Goal: Information Seeking & Learning: Learn about a topic

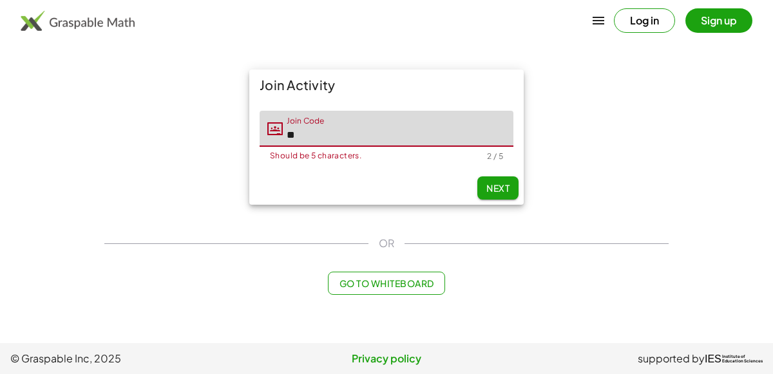
type input "*"
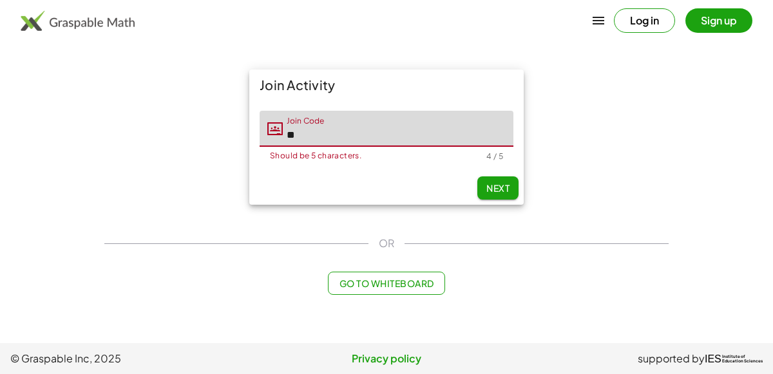
type input "*"
click at [369, 135] on input "**********" at bounding box center [398, 129] width 231 height 36
click at [352, 138] on input "**********" at bounding box center [398, 129] width 231 height 36
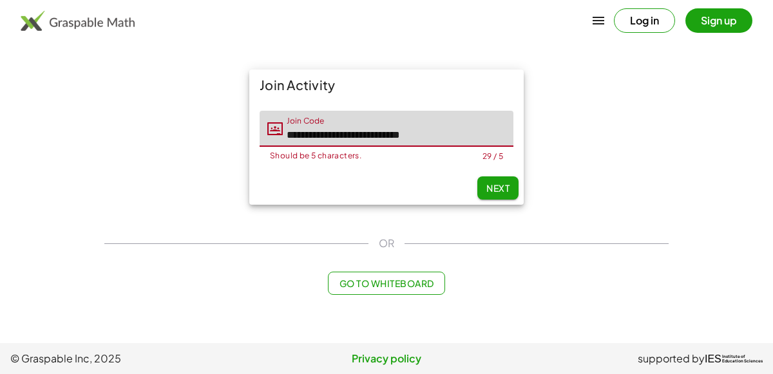
click at [352, 138] on input "**********" at bounding box center [398, 129] width 231 height 36
click at [468, 139] on input "**********" at bounding box center [398, 129] width 231 height 36
type input "*"
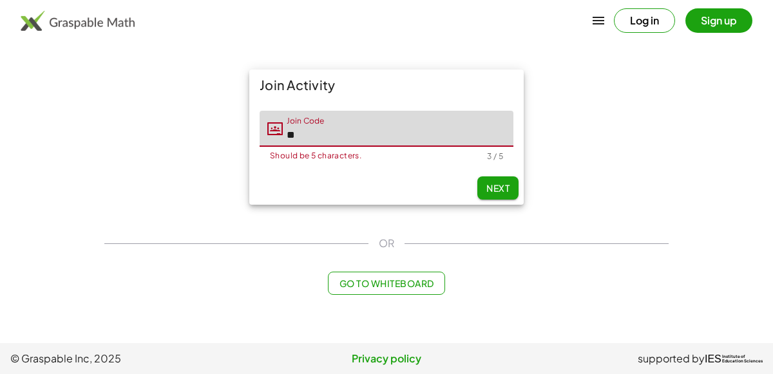
type input "*"
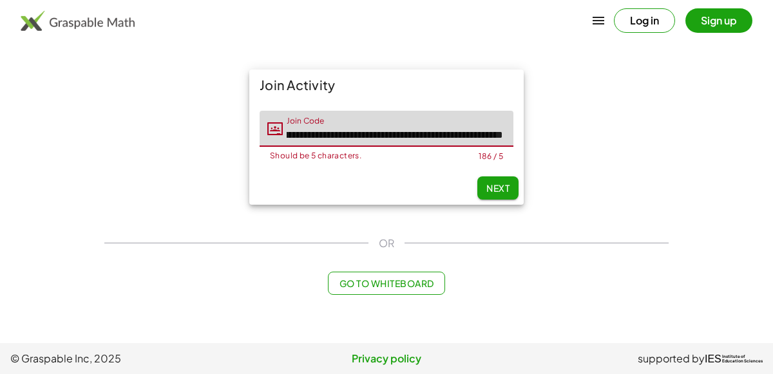
scroll to position [0, 951]
type input "**********"
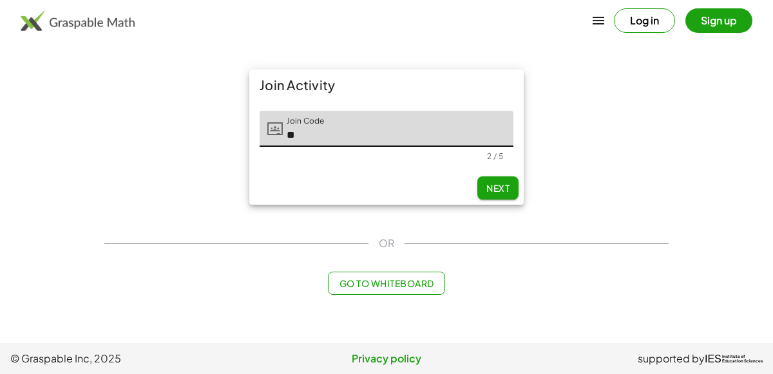
type input "*"
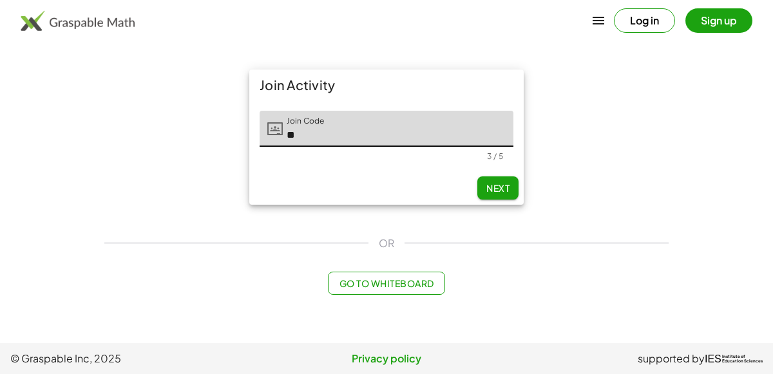
type input "*"
type input "*****"
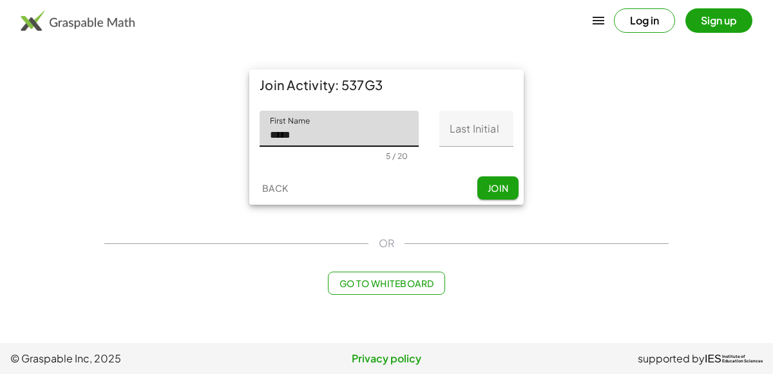
type input "*****"
click at [485, 131] on input "Last Initial" at bounding box center [476, 129] width 74 height 36
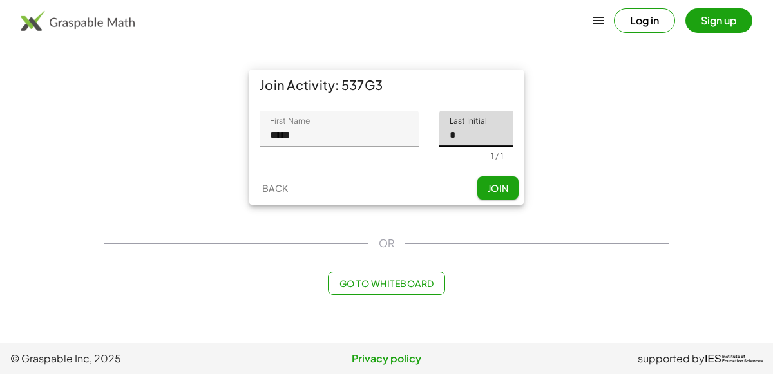
type input "*"
click at [504, 185] on span "Join" at bounding box center [497, 188] width 21 height 12
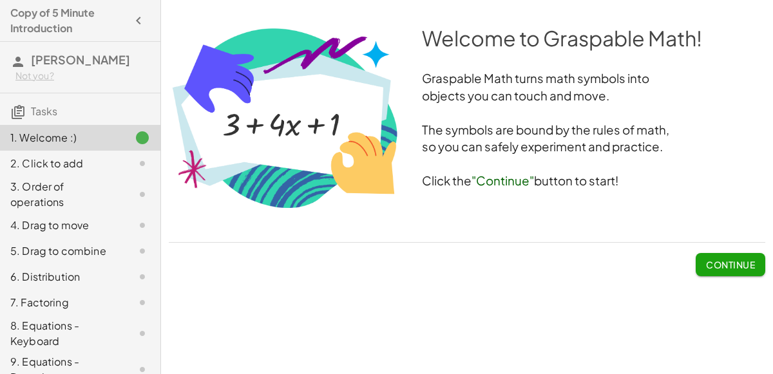
click at [712, 255] on button "Continue" at bounding box center [730, 264] width 70 height 23
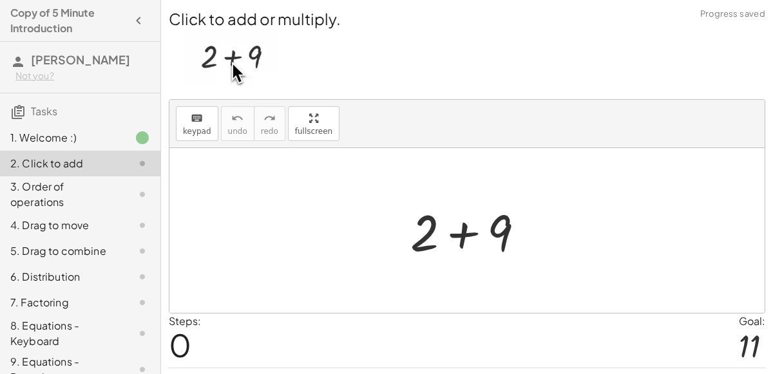
click at [489, 224] on div at bounding box center [472, 231] width 137 height 66
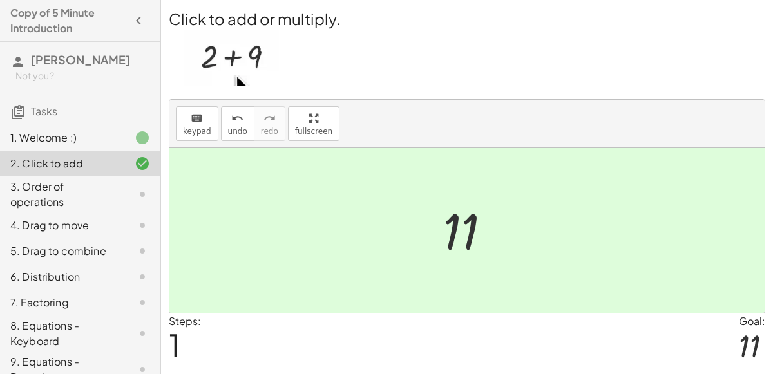
click at [287, 238] on div at bounding box center [466, 230] width 595 height 165
click at [108, 196] on div "3. Order of operations" at bounding box center [62, 194] width 104 height 31
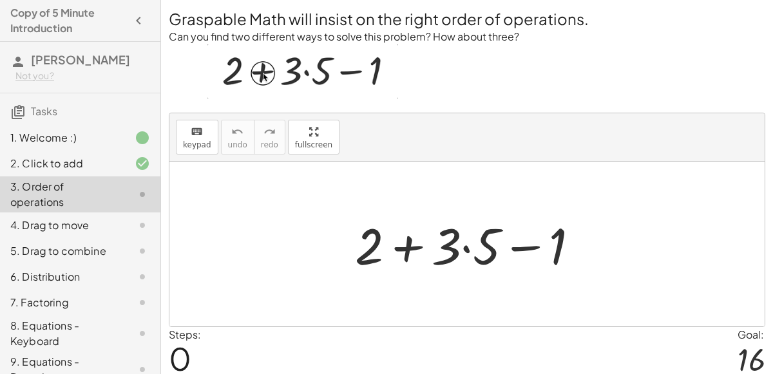
click at [465, 243] on div at bounding box center [471, 244] width 247 height 66
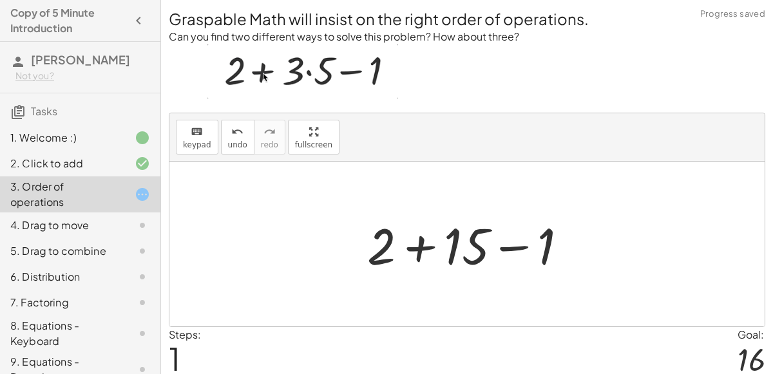
click at [414, 247] on div at bounding box center [472, 244] width 223 height 66
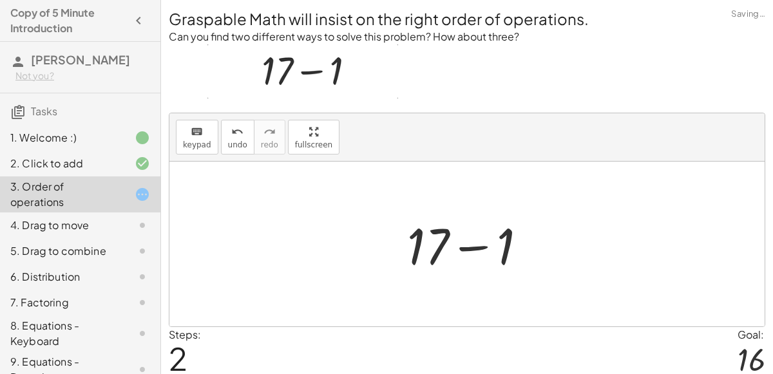
click at [470, 247] on div at bounding box center [472, 244] width 143 height 66
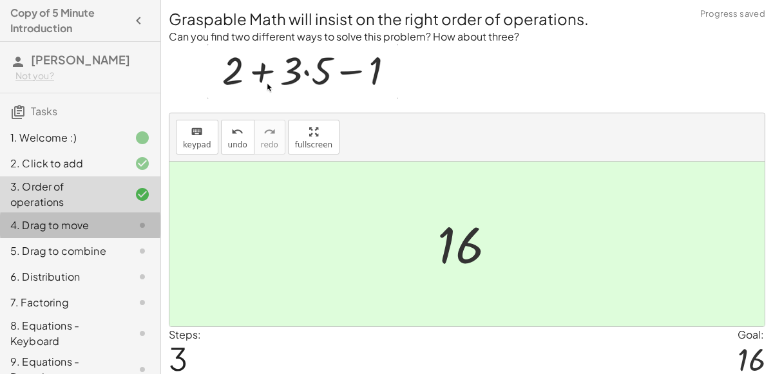
click at [151, 264] on div "4. Drag to move" at bounding box center [80, 277] width 160 height 26
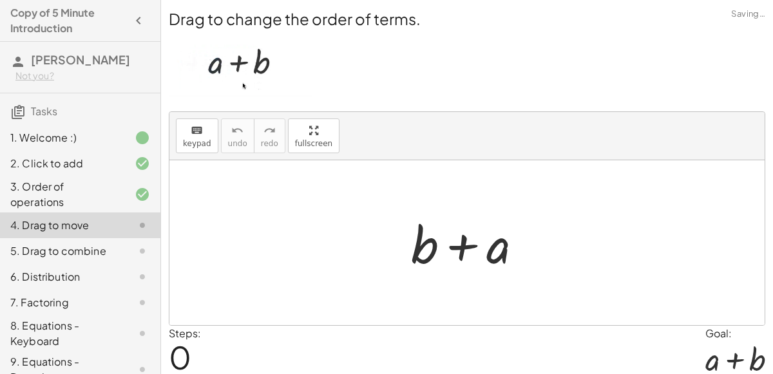
click at [467, 244] on div at bounding box center [471, 243] width 135 height 66
drag, startPoint x: 499, startPoint y: 254, endPoint x: 400, endPoint y: 255, distance: 99.2
click at [400, 255] on div "+ a + b + a" at bounding box center [467, 243] width 151 height 73
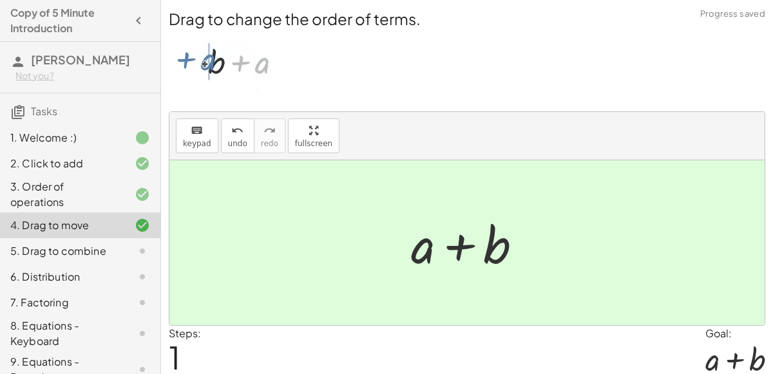
click at [52, 246] on div "5. Drag to combine" at bounding box center [62, 250] width 104 height 15
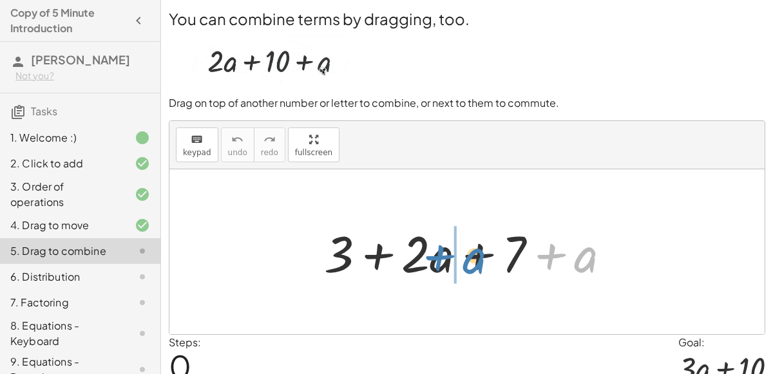
drag, startPoint x: 573, startPoint y: 263, endPoint x: 462, endPoint y: 264, distance: 111.4
click at [462, 264] on div at bounding box center [472, 252] width 310 height 66
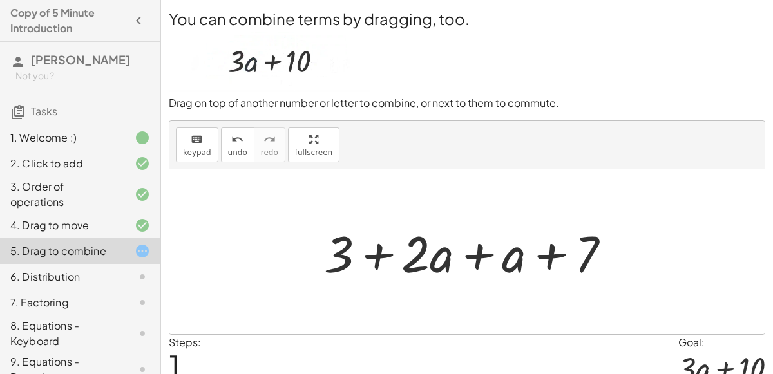
click at [489, 285] on div "+ 3 + · 2 · a + 7 + a + 3 + · 2 · a + 7 + a" at bounding box center [468, 252] width 326 height 73
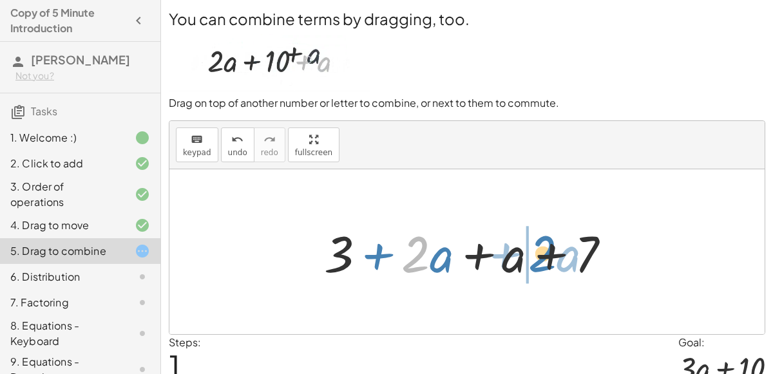
drag, startPoint x: 417, startPoint y: 250, endPoint x: 542, endPoint y: 250, distance: 124.3
click at [542, 250] on div at bounding box center [472, 252] width 310 height 66
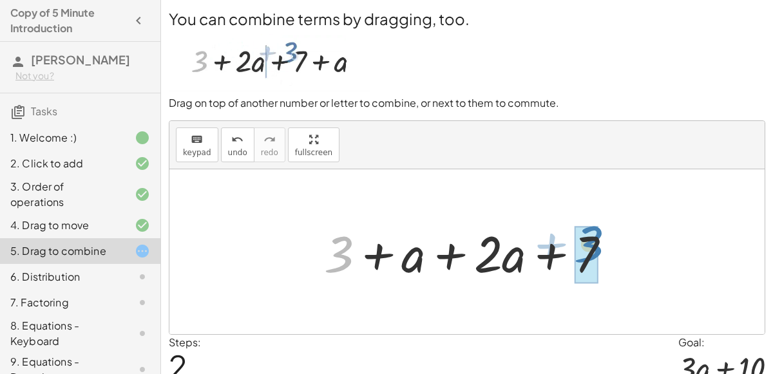
drag, startPoint x: 331, startPoint y: 253, endPoint x: 582, endPoint y: 243, distance: 251.3
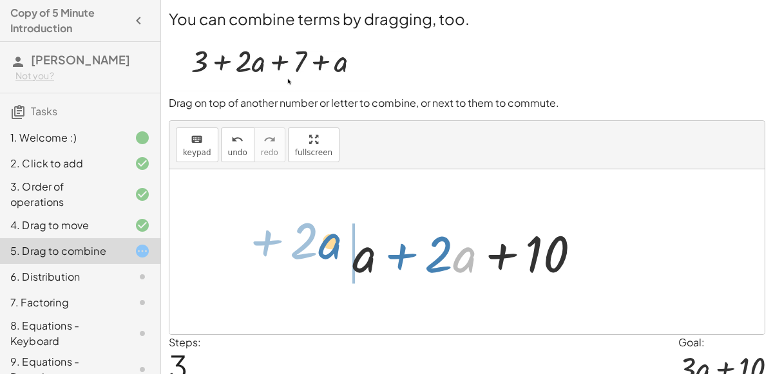
drag, startPoint x: 455, startPoint y: 239, endPoint x: 326, endPoint y: 229, distance: 129.8
click at [326, 229] on div "+ 3 + · 2 · a + 7 + a + 3 + · 2 · a + a + 7 + 3 + a + · 2 · a + 7 · a + · 2 + +…" at bounding box center [466, 251] width 595 height 165
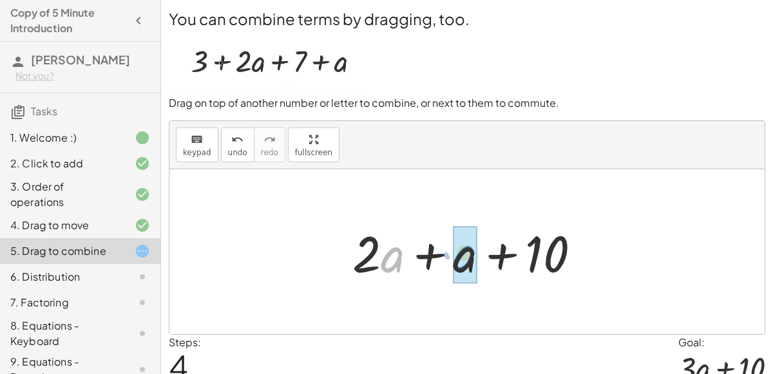
drag, startPoint x: 399, startPoint y: 254, endPoint x: 471, endPoint y: 252, distance: 72.1
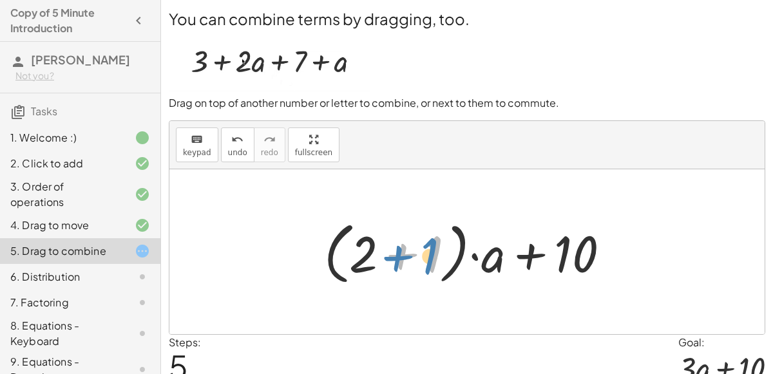
click at [401, 254] on div at bounding box center [471, 252] width 308 height 74
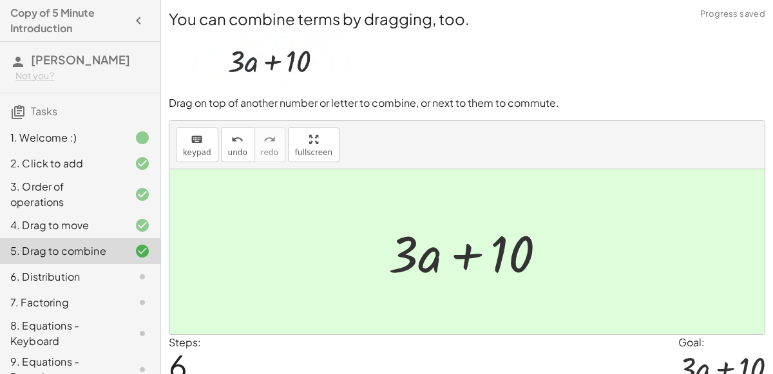
click at [106, 316] on div "6. Distribution" at bounding box center [80, 334] width 160 height 36
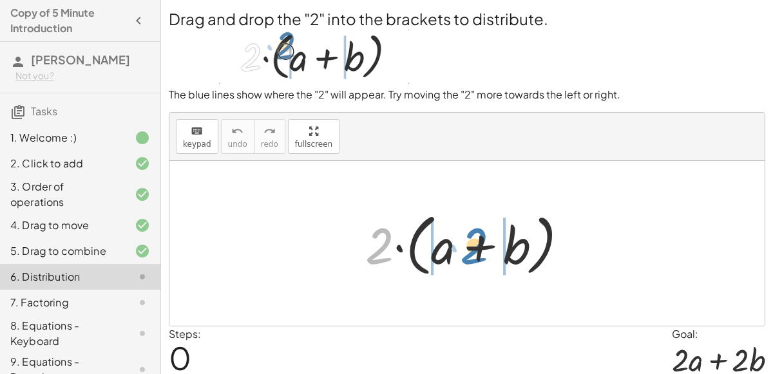
drag, startPoint x: 388, startPoint y: 246, endPoint x: 482, endPoint y: 245, distance: 94.7
click at [482, 245] on div at bounding box center [472, 244] width 226 height 74
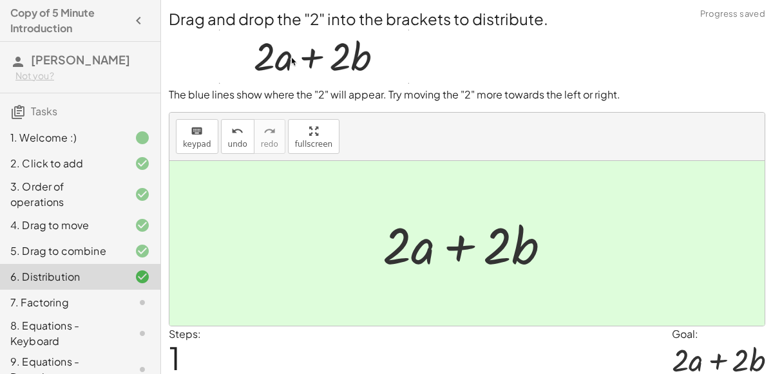
click at [53, 297] on div "7. Factoring" at bounding box center [62, 302] width 104 height 15
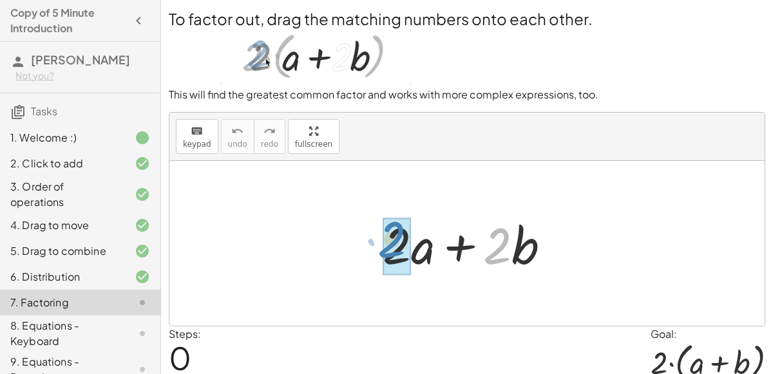
drag, startPoint x: 500, startPoint y: 249, endPoint x: 395, endPoint y: 243, distance: 105.1
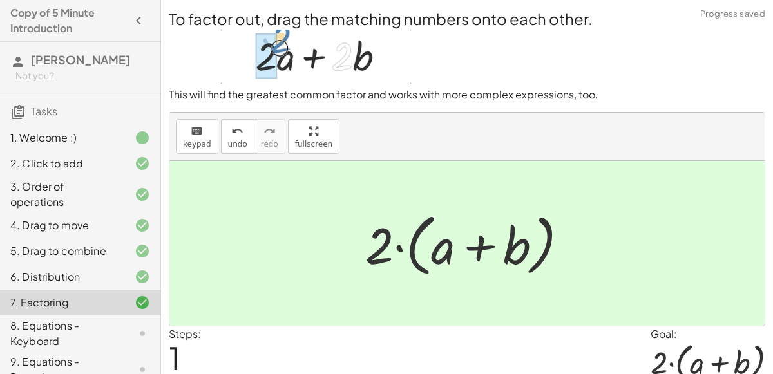
click at [82, 318] on div "8. Equations - Keyboard" at bounding box center [62, 333] width 104 height 31
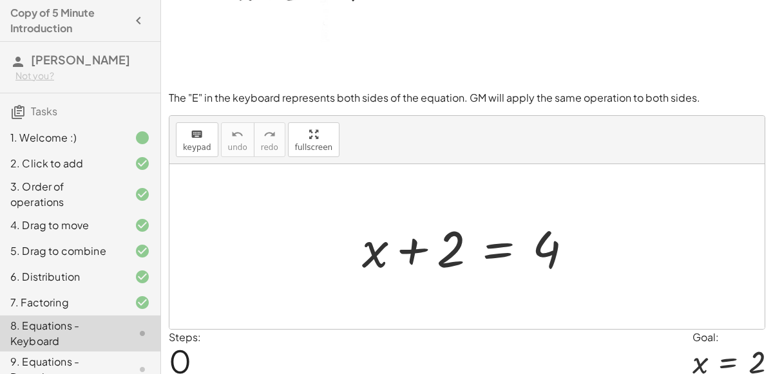
scroll to position [20, 0]
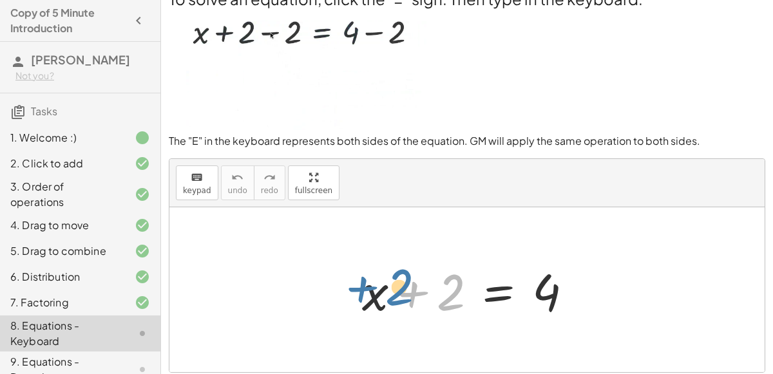
drag, startPoint x: 447, startPoint y: 283, endPoint x: 395, endPoint y: 278, distance: 51.8
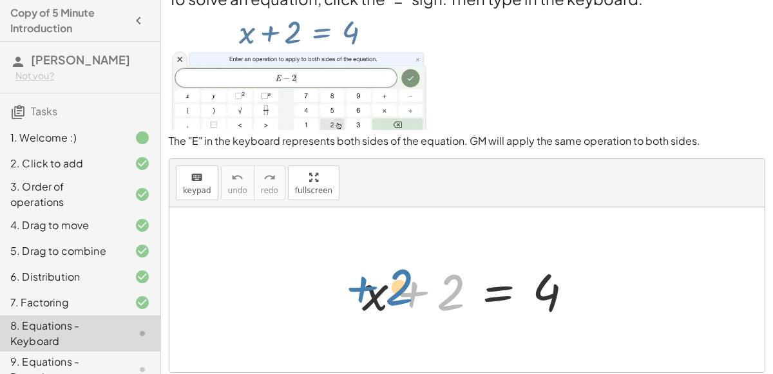
click at [395, 278] on div at bounding box center [472, 290] width 234 height 66
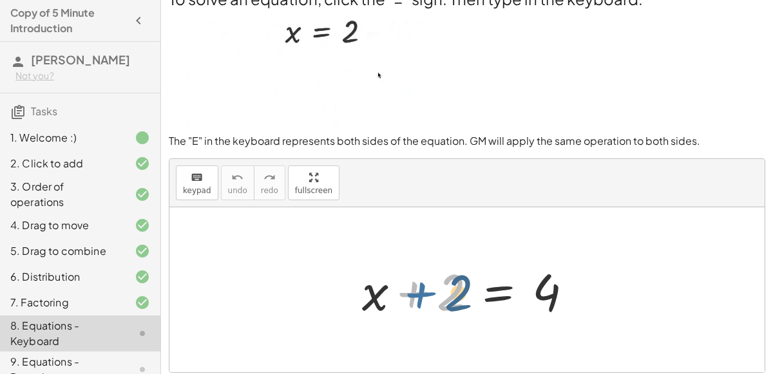
drag, startPoint x: 434, startPoint y: 294, endPoint x: 442, endPoint y: 294, distance: 7.8
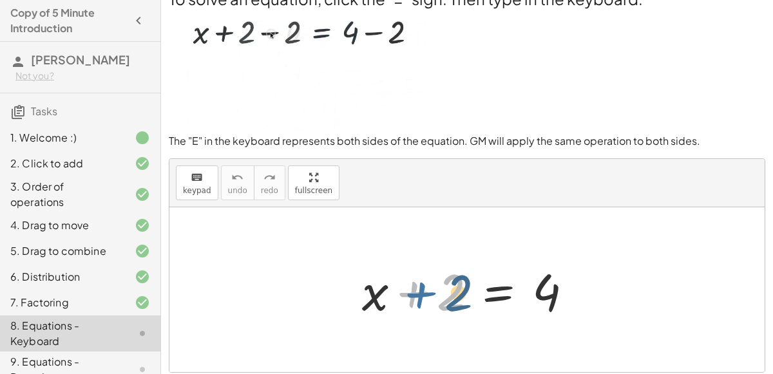
click at [442, 294] on div at bounding box center [472, 290] width 234 height 66
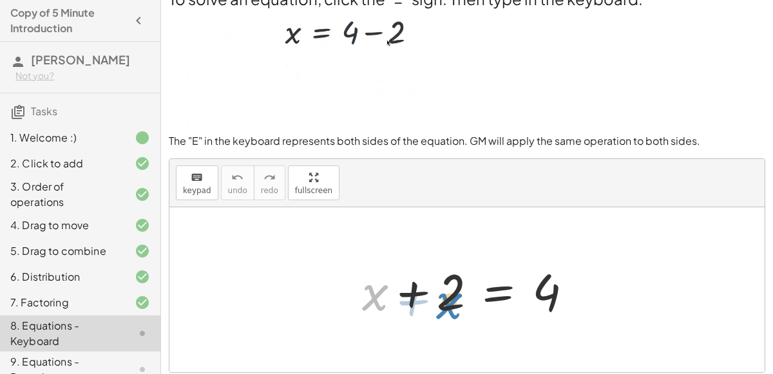
drag, startPoint x: 366, startPoint y: 293, endPoint x: 440, endPoint y: 301, distance: 74.5
click at [440, 301] on div at bounding box center [472, 290] width 234 height 66
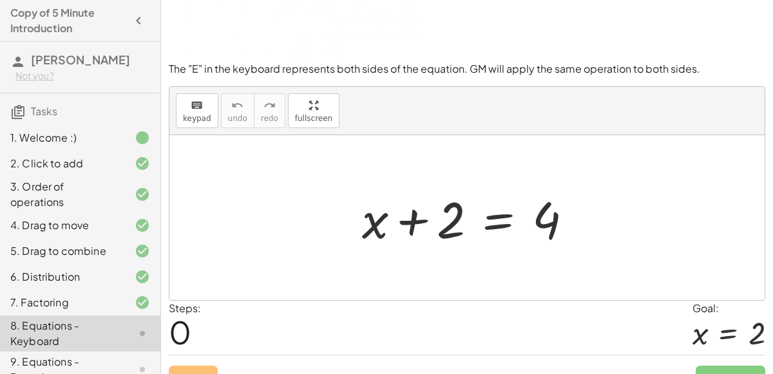
scroll to position [112, 0]
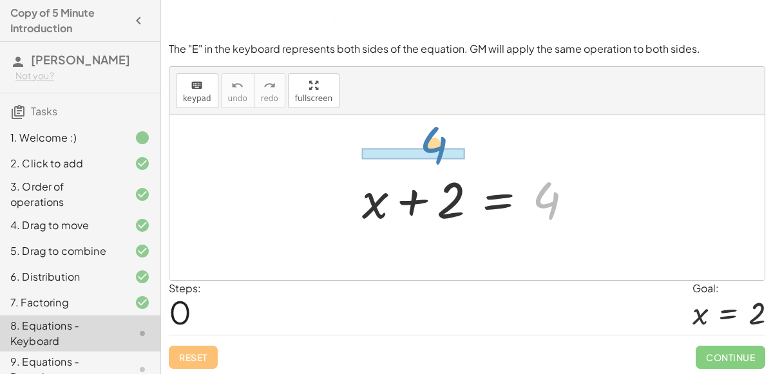
drag, startPoint x: 555, startPoint y: 189, endPoint x: 441, endPoint y: 133, distance: 127.0
click at [441, 133] on div "4 + x + 2 = 4" at bounding box center [466, 197] width 595 height 165
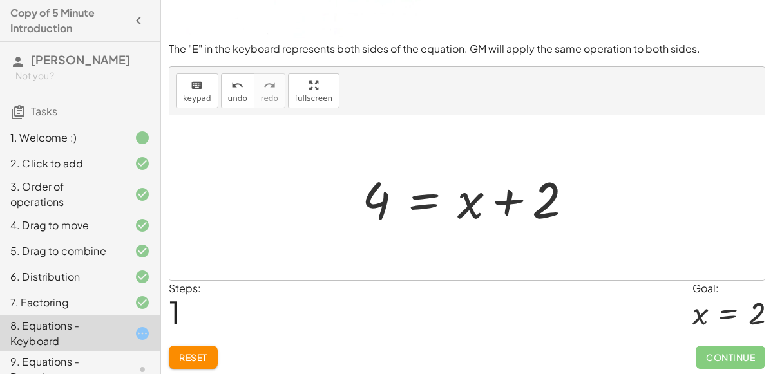
click at [467, 204] on div at bounding box center [472, 198] width 234 height 66
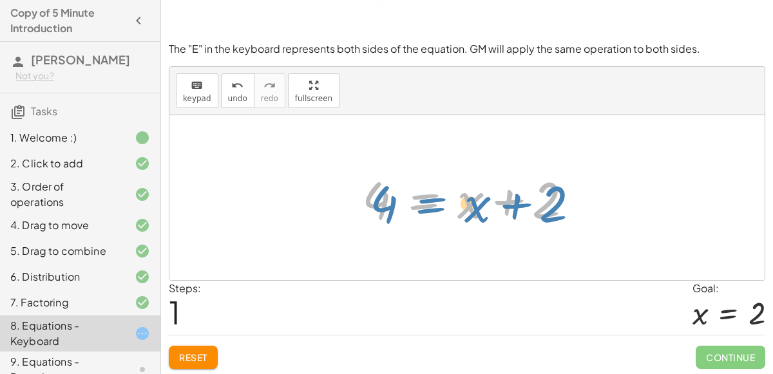
drag, startPoint x: 431, startPoint y: 202, endPoint x: 439, endPoint y: 206, distance: 8.4
click at [439, 206] on div at bounding box center [472, 198] width 234 height 66
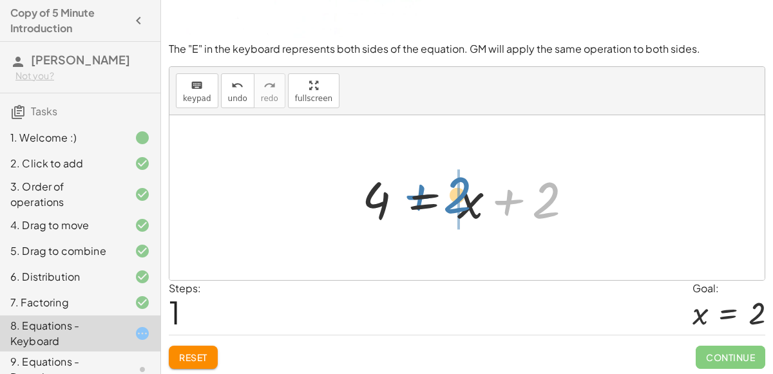
drag, startPoint x: 547, startPoint y: 194, endPoint x: 459, endPoint y: 187, distance: 87.8
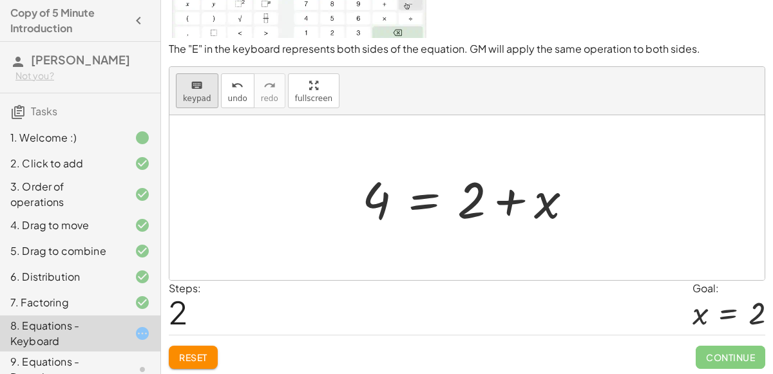
click at [185, 86] on div "keyboard" at bounding box center [197, 84] width 28 height 15
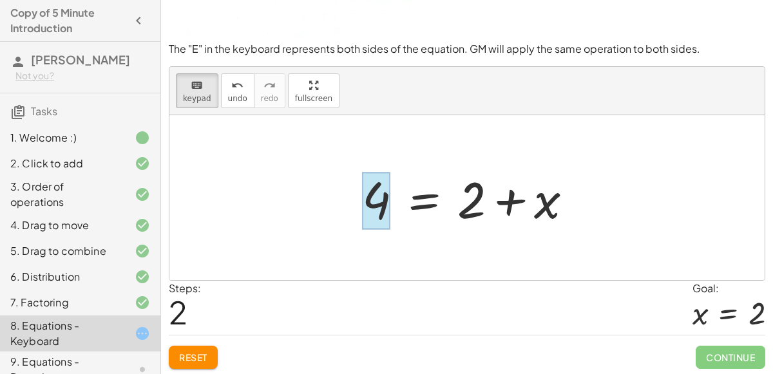
click at [379, 207] on div at bounding box center [376, 200] width 28 height 57
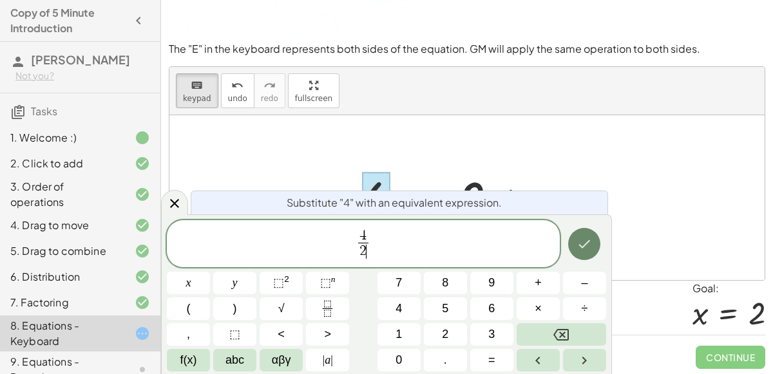
click at [574, 249] on button "Done" at bounding box center [584, 244] width 32 height 32
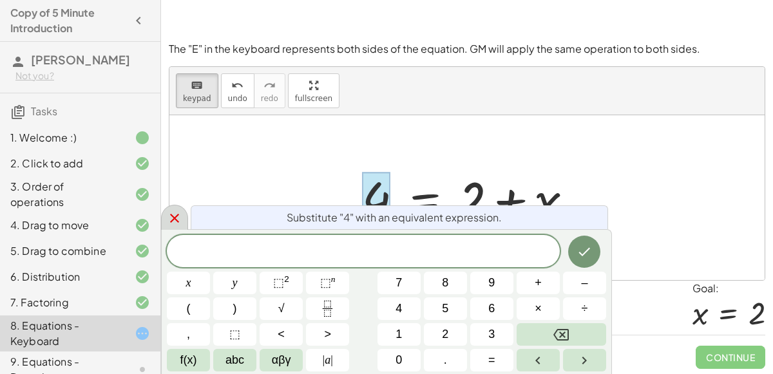
click at [175, 214] on icon at bounding box center [174, 218] width 15 height 15
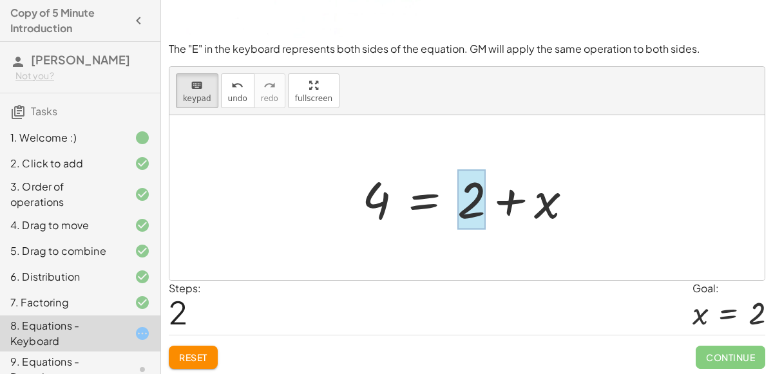
click at [481, 208] on div at bounding box center [471, 199] width 28 height 60
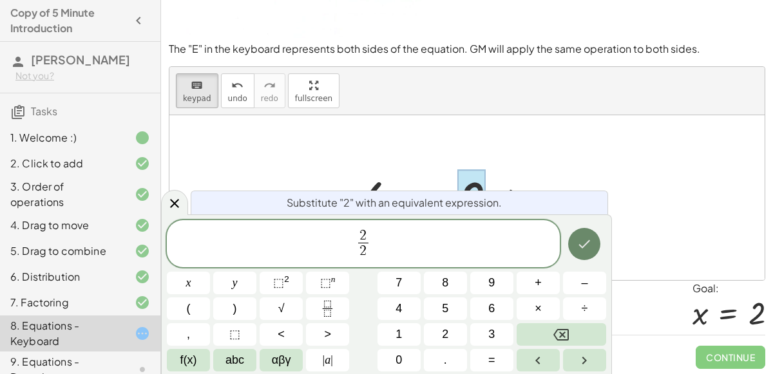
click at [569, 238] on button "Done" at bounding box center [584, 244] width 32 height 32
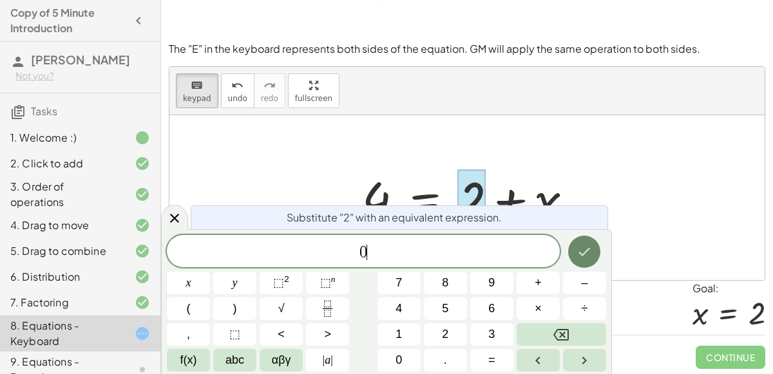
click at [583, 259] on icon "Done" at bounding box center [583, 251] width 15 height 15
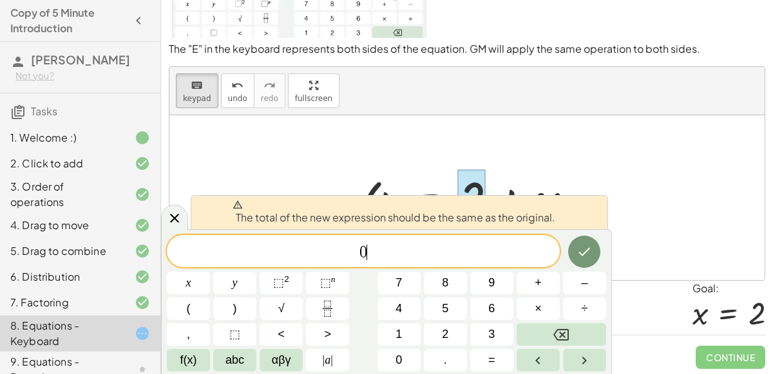
click at [395, 156] on div at bounding box center [466, 197] width 595 height 165
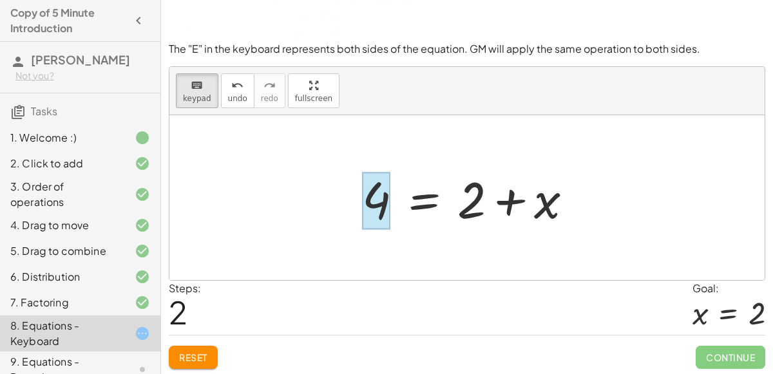
click at [374, 191] on div at bounding box center [376, 200] width 28 height 57
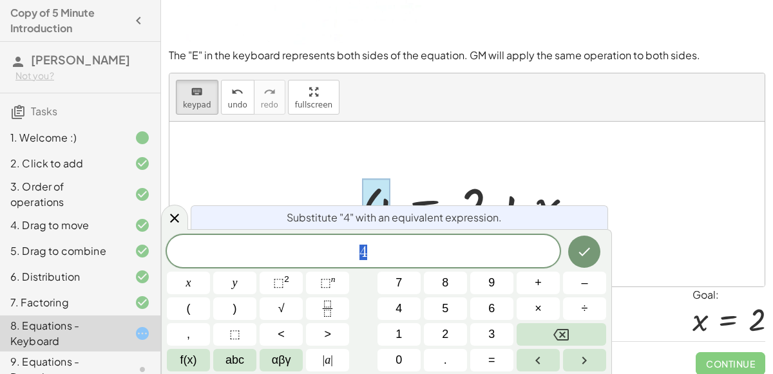
scroll to position [97, 0]
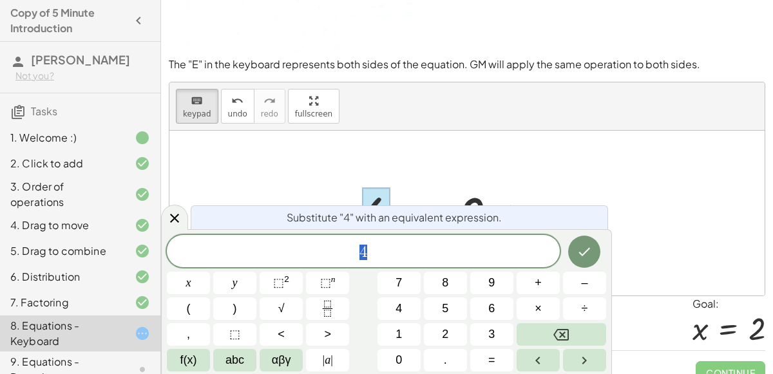
click at [413, 177] on div "+ x + 2 = 4 4 = + x + 2 + x + 2 = 4" at bounding box center [468, 213] width 250 height 73
click at [168, 209] on div at bounding box center [174, 217] width 27 height 25
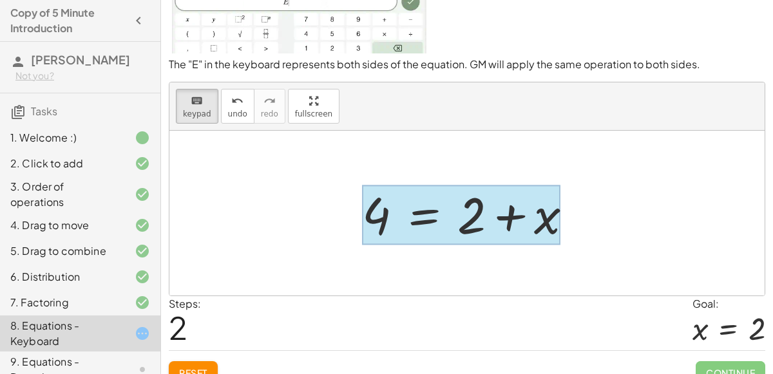
click at [417, 211] on div at bounding box center [461, 215] width 198 height 60
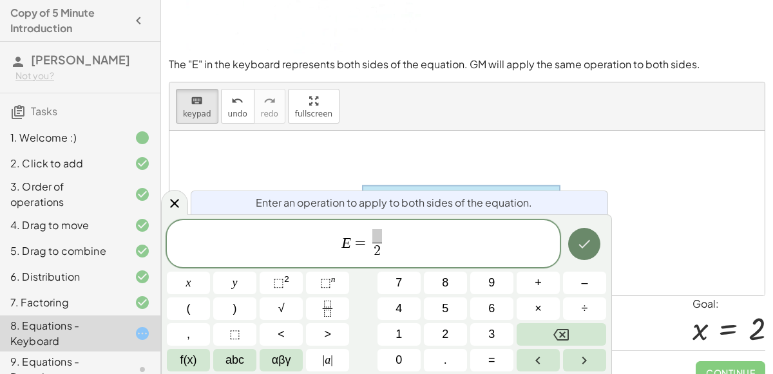
click at [571, 250] on button "Done" at bounding box center [584, 244] width 32 height 32
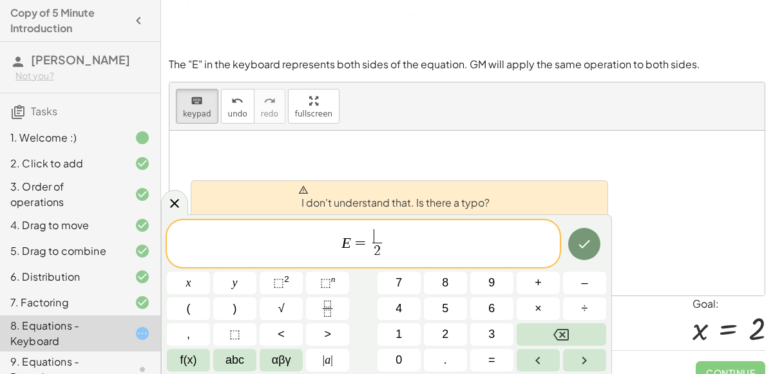
click at [374, 236] on span "​" at bounding box center [377, 236] width 10 height 14
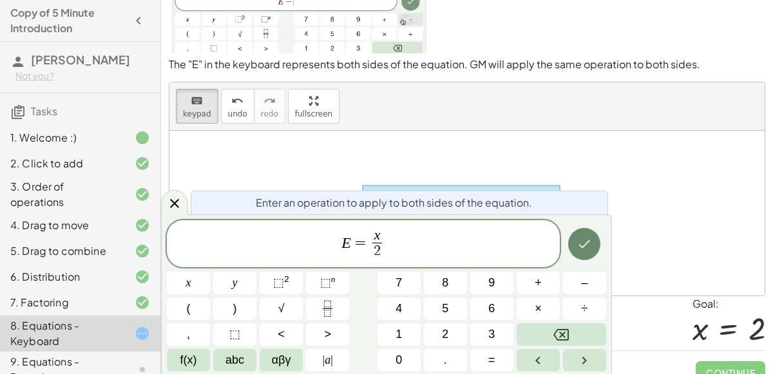
click at [573, 243] on button "Done" at bounding box center [584, 244] width 32 height 32
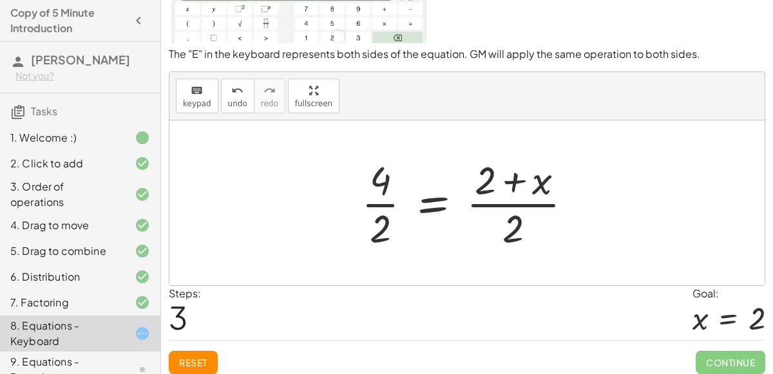
scroll to position [112, 0]
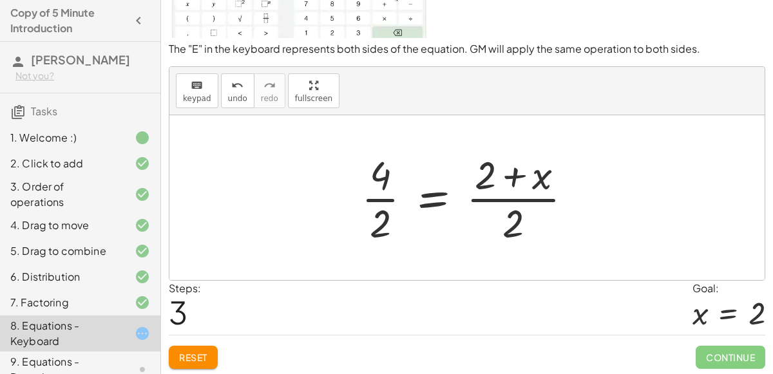
click at [511, 178] on div at bounding box center [472, 197] width 234 height 99
click at [518, 191] on div at bounding box center [472, 197] width 234 height 99
click at [486, 172] on div at bounding box center [472, 197] width 234 height 99
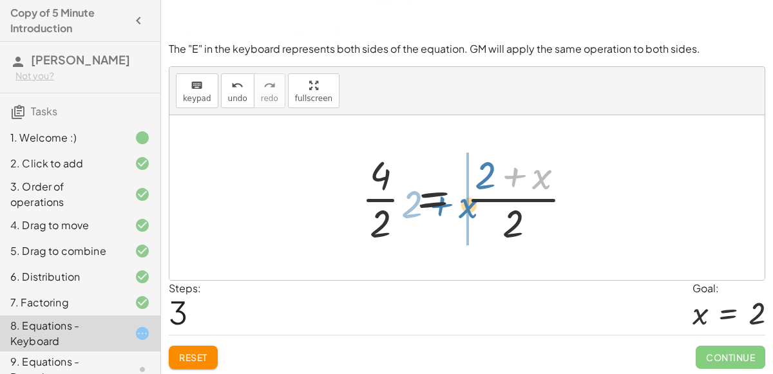
drag, startPoint x: 512, startPoint y: 174, endPoint x: 439, endPoint y: 203, distance: 78.6
click at [439, 203] on div at bounding box center [472, 197] width 234 height 99
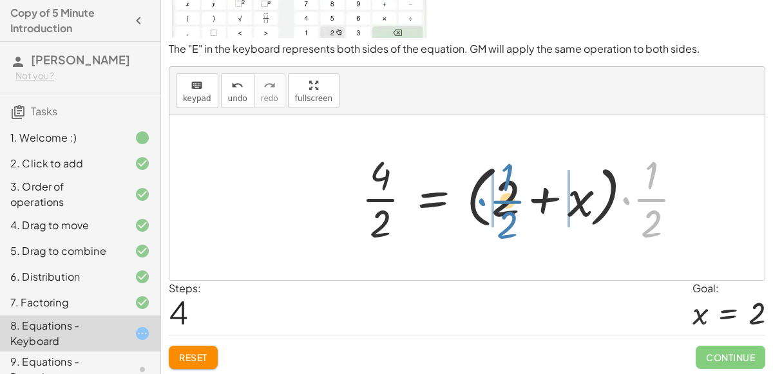
drag, startPoint x: 648, startPoint y: 198, endPoint x: 504, endPoint y: 200, distance: 144.3
click at [504, 200] on div at bounding box center [527, 197] width 344 height 99
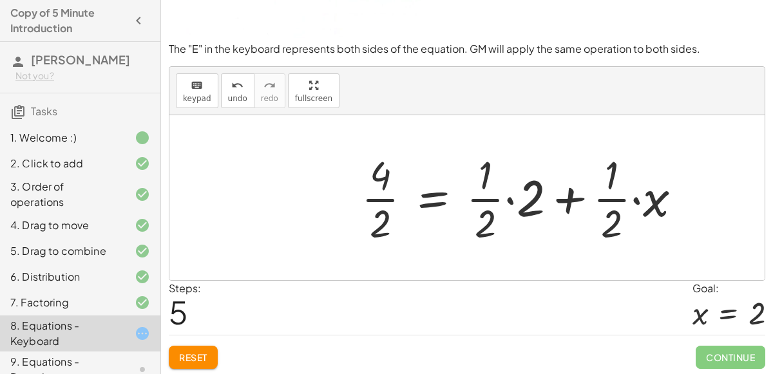
click at [193, 347] on button "Reset" at bounding box center [193, 357] width 49 height 23
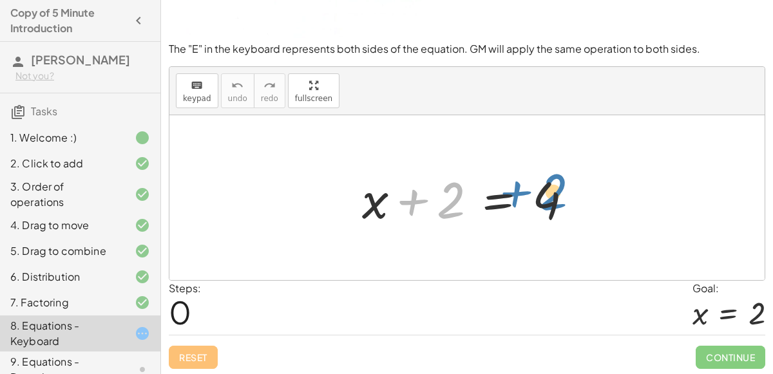
drag, startPoint x: 409, startPoint y: 203, endPoint x: 516, endPoint y: 192, distance: 108.2
click at [516, 192] on div at bounding box center [472, 198] width 234 height 66
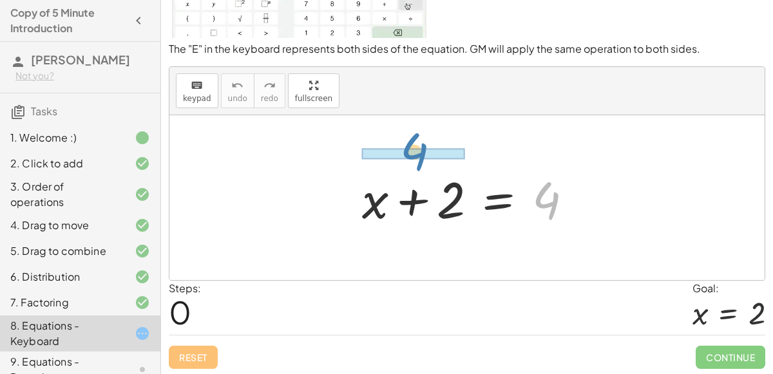
drag, startPoint x: 554, startPoint y: 198, endPoint x: 423, endPoint y: 149, distance: 140.4
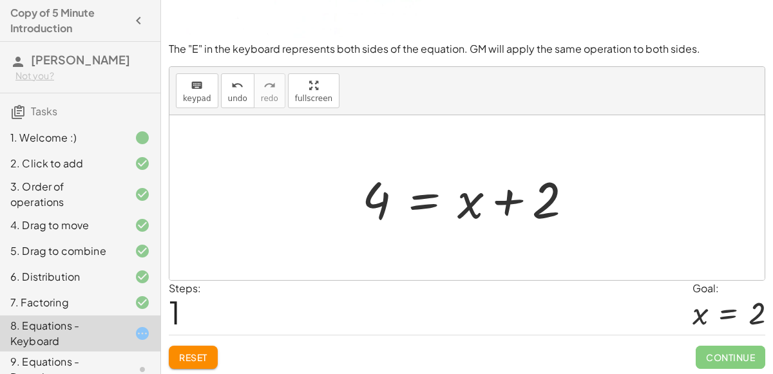
click at [424, 207] on div at bounding box center [472, 198] width 234 height 66
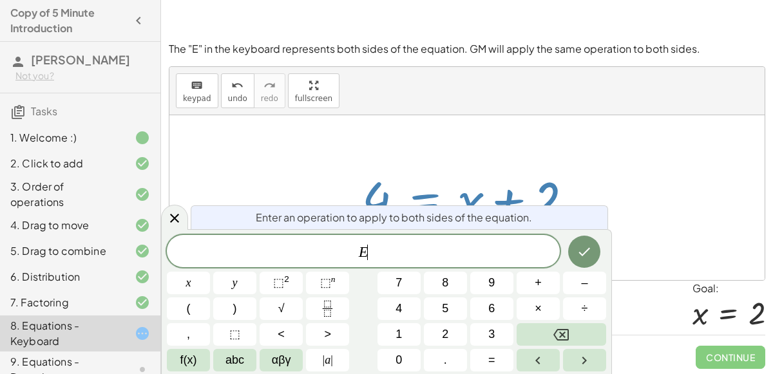
click at [419, 250] on span "E ​" at bounding box center [363, 252] width 393 height 18
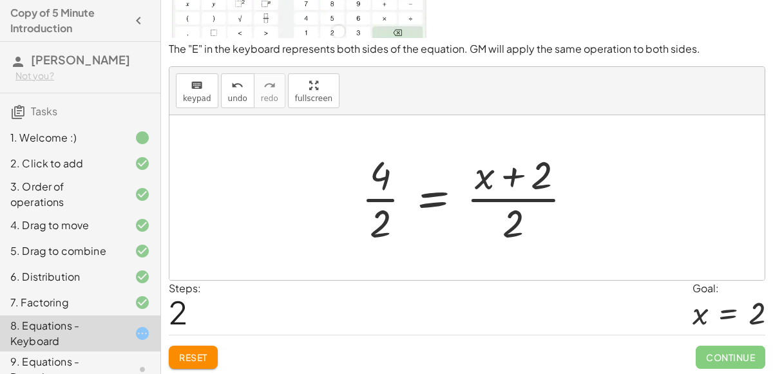
click at [389, 198] on div at bounding box center [472, 197] width 234 height 99
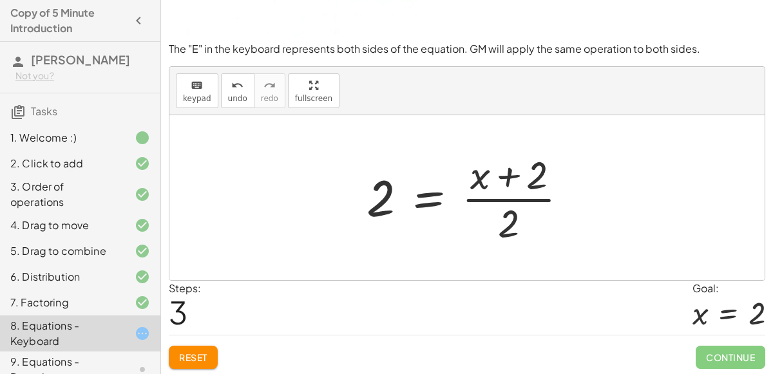
click at [477, 200] on div at bounding box center [472, 197] width 225 height 99
click at [477, 199] on div at bounding box center [472, 197] width 225 height 99
drag, startPoint x: 531, startPoint y: 180, endPoint x: 466, endPoint y: 176, distance: 65.2
click at [466, 176] on div at bounding box center [472, 197] width 225 height 99
click at [490, 196] on div at bounding box center [472, 197] width 225 height 99
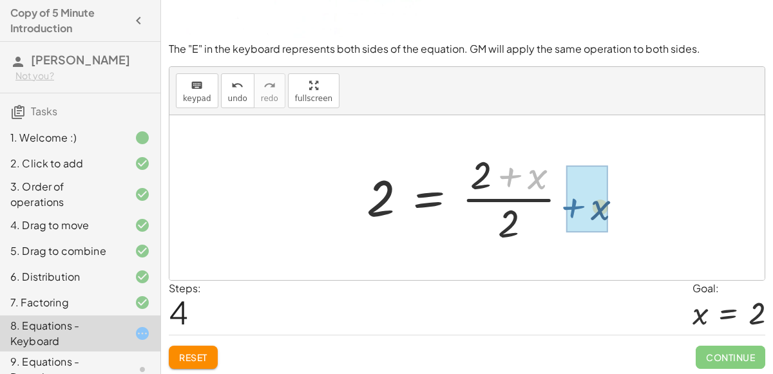
drag, startPoint x: 520, startPoint y: 176, endPoint x: 583, endPoint y: 207, distance: 70.3
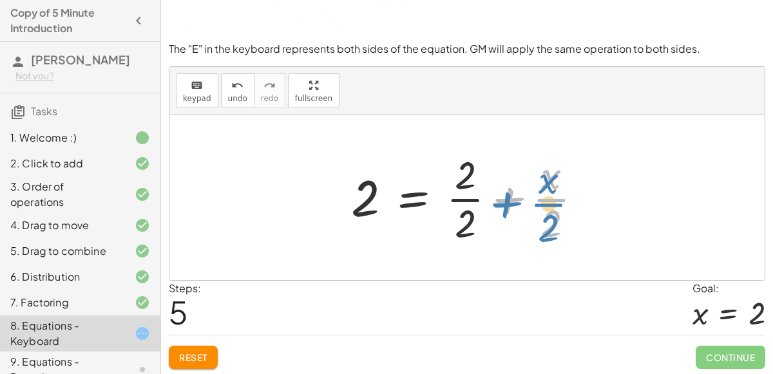
click at [508, 197] on div at bounding box center [471, 197] width 254 height 99
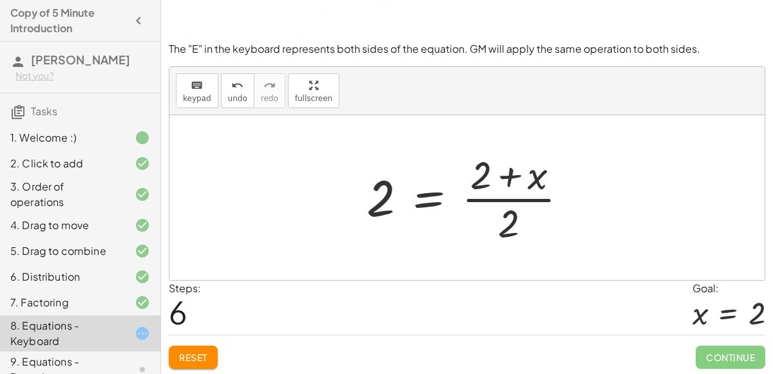
click at [508, 182] on div at bounding box center [472, 197] width 225 height 99
click at [512, 222] on div at bounding box center [472, 197] width 225 height 99
click at [520, 204] on div at bounding box center [472, 197] width 225 height 99
click at [387, 196] on div at bounding box center [472, 197] width 225 height 99
click at [424, 200] on div at bounding box center [472, 197] width 225 height 99
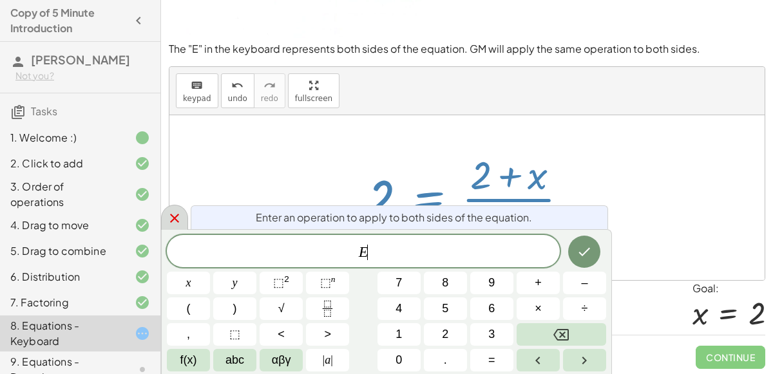
click at [169, 214] on icon at bounding box center [174, 218] width 15 height 15
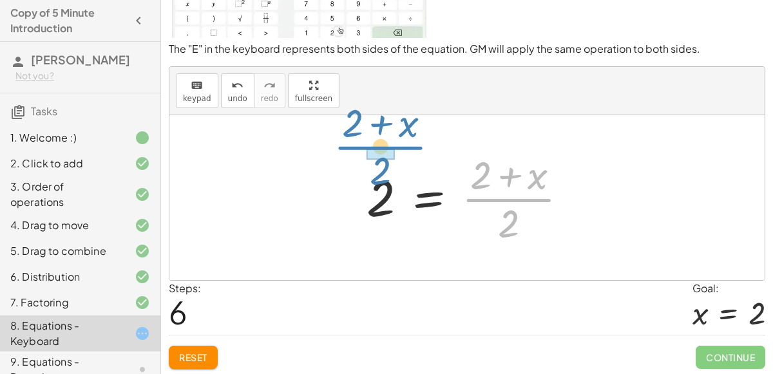
drag, startPoint x: 494, startPoint y: 198, endPoint x: 365, endPoint y: 146, distance: 139.2
click at [365, 146] on div "+ x + 2 = 4 4 = + x + 2 · 4 · 2 = · ( + x + 2 ) · 2 2 = · ( + x + 2 ) · 2 2 = ·…" at bounding box center [467, 198] width 241 height 106
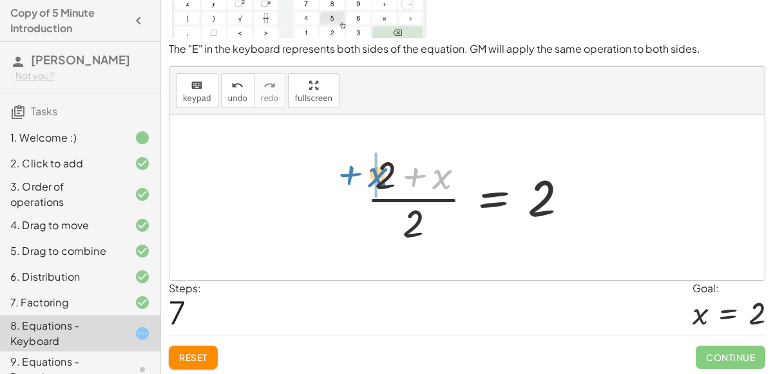
drag, startPoint x: 435, startPoint y: 172, endPoint x: 370, endPoint y: 171, distance: 65.0
click at [370, 171] on div at bounding box center [472, 197] width 225 height 99
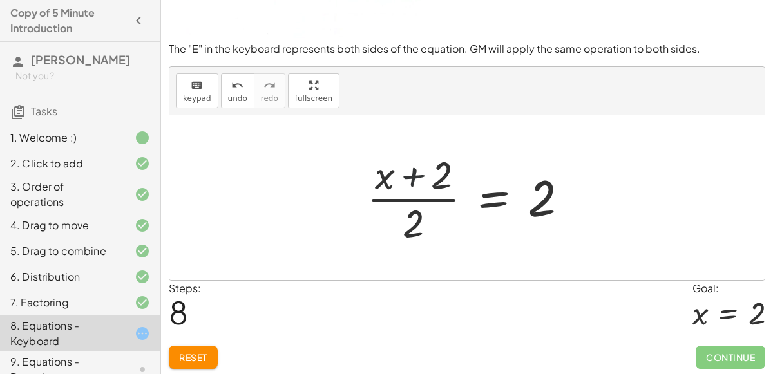
click at [413, 182] on div at bounding box center [472, 197] width 225 height 99
click at [410, 198] on div at bounding box center [472, 197] width 225 height 99
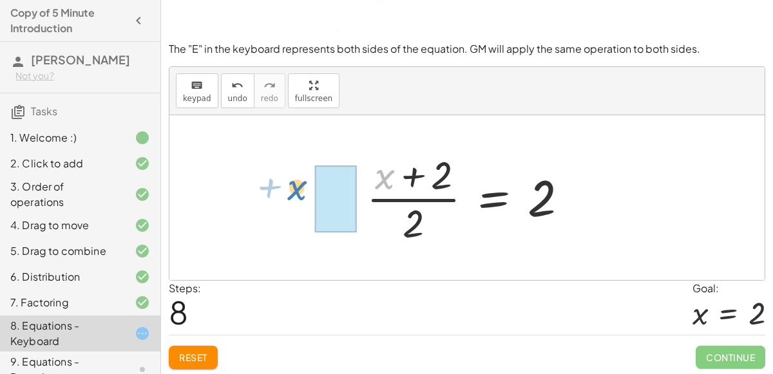
drag, startPoint x: 384, startPoint y: 184, endPoint x: 297, endPoint y: 195, distance: 87.6
click at [297, 195] on div "+ x + 2 = 4 4 = + x + 2 · 4 · 2 = · ( + x + 2 ) · 2 2 = · ( + x + 2 ) · 2 2 = ·…" at bounding box center [466, 197] width 595 height 165
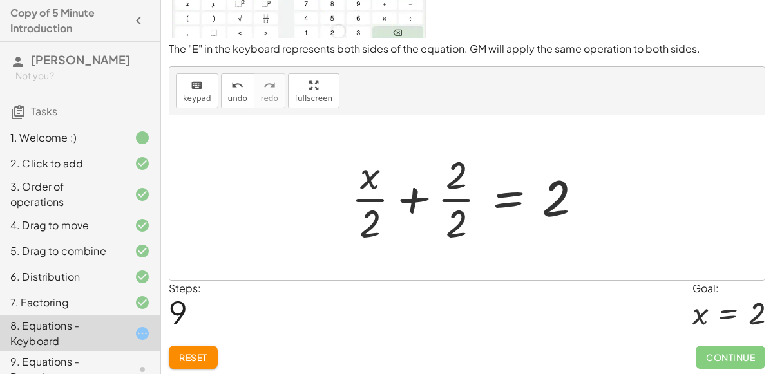
click at [443, 197] on div at bounding box center [471, 197] width 254 height 99
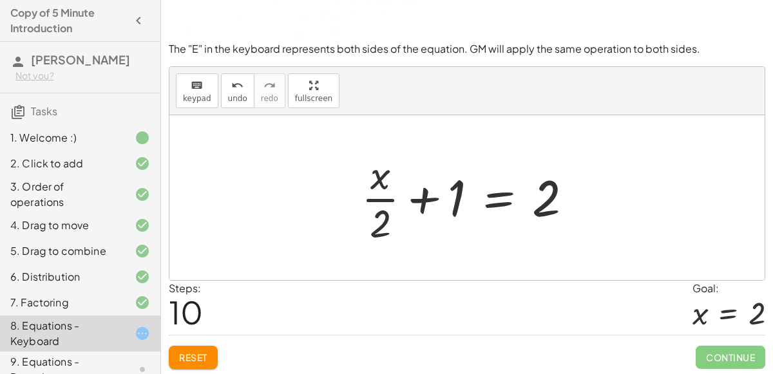
click at [381, 197] on div at bounding box center [472, 197] width 234 height 99
click at [431, 197] on div at bounding box center [472, 197] width 234 height 99
click at [426, 200] on div at bounding box center [472, 197] width 234 height 99
click at [484, 200] on div at bounding box center [472, 197] width 234 height 99
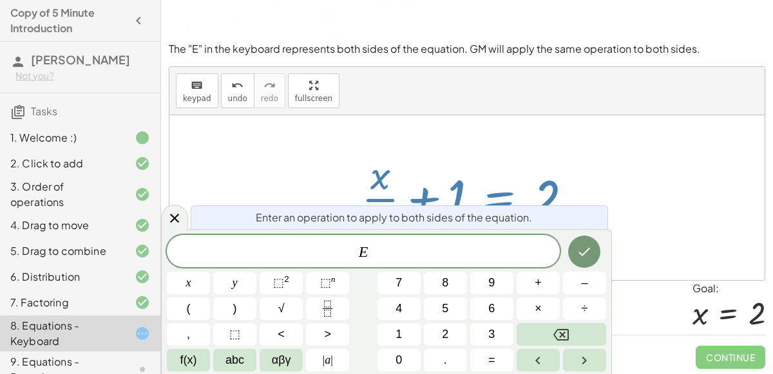
click at [160, 264] on div "4. Drag to move" at bounding box center [80, 277] width 160 height 26
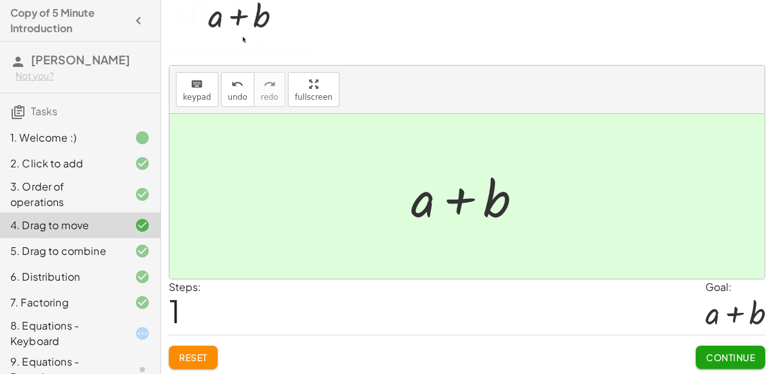
click at [136, 251] on icon at bounding box center [142, 250] width 15 height 15
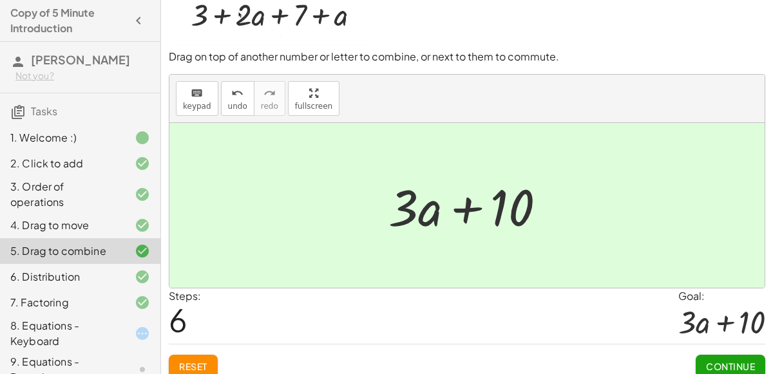
click at [146, 326] on icon at bounding box center [142, 333] width 15 height 15
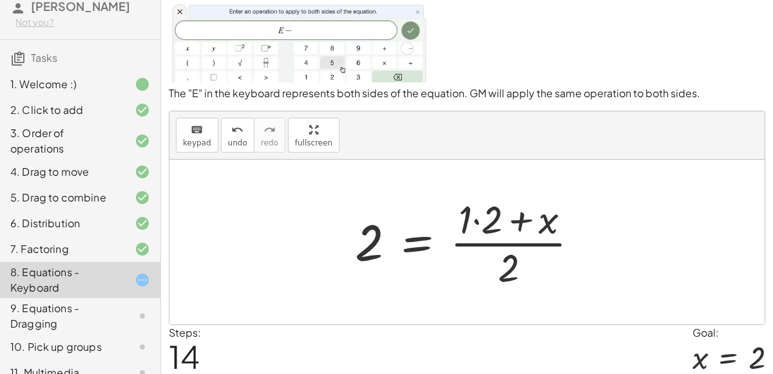
scroll to position [112, 0]
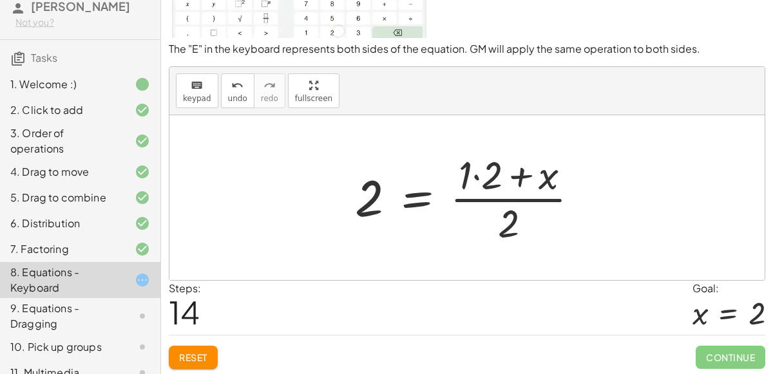
click at [208, 353] on button "Reset" at bounding box center [193, 357] width 49 height 23
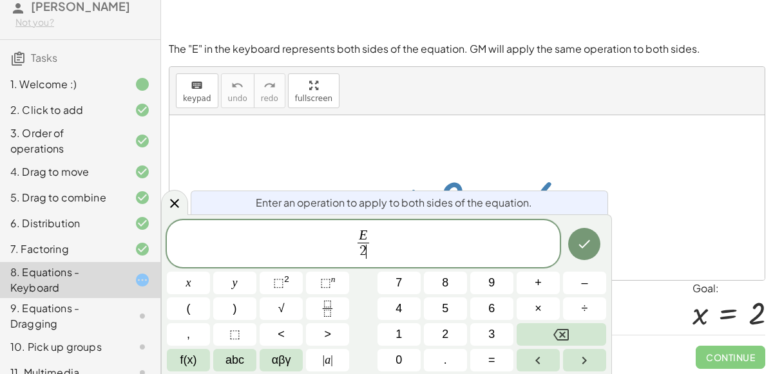
click at [592, 241] on button "Done" at bounding box center [584, 244] width 32 height 32
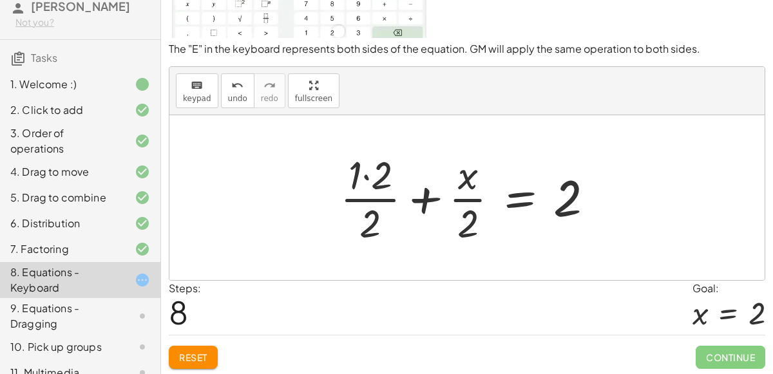
click at [208, 356] on button "Reset" at bounding box center [193, 357] width 49 height 23
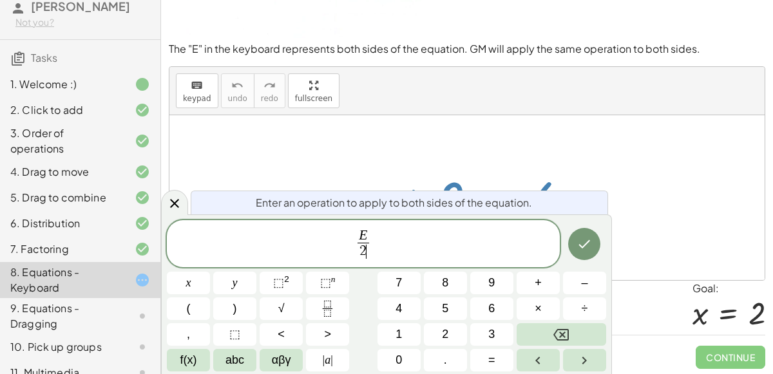
click at [580, 248] on icon "Done" at bounding box center [583, 243] width 15 height 15
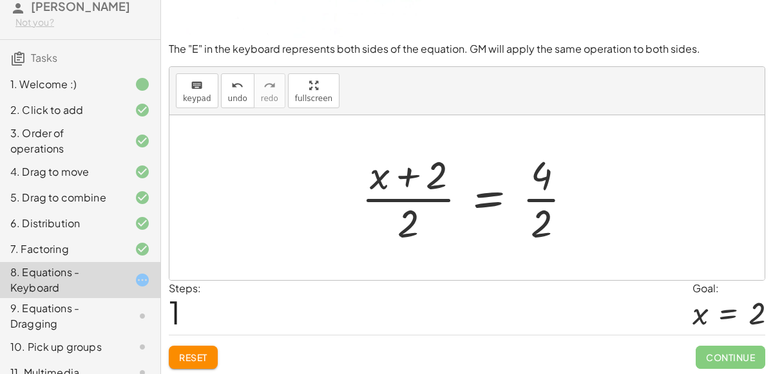
click at [538, 192] on div at bounding box center [472, 197] width 234 height 99
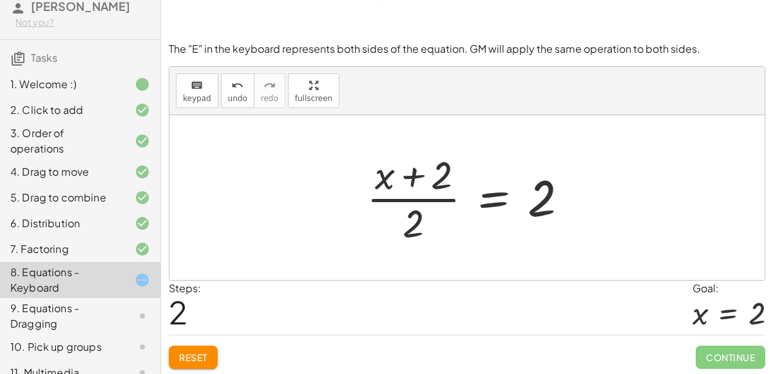
click at [427, 202] on div at bounding box center [472, 197] width 225 height 99
click at [427, 201] on div at bounding box center [472, 197] width 225 height 99
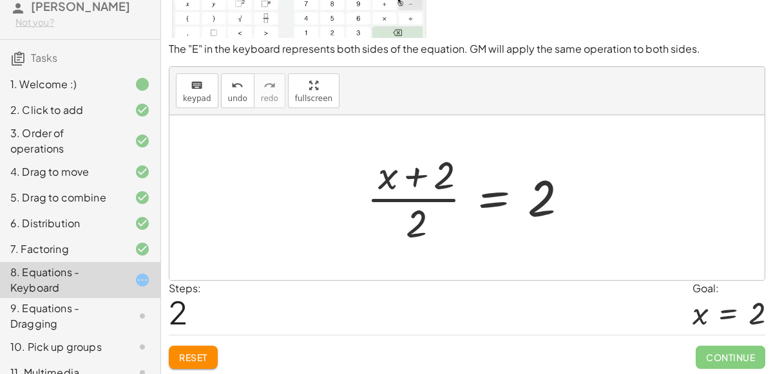
click at [427, 201] on div at bounding box center [472, 197] width 225 height 99
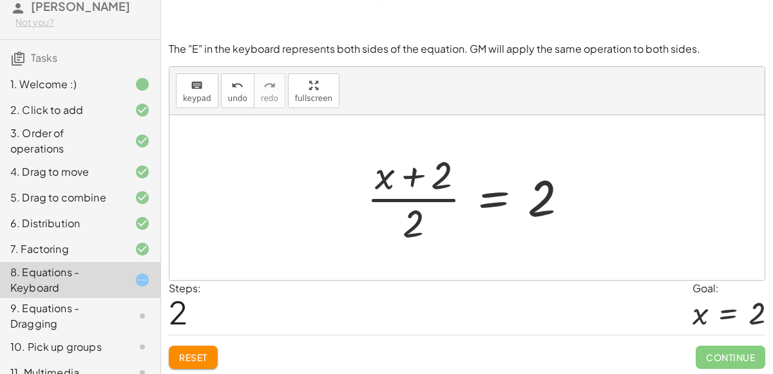
click at [426, 197] on div at bounding box center [472, 197] width 225 height 99
click at [425, 189] on div at bounding box center [472, 197] width 225 height 99
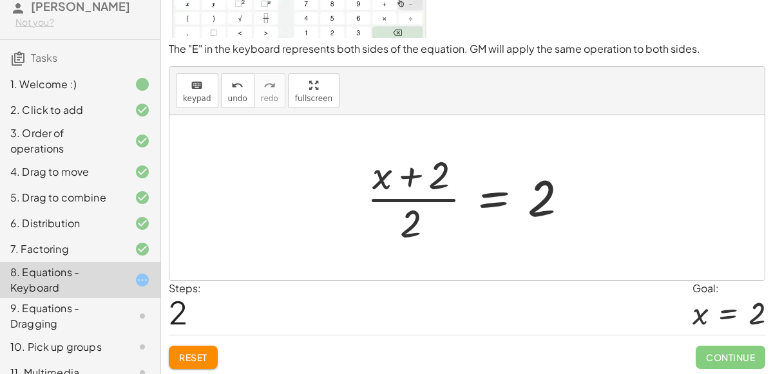
click at [425, 189] on div at bounding box center [472, 197] width 225 height 99
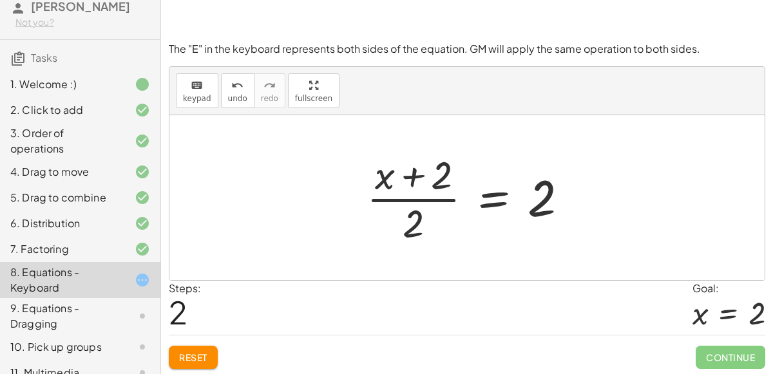
click at [502, 187] on div at bounding box center [472, 197] width 225 height 99
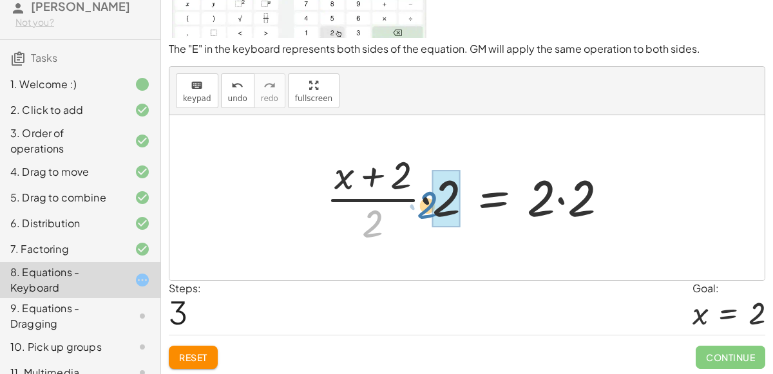
drag, startPoint x: 373, startPoint y: 223, endPoint x: 429, endPoint y: 204, distance: 58.4
click at [429, 204] on div at bounding box center [471, 197] width 305 height 99
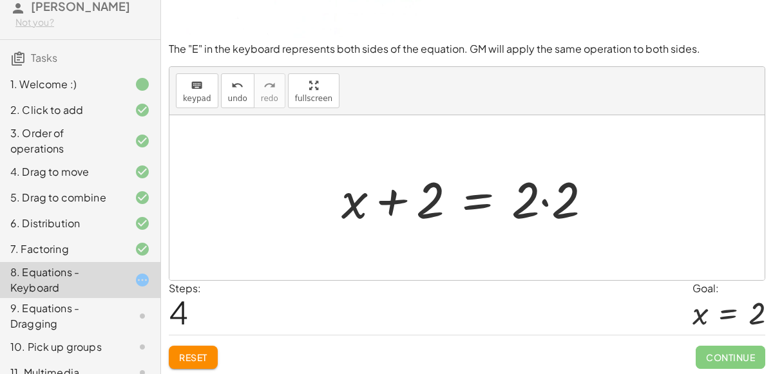
click at [545, 200] on div at bounding box center [472, 198] width 274 height 66
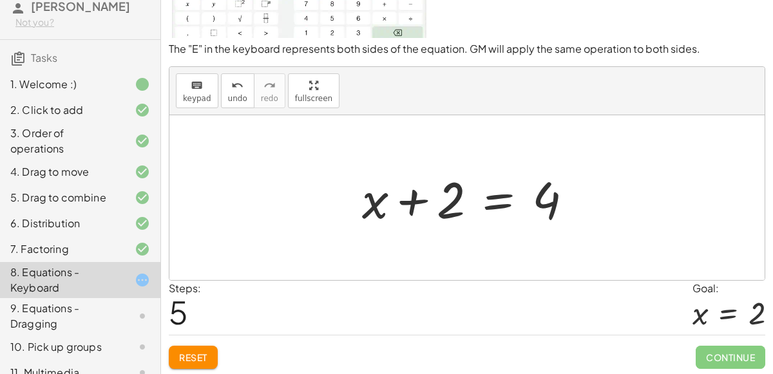
click at [484, 202] on div at bounding box center [472, 198] width 234 height 66
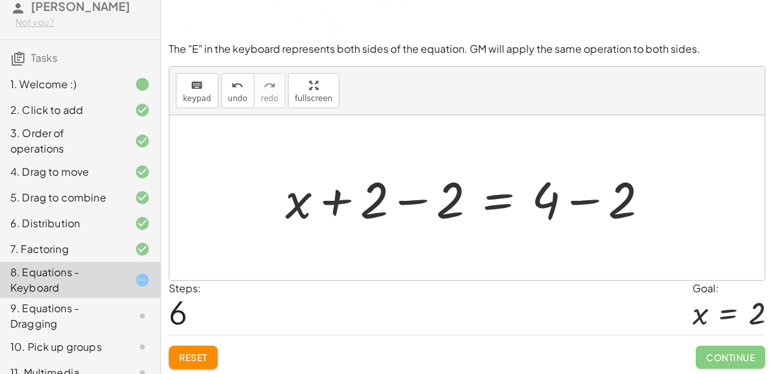
click at [402, 202] on div at bounding box center [472, 198] width 386 height 66
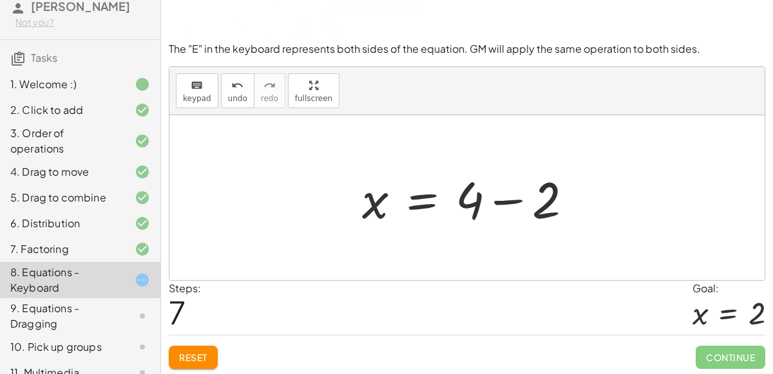
click at [511, 198] on div at bounding box center [472, 198] width 234 height 66
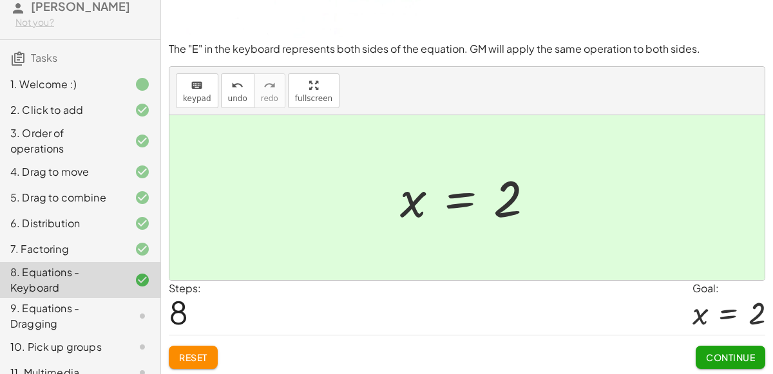
click at [706, 356] on span "Continue" at bounding box center [730, 358] width 49 height 12
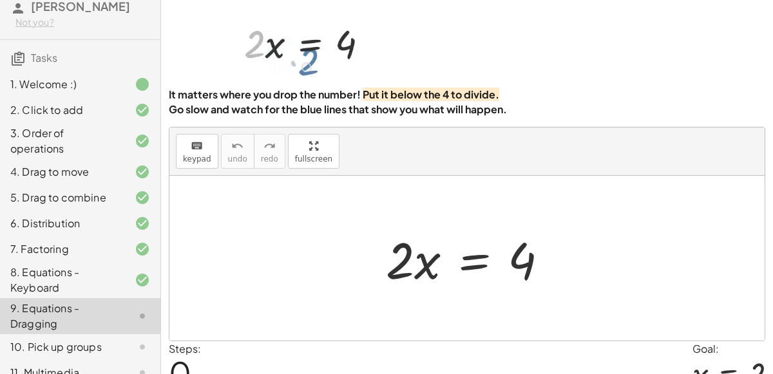
scroll to position [37, 0]
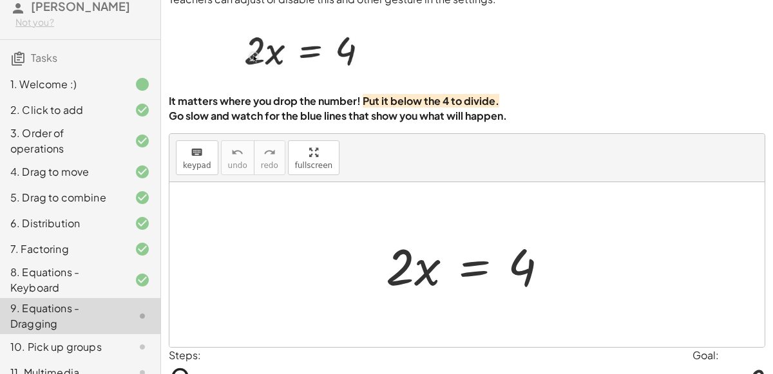
click at [411, 269] on div at bounding box center [471, 265] width 185 height 66
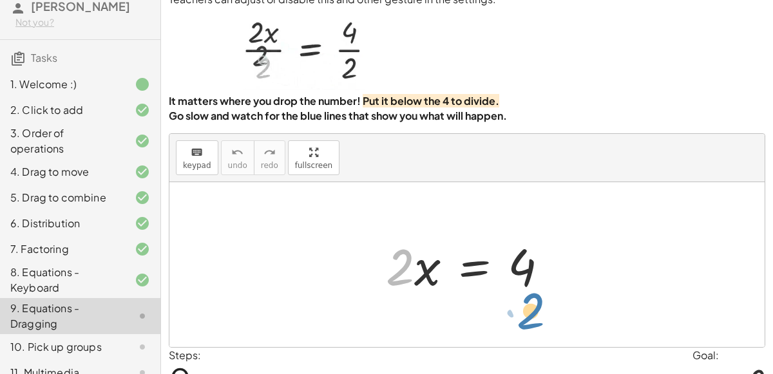
drag, startPoint x: 402, startPoint y: 274, endPoint x: 531, endPoint y: 317, distance: 135.8
click at [531, 317] on div "· 2 · 2 · x = 4" at bounding box center [466, 264] width 595 height 165
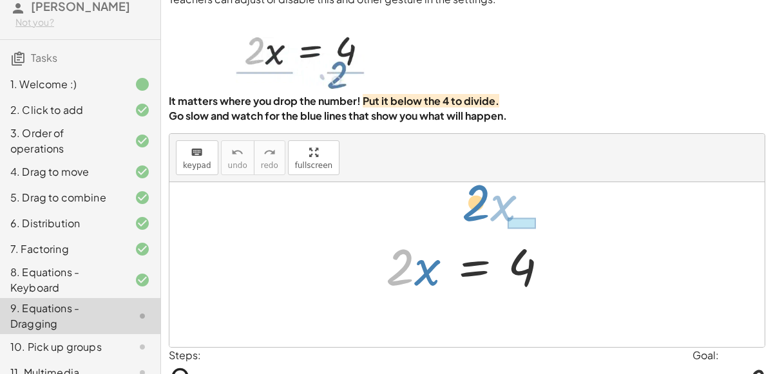
drag, startPoint x: 401, startPoint y: 270, endPoint x: 479, endPoint y: 209, distance: 100.0
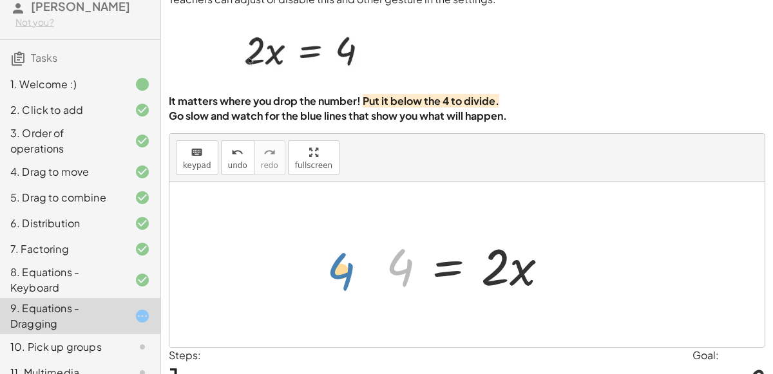
drag, startPoint x: 399, startPoint y: 265, endPoint x: 347, endPoint y: 263, distance: 51.6
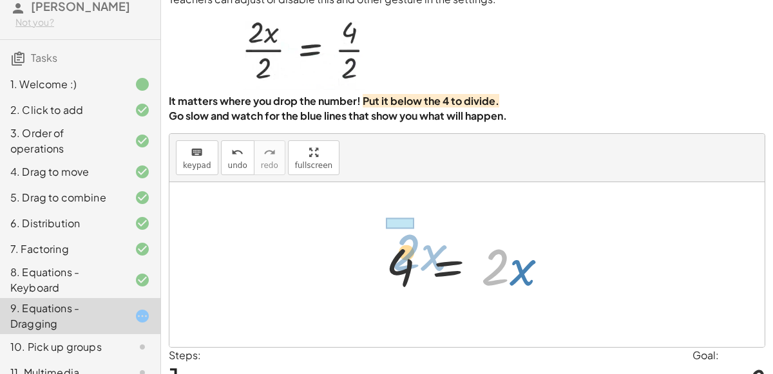
drag, startPoint x: 489, startPoint y: 267, endPoint x: 400, endPoint y: 252, distance: 90.2
click at [400, 252] on div at bounding box center [471, 265] width 185 height 66
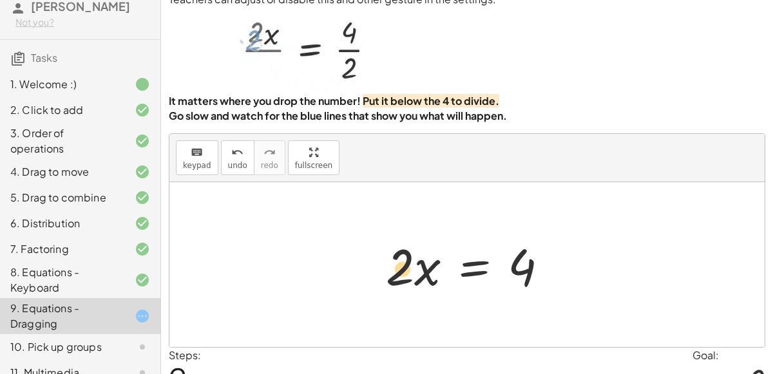
click at [398, 268] on div at bounding box center [471, 265] width 185 height 66
drag, startPoint x: 398, startPoint y: 268, endPoint x: 515, endPoint y: 308, distance: 123.8
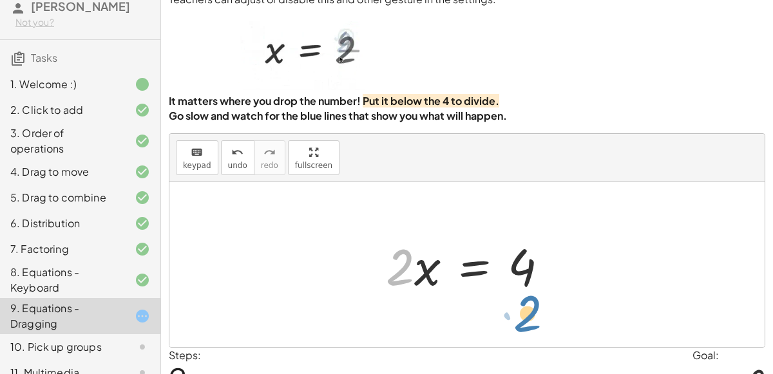
click at [515, 308] on div "· 2 · x = 4 4 = · 2 · x · 2 · x · 2 · x = 4" at bounding box center [466, 264] width 595 height 165
click at [521, 292] on div at bounding box center [471, 265] width 185 height 66
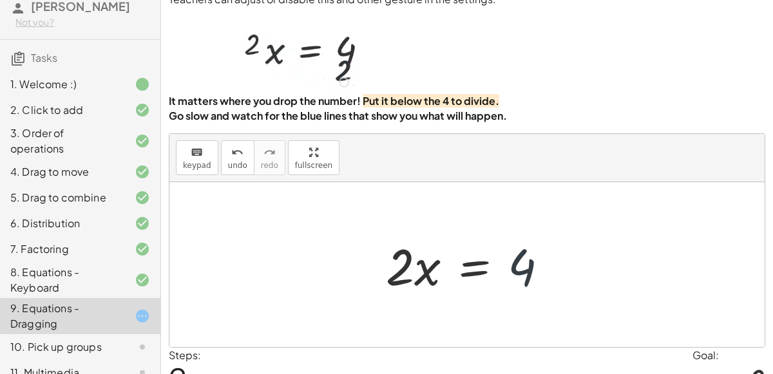
click at [520, 293] on div at bounding box center [471, 265] width 185 height 66
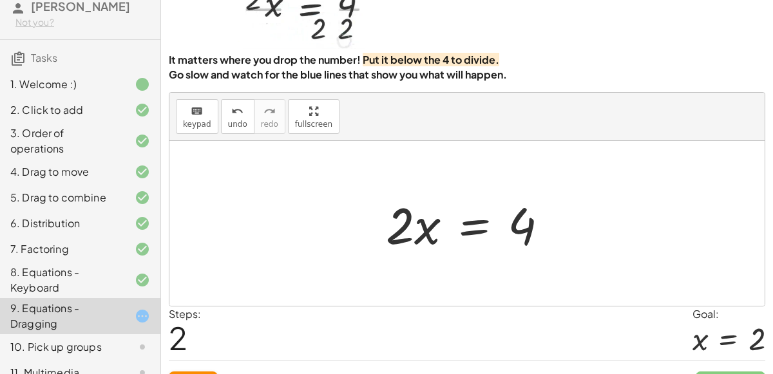
scroll to position [81, 0]
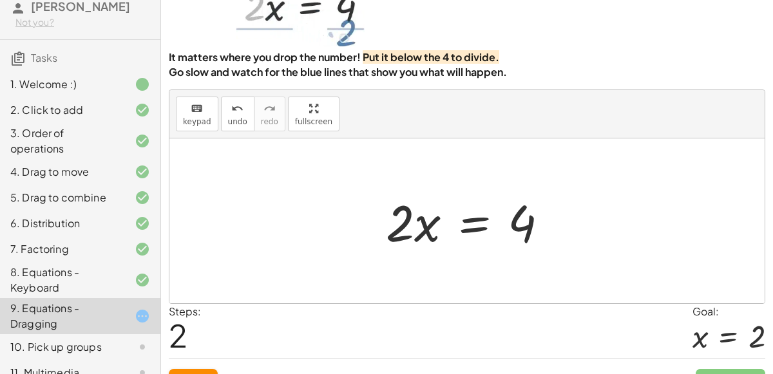
click at [466, 235] on div at bounding box center [471, 221] width 185 height 66
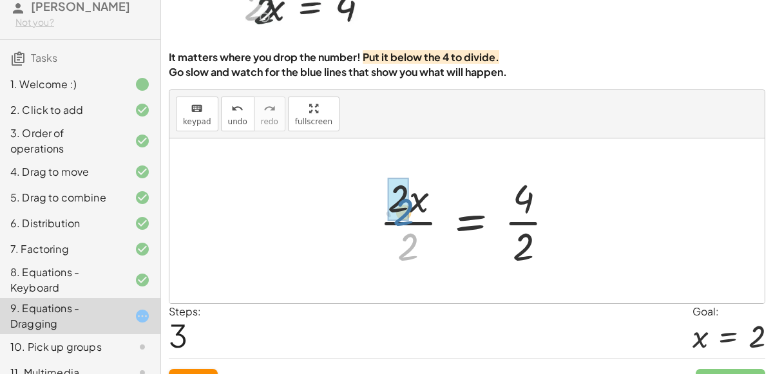
drag, startPoint x: 404, startPoint y: 247, endPoint x: 398, endPoint y: 210, distance: 37.9
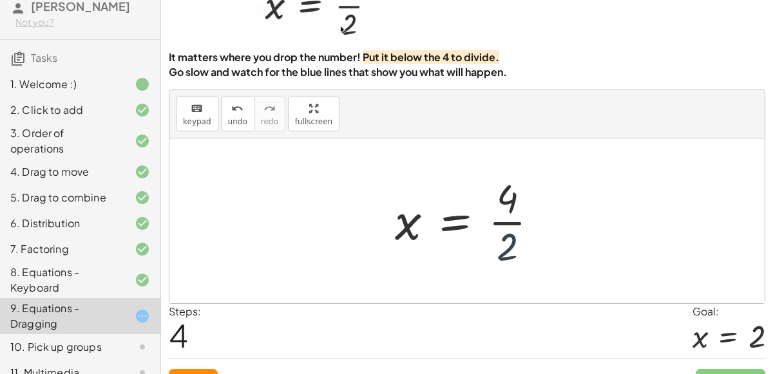
click at [509, 243] on div at bounding box center [471, 220] width 167 height 99
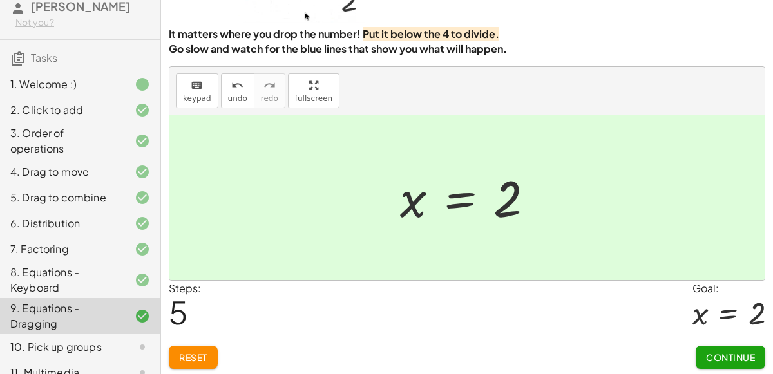
click at [717, 354] on span "Continue" at bounding box center [730, 358] width 49 height 12
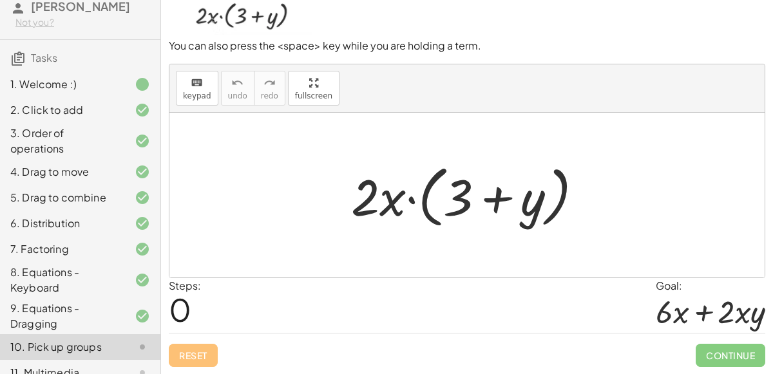
scroll to position [103, 0]
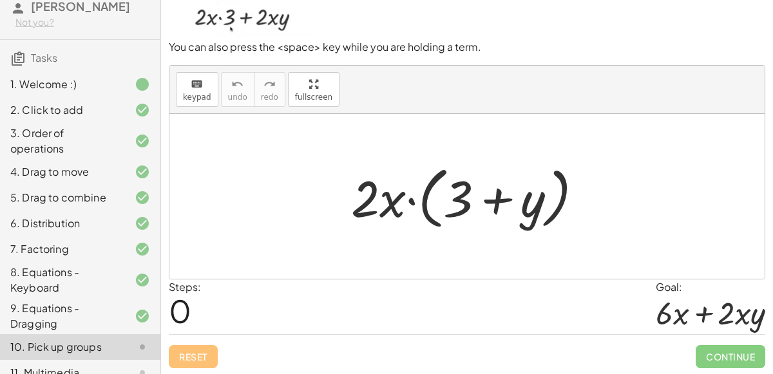
click at [481, 202] on div at bounding box center [471, 197] width 255 height 74
click at [406, 203] on div at bounding box center [471, 197] width 255 height 74
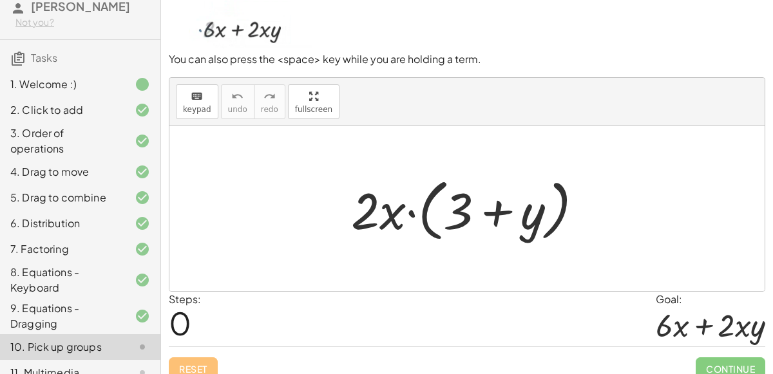
scroll to position [91, 0]
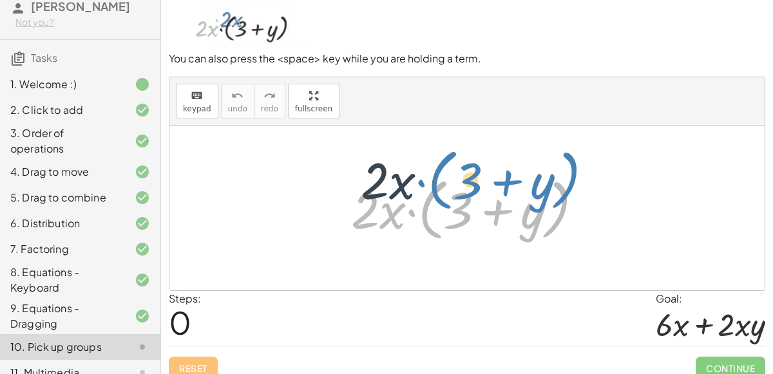
drag, startPoint x: 462, startPoint y: 209, endPoint x: 472, endPoint y: 179, distance: 31.2
click at [472, 179] on div at bounding box center [471, 208] width 255 height 74
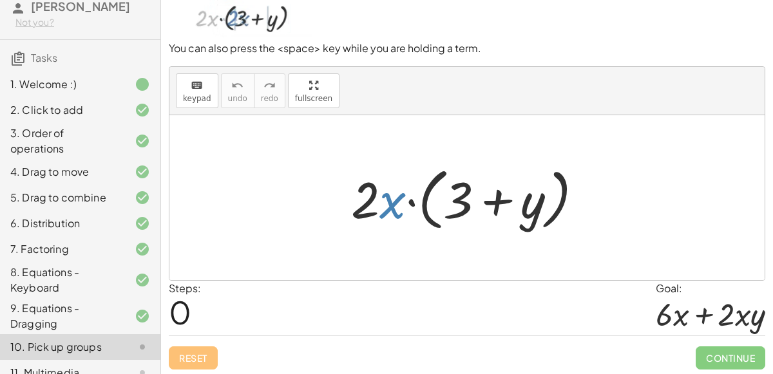
scroll to position [103, 0]
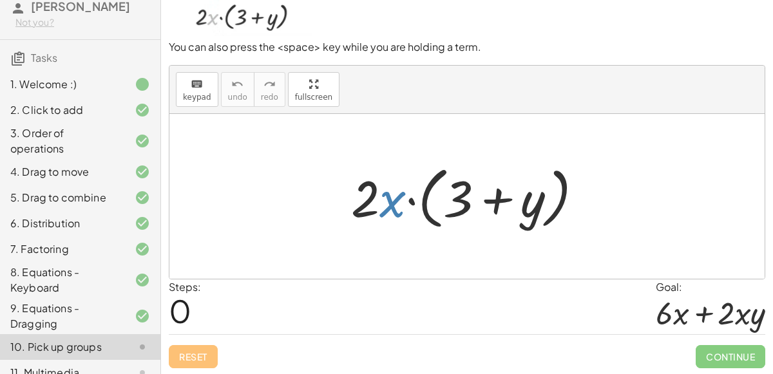
click at [393, 219] on div at bounding box center [471, 197] width 255 height 74
click at [393, 220] on div at bounding box center [471, 197] width 255 height 74
click at [395, 211] on div at bounding box center [471, 197] width 255 height 74
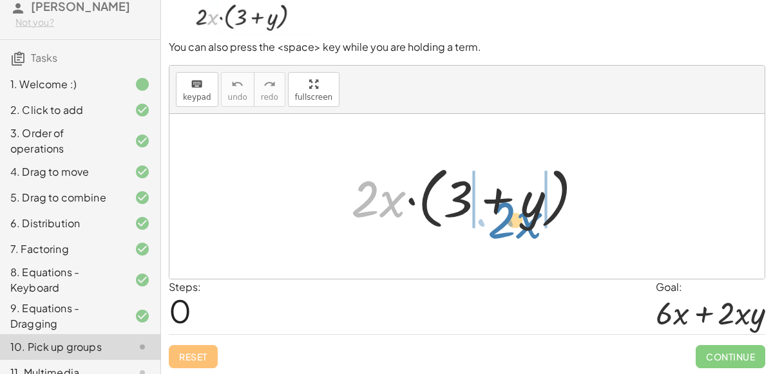
drag, startPoint x: 392, startPoint y: 206, endPoint x: 528, endPoint y: 227, distance: 138.2
click at [528, 227] on div at bounding box center [471, 197] width 255 height 74
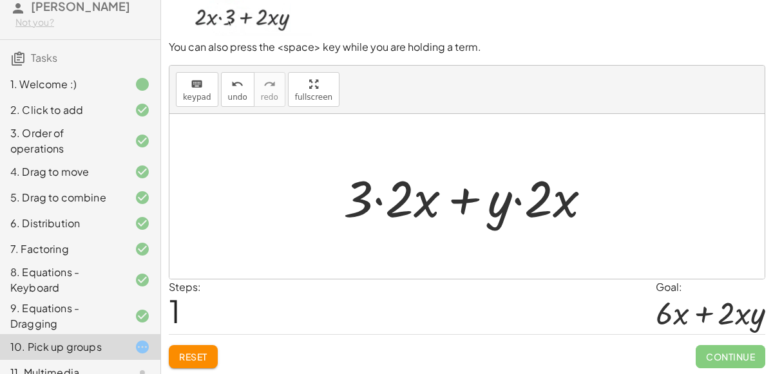
click at [402, 207] on div at bounding box center [472, 197] width 271 height 66
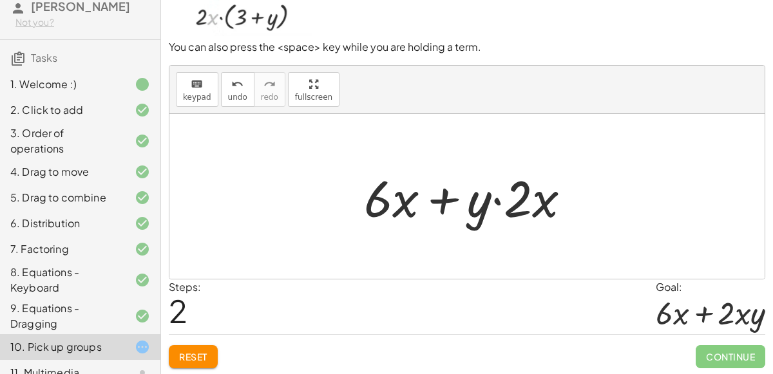
click at [503, 200] on div at bounding box center [472, 197] width 230 height 66
click at [442, 199] on div at bounding box center [472, 197] width 230 height 66
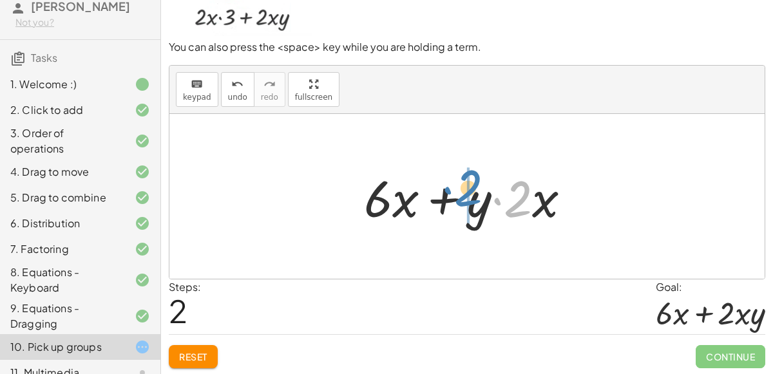
drag, startPoint x: 522, startPoint y: 198, endPoint x: 473, endPoint y: 187, distance: 50.8
click at [473, 187] on div at bounding box center [472, 197] width 230 height 66
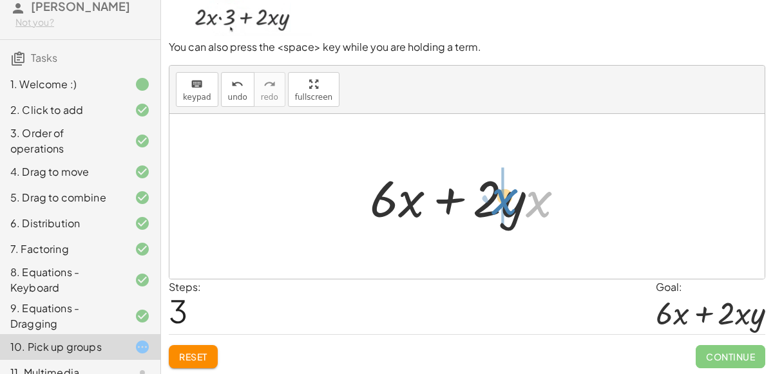
drag, startPoint x: 542, startPoint y: 209, endPoint x: 507, endPoint y: 207, distance: 34.2
click at [507, 207] on div at bounding box center [472, 197] width 218 height 66
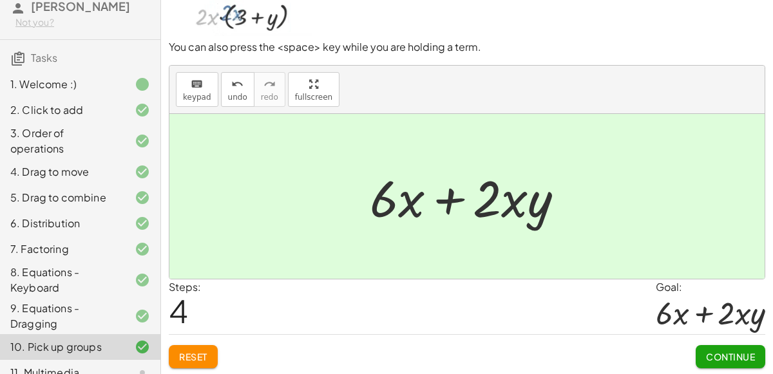
click at [715, 351] on span "Continue" at bounding box center [730, 357] width 49 height 12
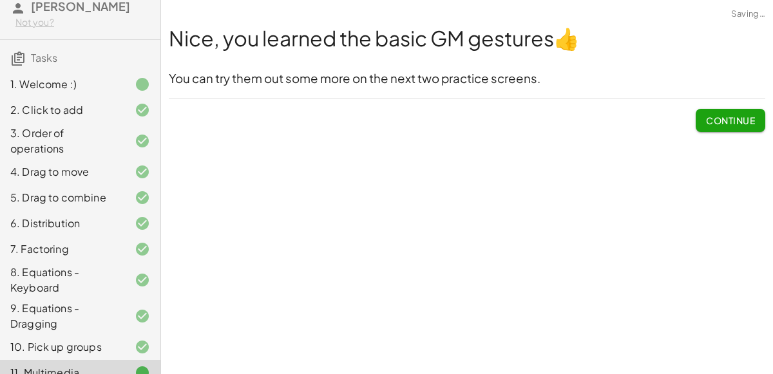
click at [750, 122] on span "Continue" at bounding box center [730, 121] width 49 height 12
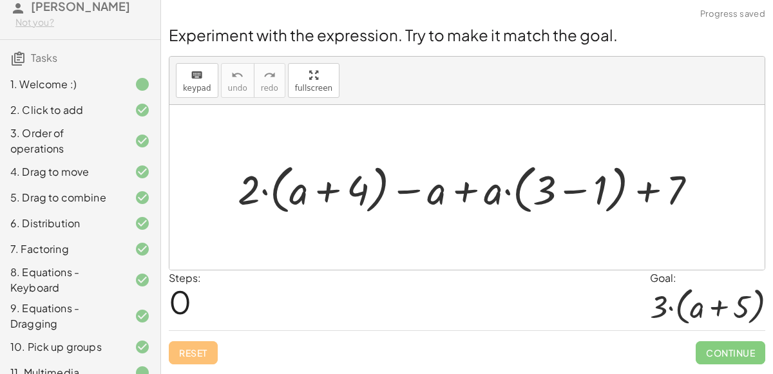
click at [260, 184] on div at bounding box center [472, 188] width 482 height 60
click at [452, 194] on div at bounding box center [472, 188] width 482 height 60
drag, startPoint x: 677, startPoint y: 187, endPoint x: 257, endPoint y: 155, distance: 421.7
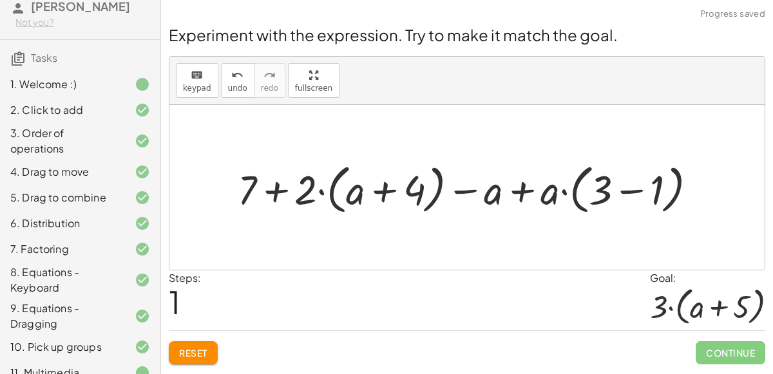
click at [282, 187] on div at bounding box center [472, 188] width 482 height 60
drag, startPoint x: 302, startPoint y: 191, endPoint x: 253, endPoint y: 189, distance: 49.0
click at [253, 189] on div at bounding box center [472, 188] width 482 height 60
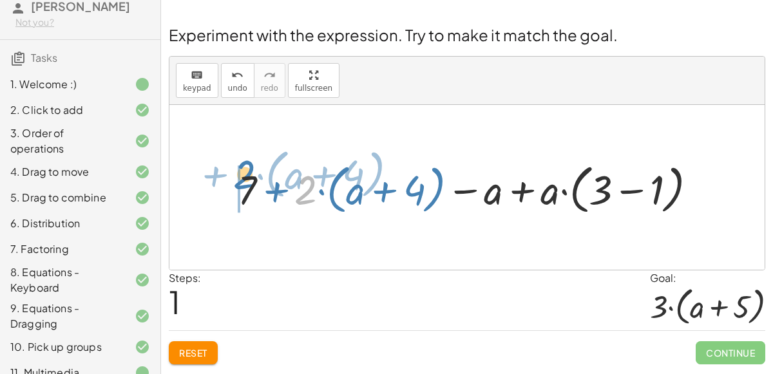
drag, startPoint x: 303, startPoint y: 191, endPoint x: 242, endPoint y: 177, distance: 62.2
click at [242, 177] on div at bounding box center [472, 188] width 482 height 60
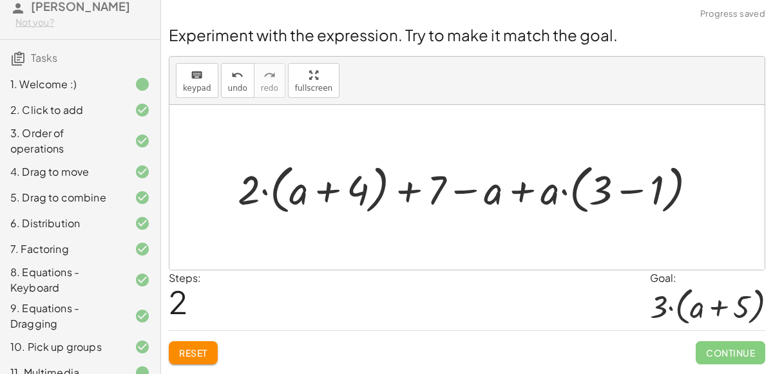
click at [330, 191] on div at bounding box center [472, 188] width 482 height 60
drag, startPoint x: 249, startPoint y: 196, endPoint x: 359, endPoint y: 191, distance: 110.2
click at [359, 191] on div at bounding box center [472, 188] width 482 height 60
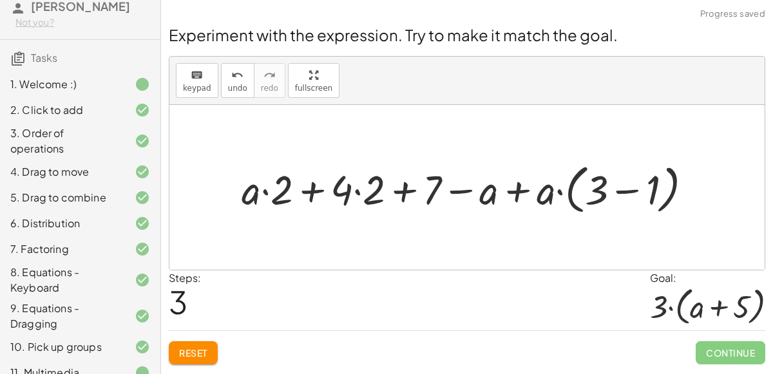
click at [310, 193] on div at bounding box center [472, 188] width 474 height 60
click at [285, 193] on div at bounding box center [472, 188] width 474 height 60
click at [350, 181] on div at bounding box center [472, 188] width 474 height 60
click at [392, 175] on div at bounding box center [472, 188] width 474 height 60
click at [520, 191] on div at bounding box center [472, 188] width 474 height 60
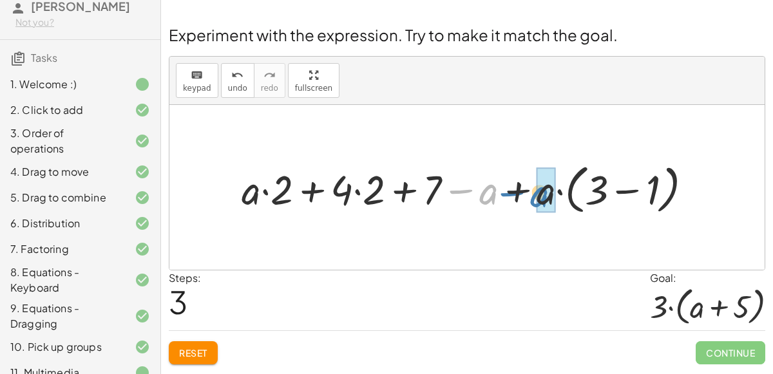
drag, startPoint x: 489, startPoint y: 196, endPoint x: 540, endPoint y: 198, distance: 50.3
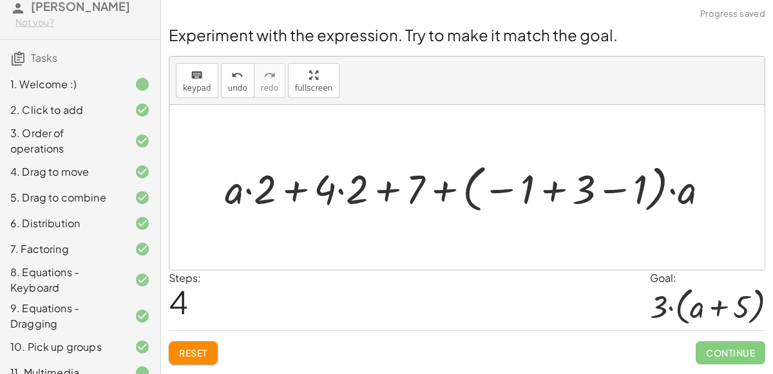
click at [545, 184] on div at bounding box center [471, 186] width 507 height 57
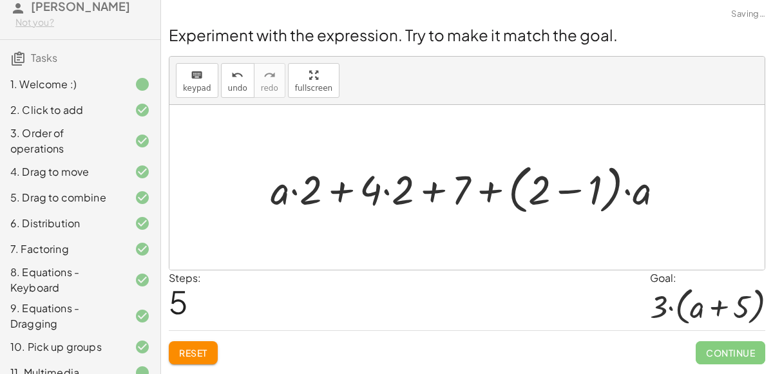
click at [575, 192] on div at bounding box center [472, 188] width 416 height 60
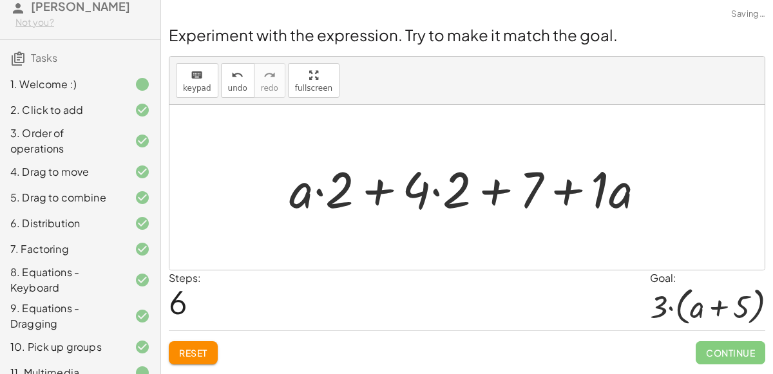
click at [571, 193] on div at bounding box center [472, 188] width 379 height 66
click at [325, 189] on div at bounding box center [472, 188] width 379 height 66
click at [341, 187] on div at bounding box center [472, 188] width 379 height 66
click at [360, 192] on div at bounding box center [472, 188] width 379 height 66
click at [315, 191] on div at bounding box center [472, 188] width 379 height 66
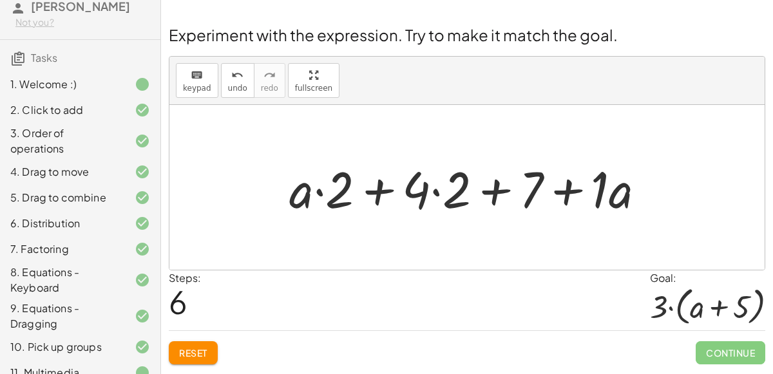
click at [442, 184] on div at bounding box center [472, 188] width 379 height 66
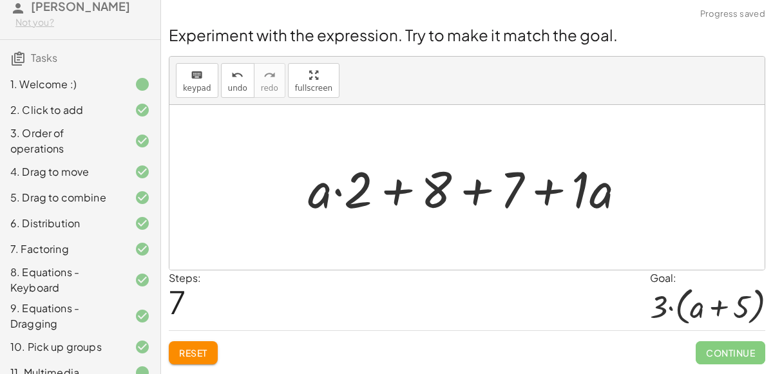
click at [393, 193] on div at bounding box center [471, 188] width 341 height 66
click at [467, 183] on div at bounding box center [471, 188] width 341 height 66
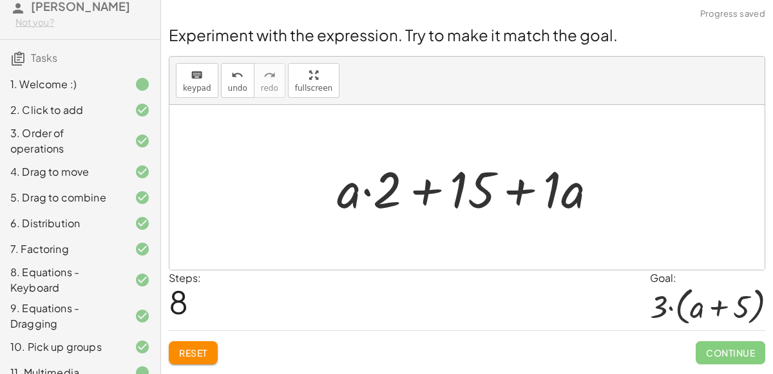
click at [368, 192] on div at bounding box center [472, 188] width 284 height 66
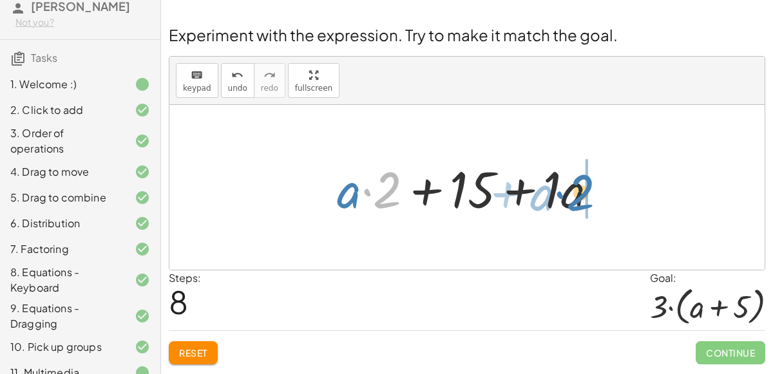
drag, startPoint x: 366, startPoint y: 191, endPoint x: 572, endPoint y: 191, distance: 206.1
click at [572, 191] on div at bounding box center [472, 188] width 284 height 66
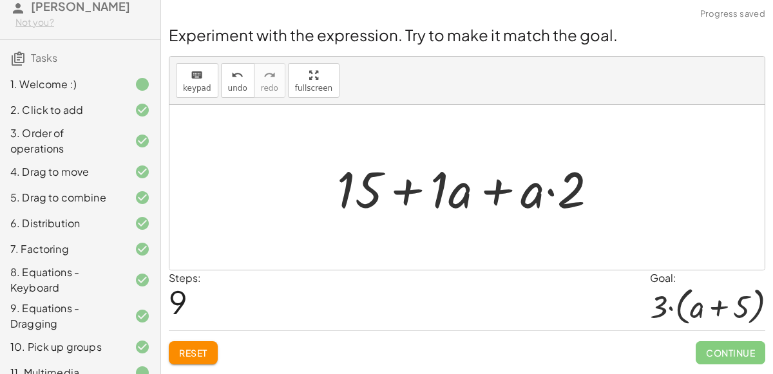
click at [500, 192] on div at bounding box center [472, 188] width 284 height 66
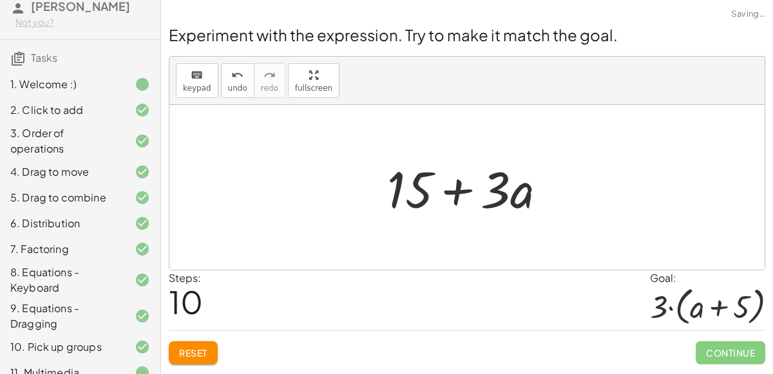
click at [460, 190] on div at bounding box center [472, 188] width 183 height 66
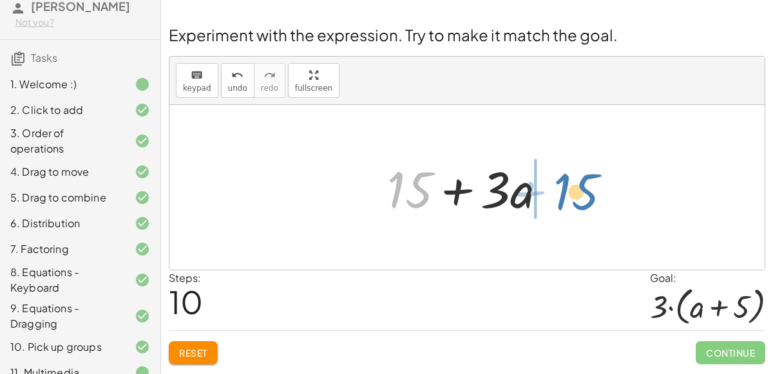
drag, startPoint x: 417, startPoint y: 196, endPoint x: 584, endPoint y: 204, distance: 167.0
click at [584, 204] on div "+ · 2 · ( + a + 4 ) − a + · a · ( + 3 − 1 ) + 7 + 7 + · 2 · ( + a + 4 ) − a + ·…" at bounding box center [466, 187] width 595 height 165
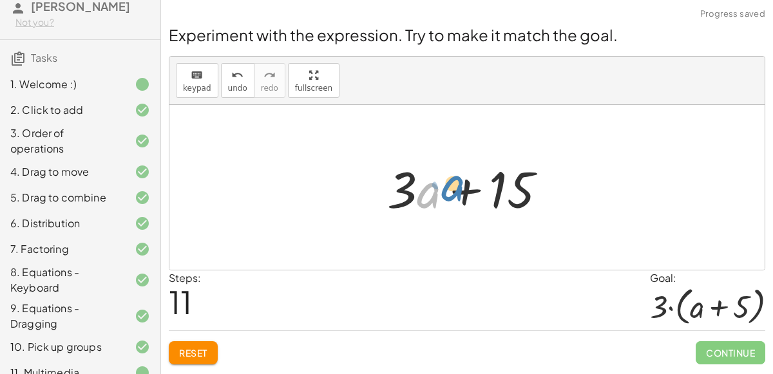
drag, startPoint x: 432, startPoint y: 197, endPoint x: 455, endPoint y: 190, distance: 24.2
click at [455, 190] on div at bounding box center [472, 188] width 183 height 66
click at [435, 186] on div at bounding box center [472, 188] width 183 height 66
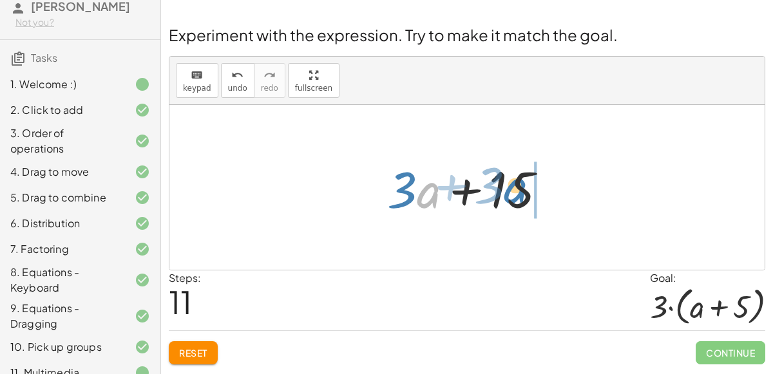
drag, startPoint x: 435, startPoint y: 187, endPoint x: 522, endPoint y: 183, distance: 87.0
click at [522, 183] on div at bounding box center [472, 188] width 183 height 66
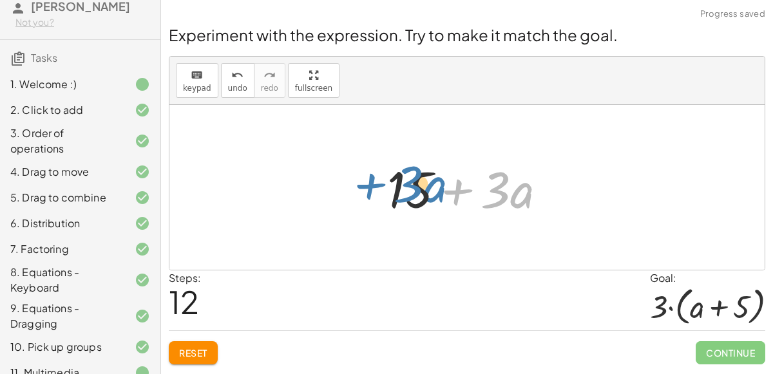
drag, startPoint x: 455, startPoint y: 186, endPoint x: 361, endPoint y: 182, distance: 94.7
click at [361, 182] on div "+ · 2 · ( + a + 4 ) − a + · a · ( + 3 − 1 ) + 7 + 7 + · 2 · ( + a + 4 ) − a + ·…" at bounding box center [466, 187] width 595 height 165
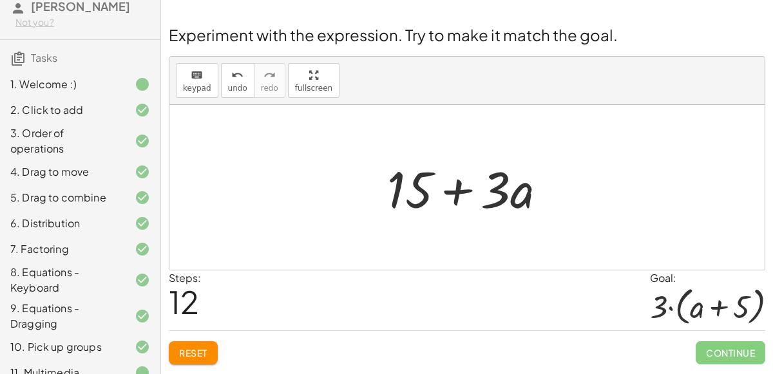
click at [180, 343] on button "Reset" at bounding box center [193, 352] width 49 height 23
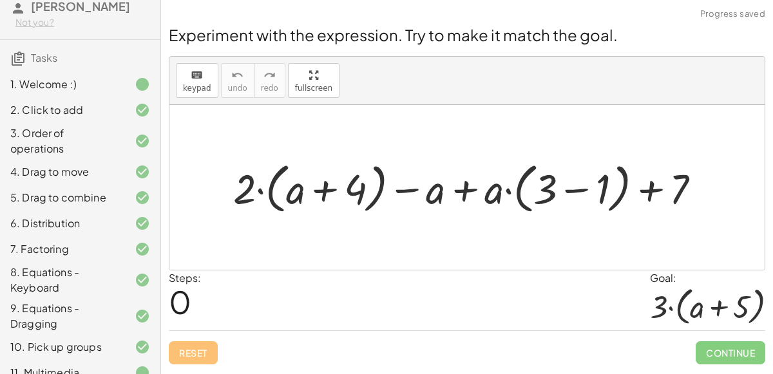
click at [463, 192] on div at bounding box center [472, 187] width 491 height 61
drag, startPoint x: 549, startPoint y: 192, endPoint x: 610, endPoint y: 200, distance: 61.0
click at [610, 200] on div at bounding box center [472, 187] width 491 height 61
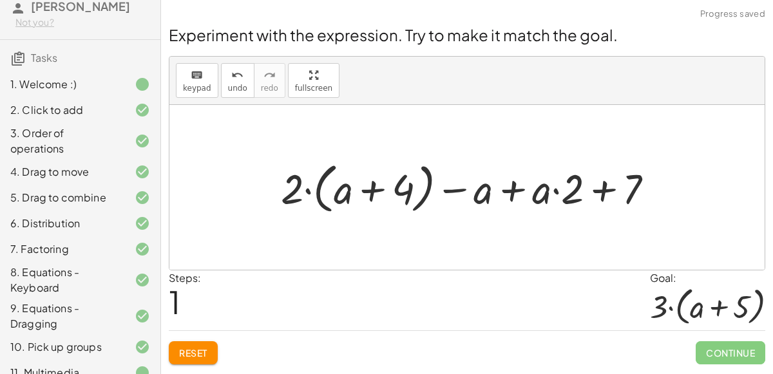
click at [609, 188] on div at bounding box center [472, 187] width 396 height 61
click at [513, 186] on div at bounding box center [472, 187] width 396 height 61
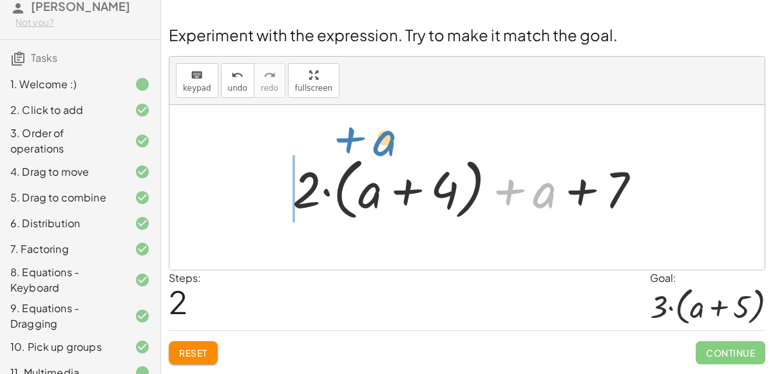
drag, startPoint x: 518, startPoint y: 194, endPoint x: 313, endPoint y: 142, distance: 211.8
click at [313, 142] on div "+ · 2 · ( + a + 4 ) − a + · a · ( + 3 − 1 ) + 7 + · 2 · ( + a + 4 ) − a + · a ·…" at bounding box center [466, 187] width 595 height 165
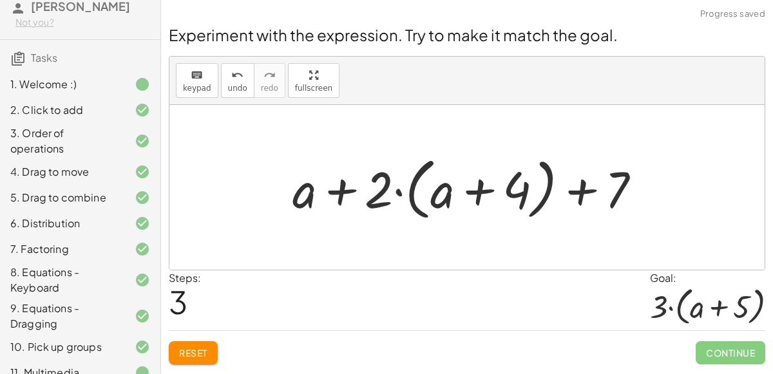
click at [341, 188] on div at bounding box center [472, 188] width 372 height 74
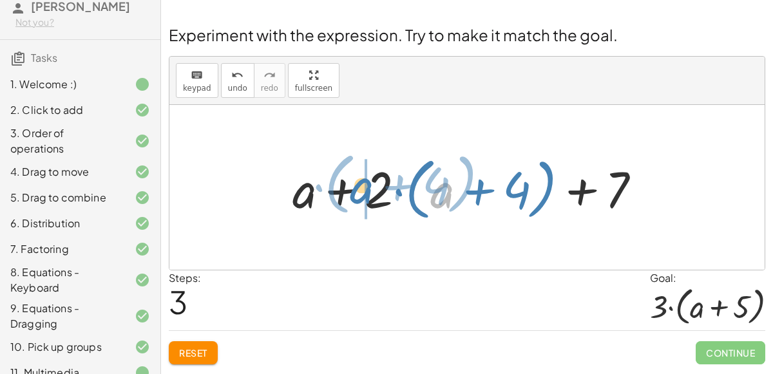
drag, startPoint x: 447, startPoint y: 206, endPoint x: 366, endPoint y: 202, distance: 80.6
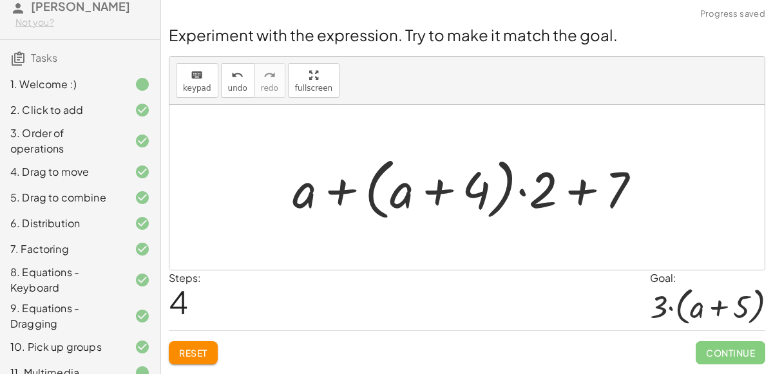
click at [571, 192] on div at bounding box center [472, 188] width 372 height 74
click at [524, 194] on div at bounding box center [472, 188] width 372 height 74
drag, startPoint x: 303, startPoint y: 193, endPoint x: 569, endPoint y: 187, distance: 266.6
click at [569, 187] on div at bounding box center [472, 188] width 372 height 74
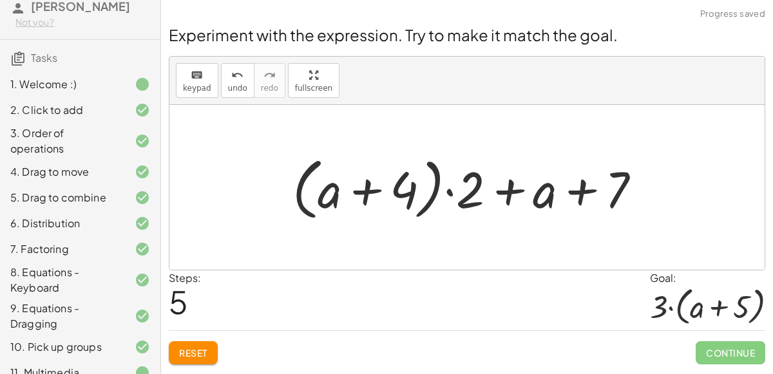
click at [571, 185] on div at bounding box center [472, 188] width 372 height 74
click at [505, 197] on div at bounding box center [472, 188] width 372 height 74
click at [173, 350] on button "Reset" at bounding box center [193, 352] width 49 height 23
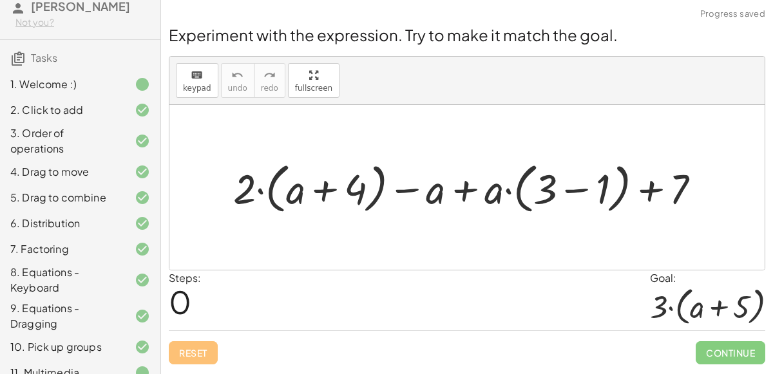
click at [455, 198] on div at bounding box center [472, 187] width 491 height 61
drag, startPoint x: 431, startPoint y: 190, endPoint x: 483, endPoint y: 187, distance: 51.6
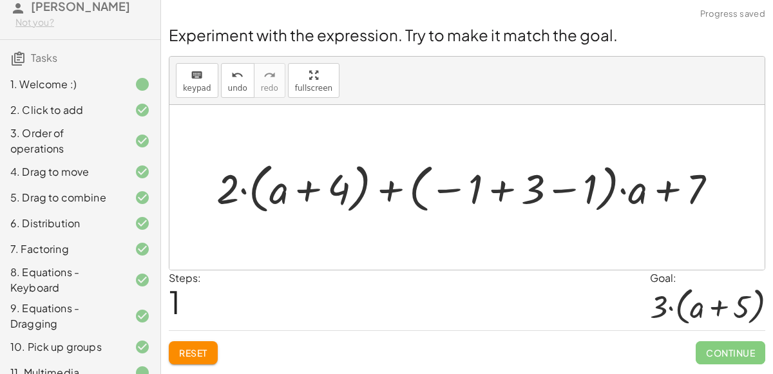
click at [555, 189] on div at bounding box center [472, 187] width 524 height 61
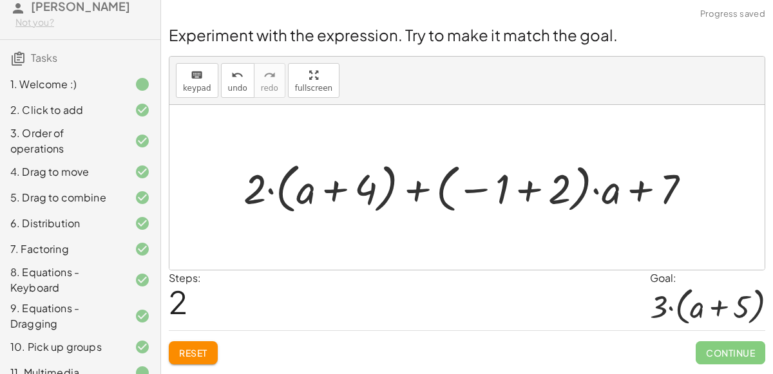
click at [520, 190] on div at bounding box center [472, 187] width 470 height 61
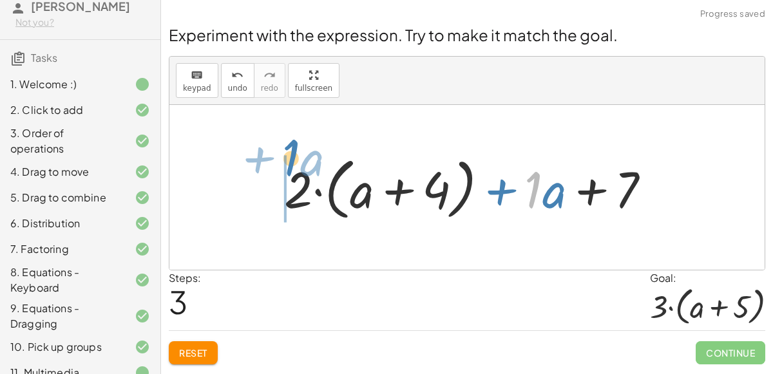
drag, startPoint x: 534, startPoint y: 198, endPoint x: 290, endPoint y: 171, distance: 246.3
click at [290, 171] on div at bounding box center [473, 188] width 390 height 74
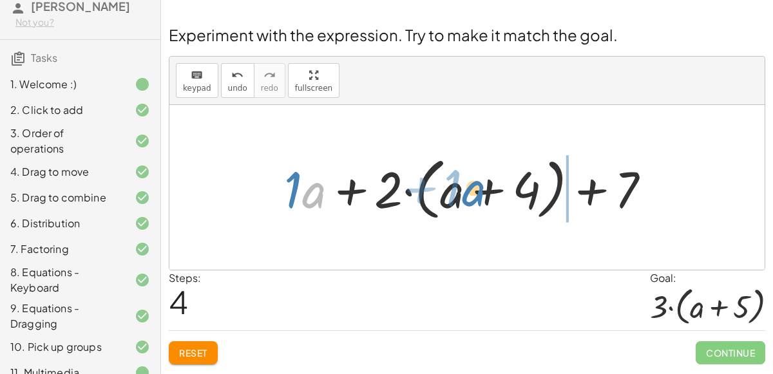
drag, startPoint x: 317, startPoint y: 201, endPoint x: 477, endPoint y: 200, distance: 159.7
click at [477, 200] on div at bounding box center [473, 188] width 390 height 74
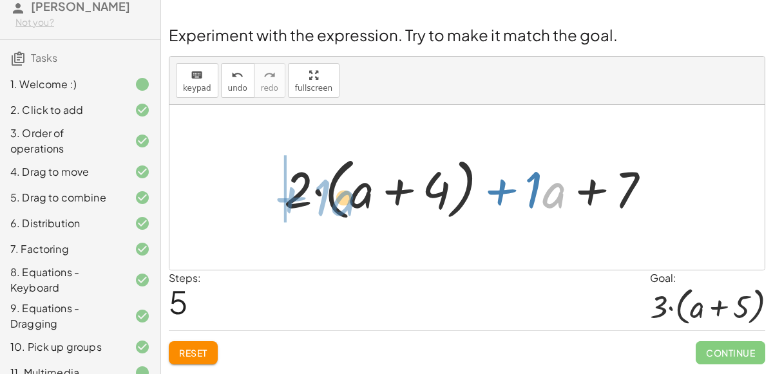
drag, startPoint x: 550, startPoint y: 180, endPoint x: 334, endPoint y: 185, distance: 215.8
click at [334, 185] on div at bounding box center [473, 188] width 390 height 74
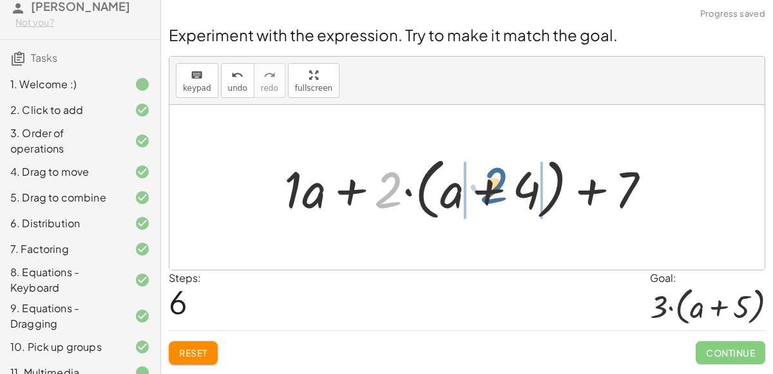
drag, startPoint x: 390, startPoint y: 185, endPoint x: 496, endPoint y: 183, distance: 105.6
click at [496, 183] on div at bounding box center [473, 188] width 390 height 74
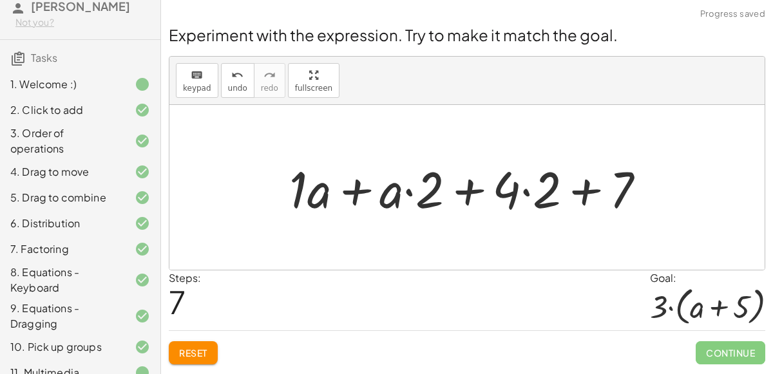
click at [475, 189] on div at bounding box center [472, 188] width 379 height 66
click at [412, 191] on div at bounding box center [472, 188] width 379 height 66
click at [587, 183] on div at bounding box center [472, 188] width 379 height 66
click at [526, 192] on div at bounding box center [472, 188] width 379 height 66
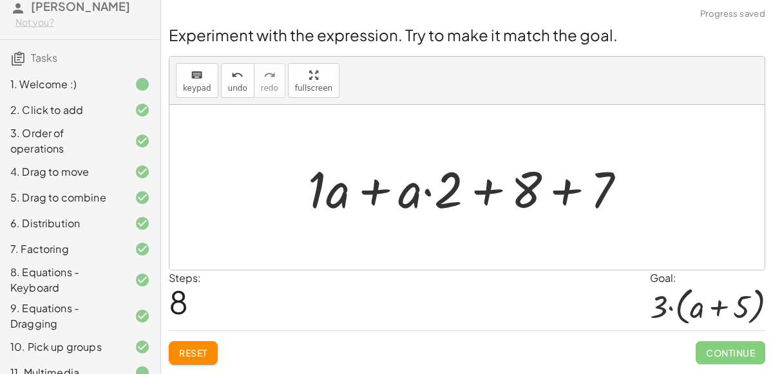
click at [567, 177] on div at bounding box center [471, 188] width 341 height 66
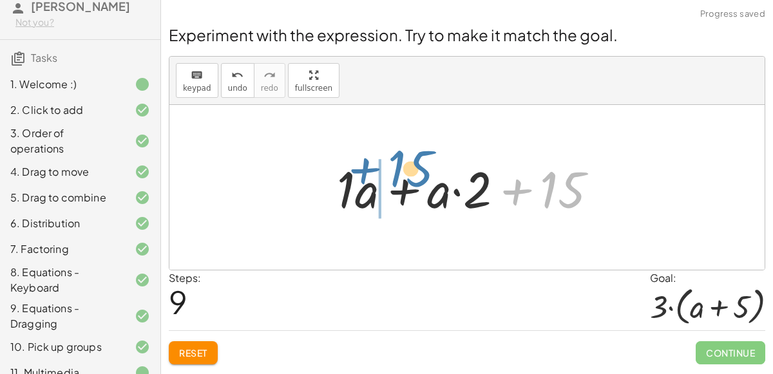
drag, startPoint x: 565, startPoint y: 186, endPoint x: 413, endPoint y: 166, distance: 153.3
click at [413, 166] on div at bounding box center [472, 188] width 284 height 66
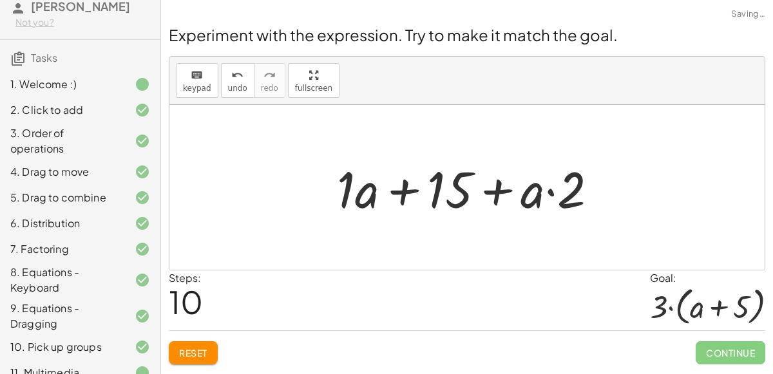
click at [401, 198] on div at bounding box center [472, 188] width 284 height 66
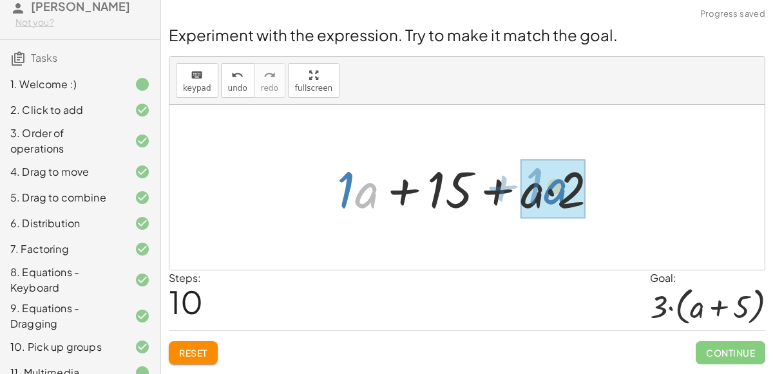
drag, startPoint x: 369, startPoint y: 190, endPoint x: 556, endPoint y: 186, distance: 187.4
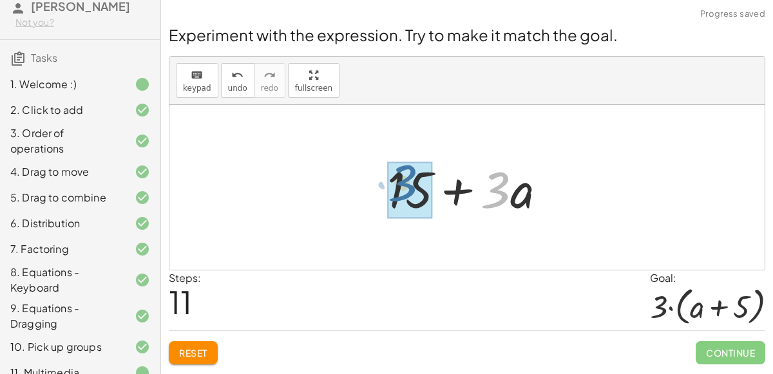
drag, startPoint x: 493, startPoint y: 194, endPoint x: 401, endPoint y: 187, distance: 92.3
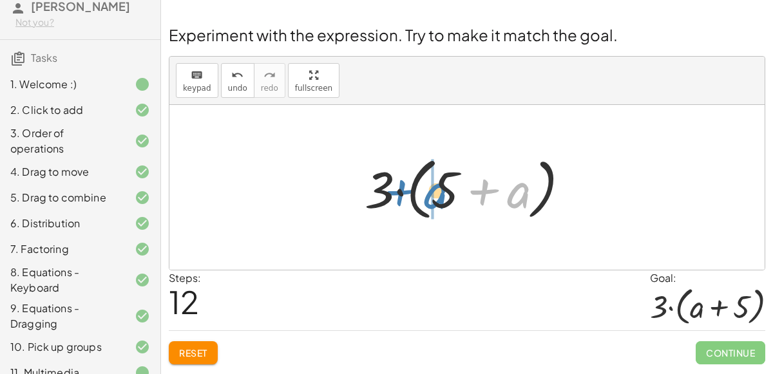
drag, startPoint x: 513, startPoint y: 193, endPoint x: 430, endPoint y: 193, distance: 83.1
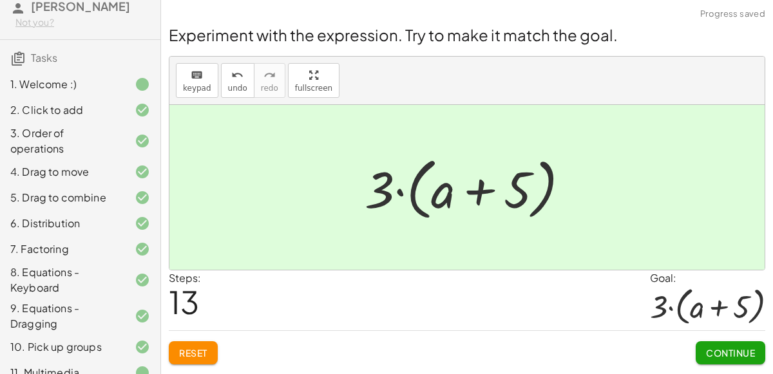
click at [737, 355] on span "Continue" at bounding box center [730, 353] width 49 height 12
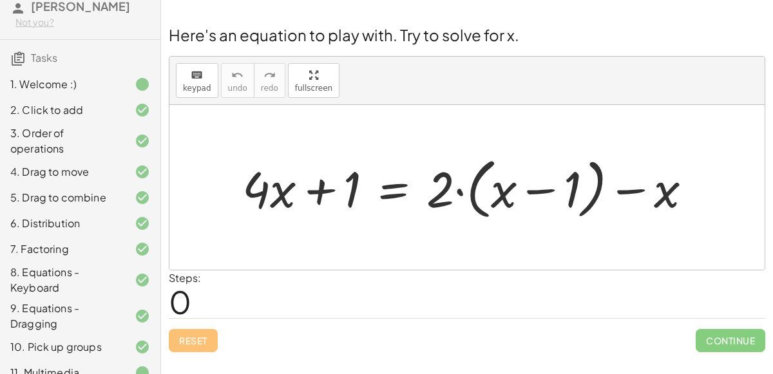
click at [319, 193] on div at bounding box center [472, 187] width 473 height 73
drag, startPoint x: 448, startPoint y: 198, endPoint x: 565, endPoint y: 195, distance: 117.9
click at [565, 195] on div at bounding box center [472, 187] width 473 height 73
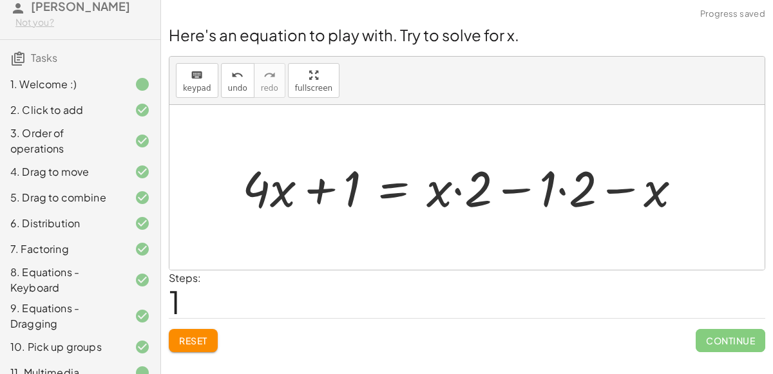
click at [549, 196] on div at bounding box center [467, 187] width 463 height 65
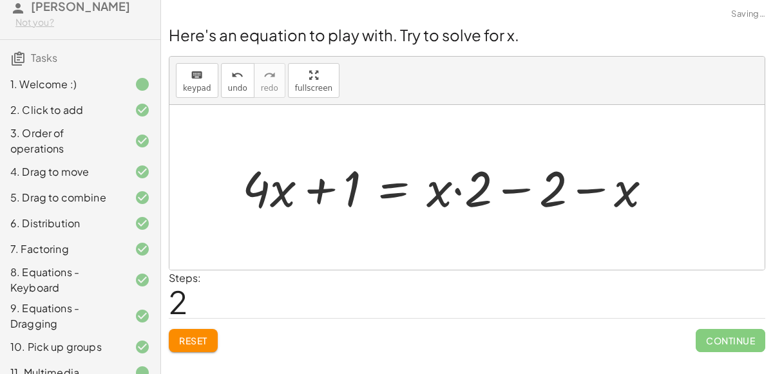
click at [504, 186] on div at bounding box center [452, 187] width 433 height 65
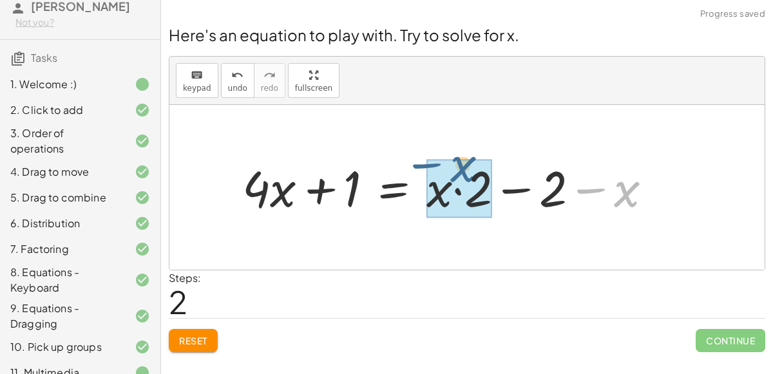
drag, startPoint x: 630, startPoint y: 187, endPoint x: 466, endPoint y: 163, distance: 166.0
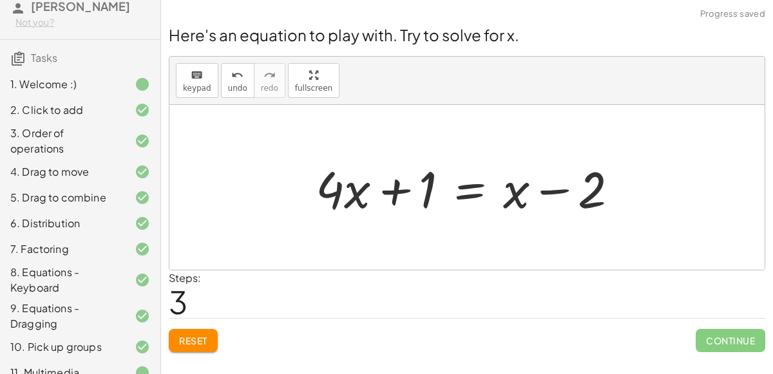
click at [540, 191] on div at bounding box center [472, 188] width 326 height 66
click at [393, 193] on div at bounding box center [472, 188] width 326 height 66
drag, startPoint x: 520, startPoint y: 189, endPoint x: 348, endPoint y: 184, distance: 172.0
click at [348, 184] on div at bounding box center [472, 188] width 326 height 66
drag, startPoint x: 426, startPoint y: 188, endPoint x: 656, endPoint y: 185, distance: 230.5
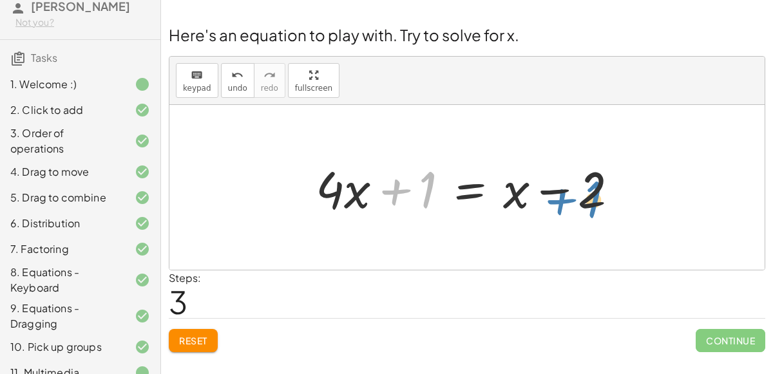
drag, startPoint x: 397, startPoint y: 193, endPoint x: 562, endPoint y: 203, distance: 165.8
click at [562, 203] on div at bounding box center [472, 188] width 326 height 66
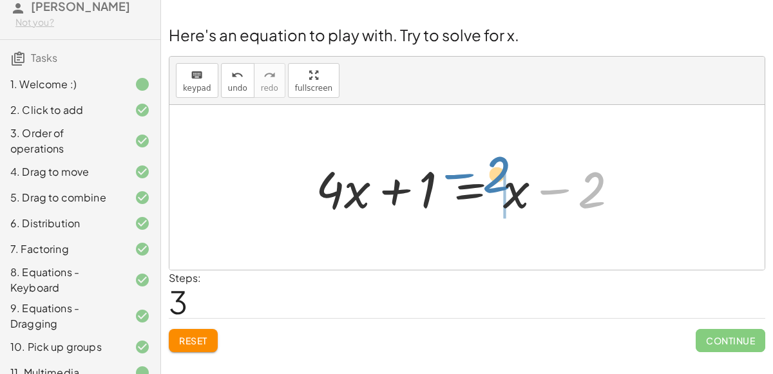
drag, startPoint x: 588, startPoint y: 182, endPoint x: 493, endPoint y: 167, distance: 95.8
click at [493, 167] on div at bounding box center [472, 188] width 326 height 66
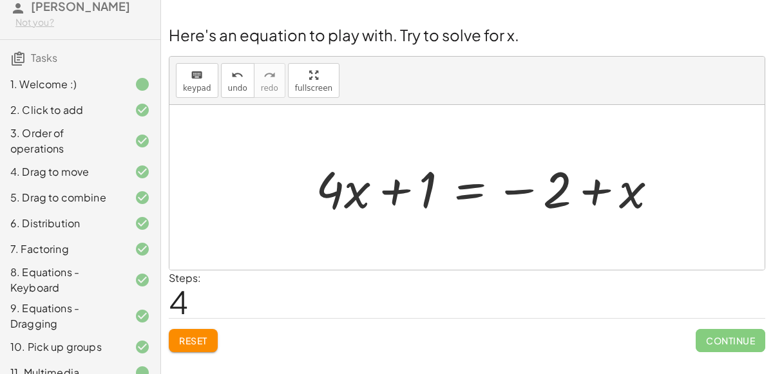
click at [393, 188] on div at bounding box center [491, 188] width 365 height 66
drag, startPoint x: 372, startPoint y: 191, endPoint x: 380, endPoint y: 193, distance: 8.0
click at [380, 193] on div at bounding box center [491, 188] width 365 height 66
drag, startPoint x: 342, startPoint y: 196, endPoint x: 459, endPoint y: 194, distance: 117.2
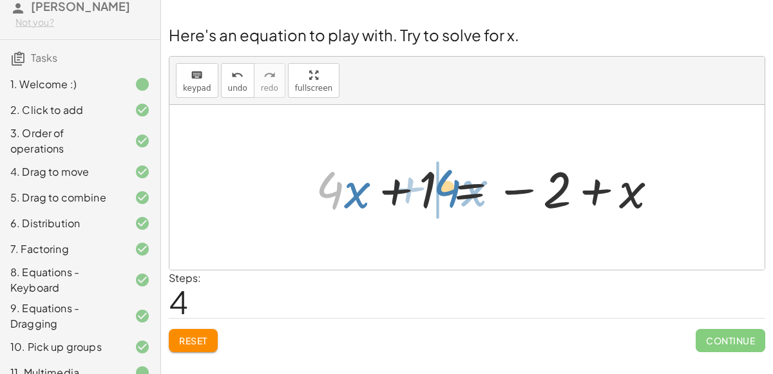
click at [459, 194] on div at bounding box center [491, 188] width 365 height 66
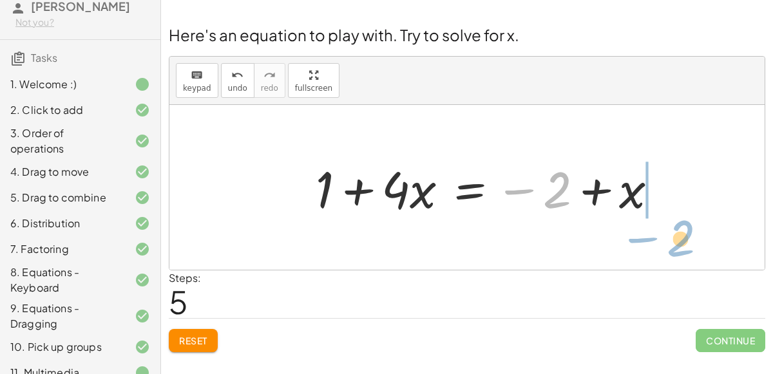
drag, startPoint x: 555, startPoint y: 184, endPoint x: 669, endPoint y: 202, distance: 115.3
click at [669, 202] on div at bounding box center [491, 188] width 365 height 66
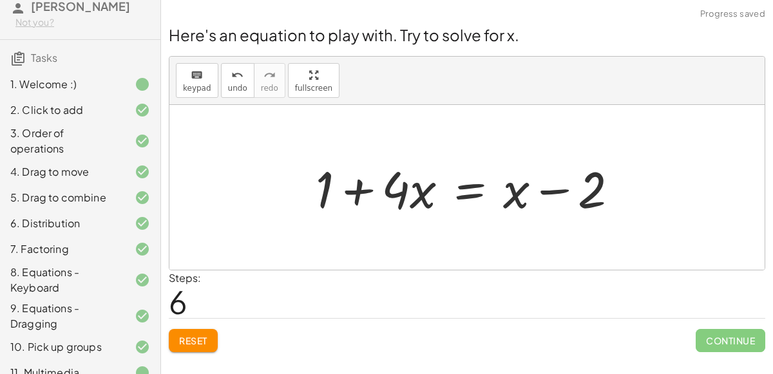
click at [400, 207] on div at bounding box center [472, 188] width 326 height 66
click at [373, 199] on div at bounding box center [472, 188] width 326 height 66
click at [197, 332] on button "Reset" at bounding box center [193, 340] width 49 height 23
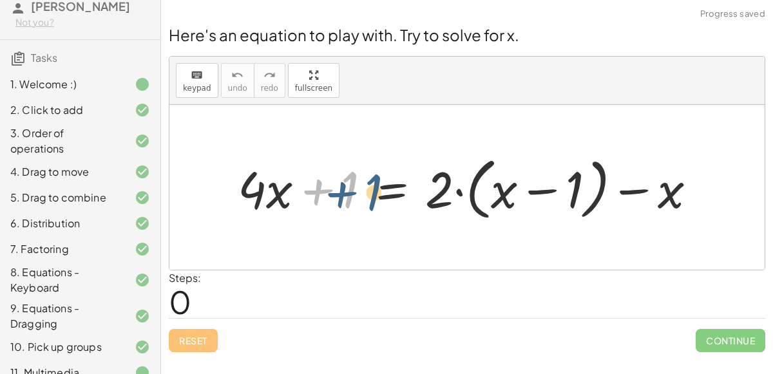
drag, startPoint x: 313, startPoint y: 174, endPoint x: 297, endPoint y: 173, distance: 15.5
click at [297, 173] on div at bounding box center [472, 188] width 482 height 74
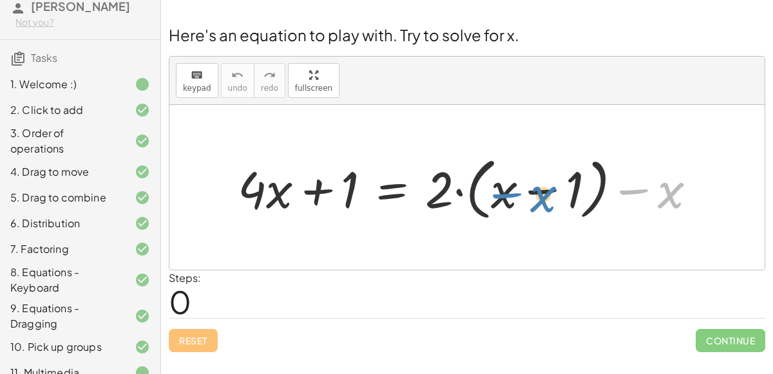
drag, startPoint x: 656, startPoint y: 190, endPoint x: 529, endPoint y: 193, distance: 126.9
click at [529, 193] on div at bounding box center [472, 188] width 482 height 74
click at [562, 194] on div at bounding box center [472, 188] width 482 height 74
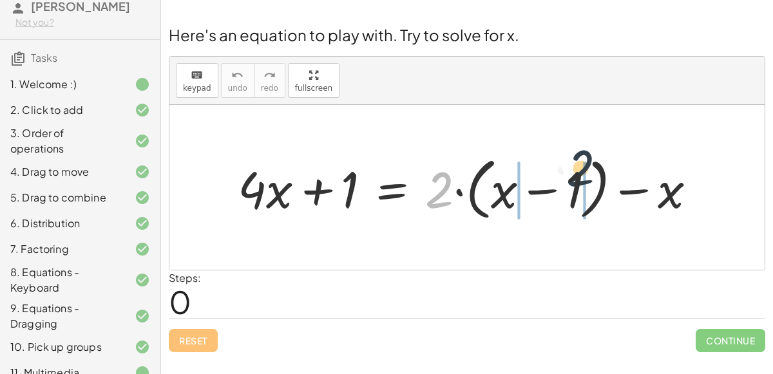
drag, startPoint x: 444, startPoint y: 187, endPoint x: 588, endPoint y: 165, distance: 145.9
click at [588, 165] on div at bounding box center [472, 188] width 482 height 74
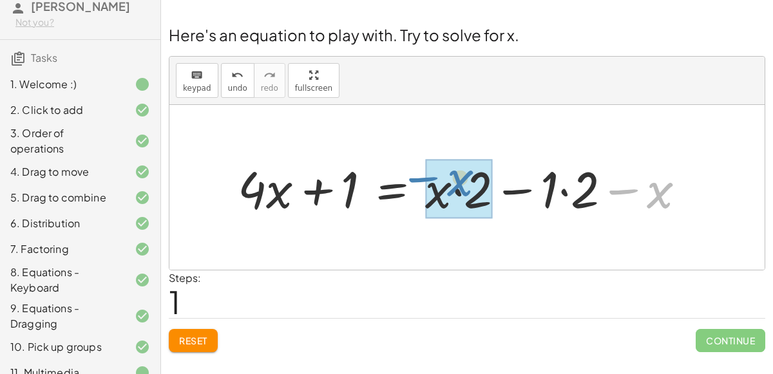
drag, startPoint x: 638, startPoint y: 193, endPoint x: 439, endPoint y: 180, distance: 200.0
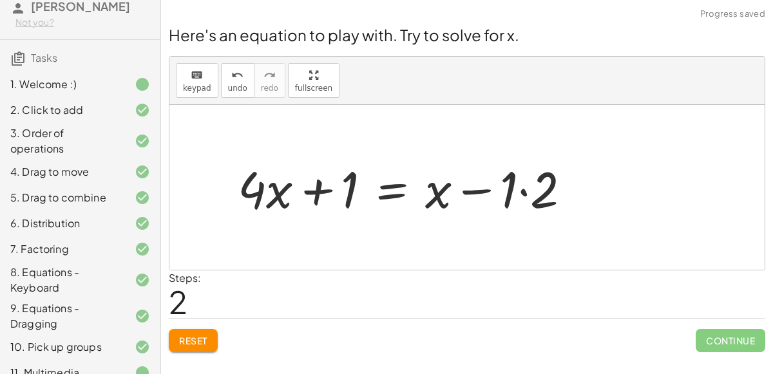
click at [475, 187] on div at bounding box center [409, 188] width 356 height 66
click at [517, 187] on div at bounding box center [409, 188] width 356 height 66
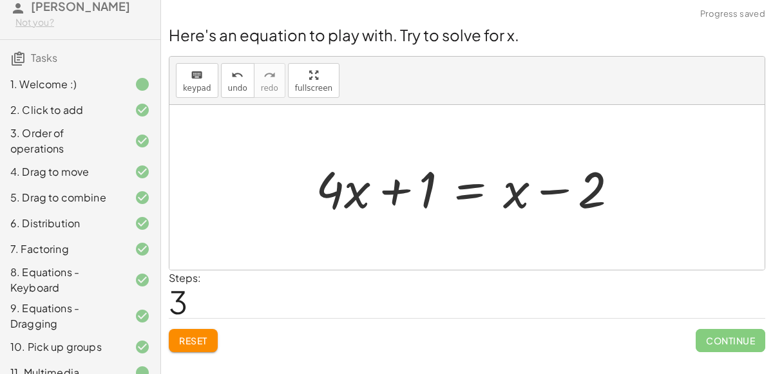
click at [516, 194] on div at bounding box center [472, 188] width 326 height 66
drag, startPoint x: 388, startPoint y: 186, endPoint x: 397, endPoint y: 184, distance: 8.6
click at [397, 184] on div at bounding box center [472, 188] width 326 height 66
click at [398, 187] on div at bounding box center [472, 188] width 326 height 66
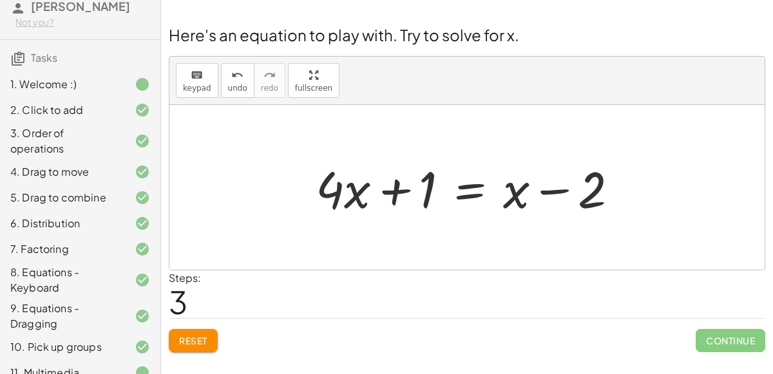
click at [357, 194] on div at bounding box center [472, 188] width 326 height 66
drag, startPoint x: 358, startPoint y: 194, endPoint x: 458, endPoint y: 184, distance: 100.4
click at [458, 184] on div at bounding box center [472, 188] width 326 height 66
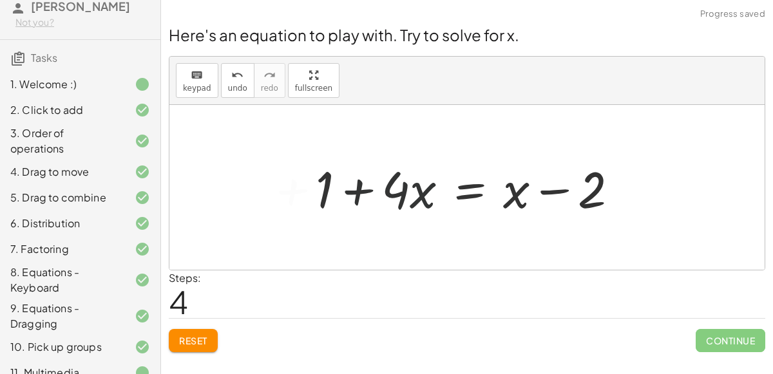
click at [424, 189] on div at bounding box center [472, 188] width 326 height 66
click at [200, 324] on div "Reset Continue" at bounding box center [467, 335] width 596 height 34
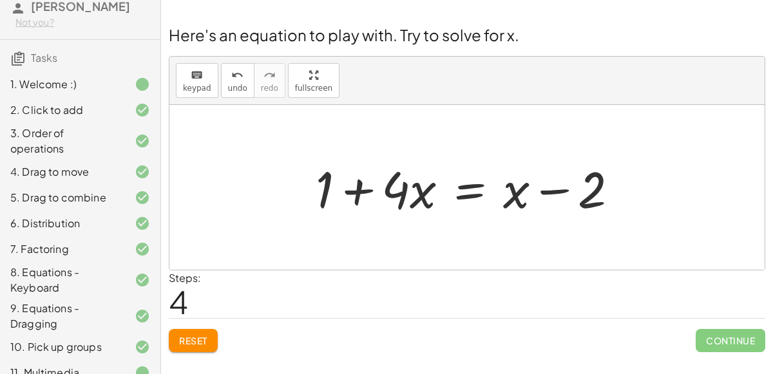
click at [196, 331] on button "Reset" at bounding box center [193, 340] width 49 height 23
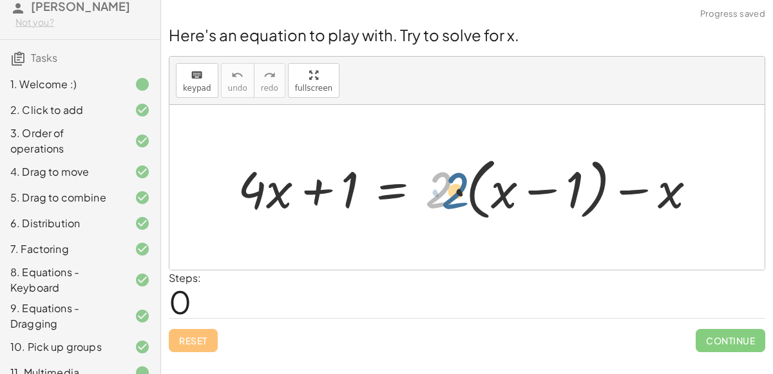
drag, startPoint x: 441, startPoint y: 187, endPoint x: 457, endPoint y: 189, distance: 15.6
click at [457, 189] on div at bounding box center [472, 188] width 482 height 74
click at [518, 193] on div at bounding box center [472, 188] width 482 height 74
drag, startPoint x: 438, startPoint y: 198, endPoint x: 548, endPoint y: 233, distance: 115.5
click at [548, 233] on div "· 2 + · 4 · x + 1 = + · 2 · ( + x − 1 ) − x" at bounding box center [466, 187] width 595 height 165
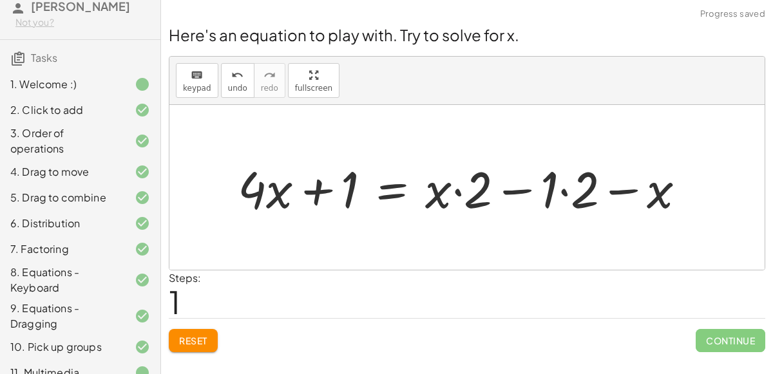
click at [519, 202] on div at bounding box center [466, 188] width 471 height 66
click at [581, 193] on div at bounding box center [466, 188] width 471 height 66
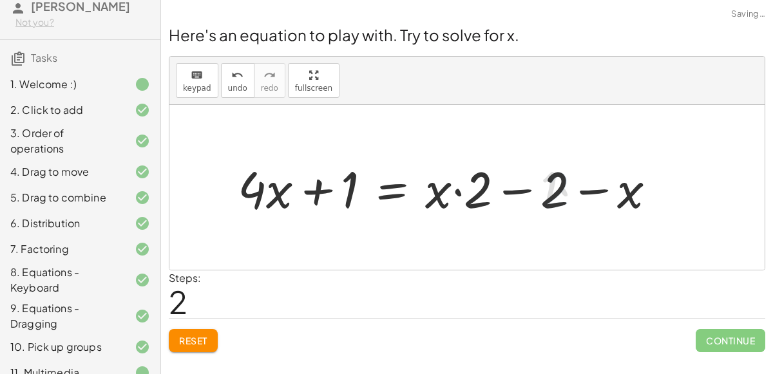
click at [453, 184] on div at bounding box center [451, 188] width 441 height 66
click at [540, 198] on div at bounding box center [451, 188] width 441 height 66
click at [584, 189] on div at bounding box center [451, 188] width 441 height 66
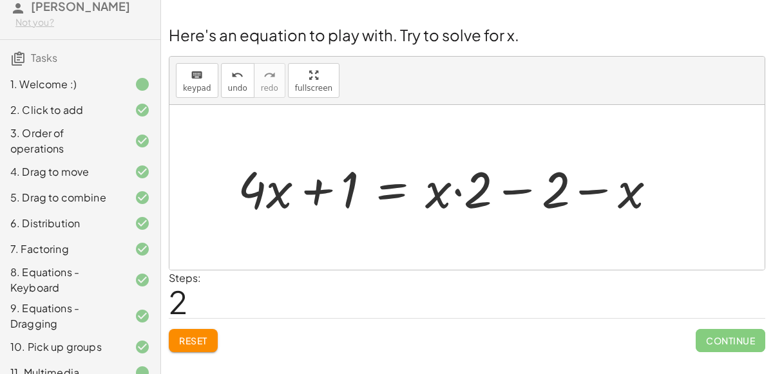
click at [584, 189] on div at bounding box center [451, 188] width 441 height 66
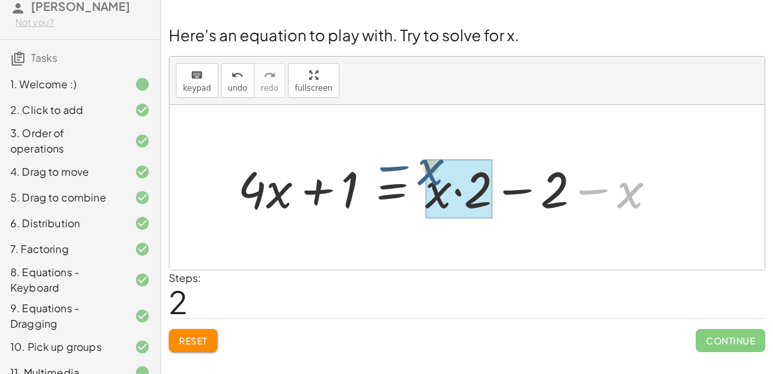
drag, startPoint x: 638, startPoint y: 199, endPoint x: 439, endPoint y: 176, distance: 200.3
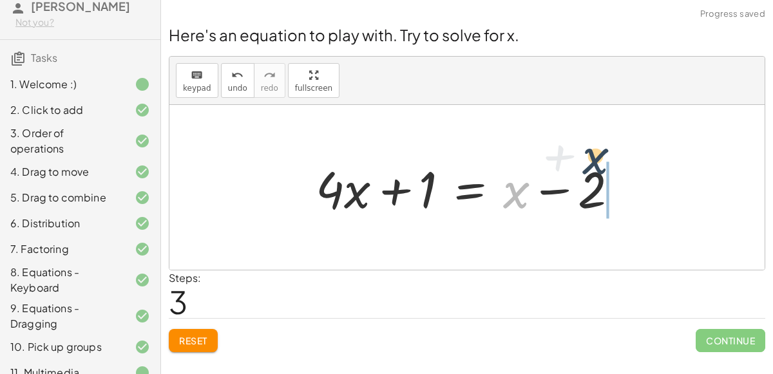
drag, startPoint x: 508, startPoint y: 196, endPoint x: 637, endPoint y: 203, distance: 129.0
click at [637, 203] on div "+ · 4 · x + 1 = + · 2 · ( + x − 1 ) − x + · 4 · x + 1 = + · x · 2 − · 1 · 2 − x…" at bounding box center [467, 187] width 342 height 73
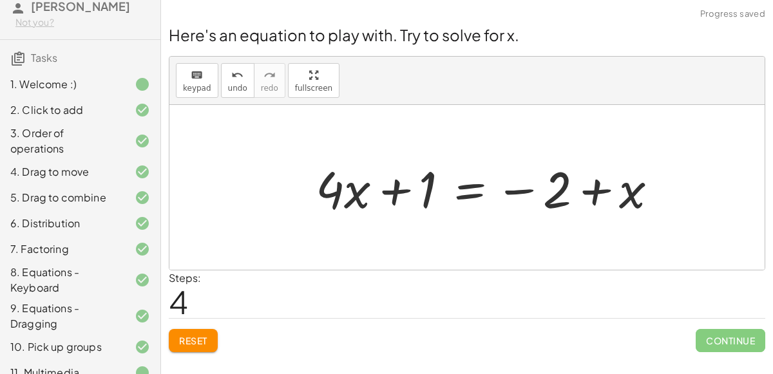
click at [607, 197] on div at bounding box center [491, 188] width 365 height 66
click at [522, 182] on div at bounding box center [491, 188] width 365 height 66
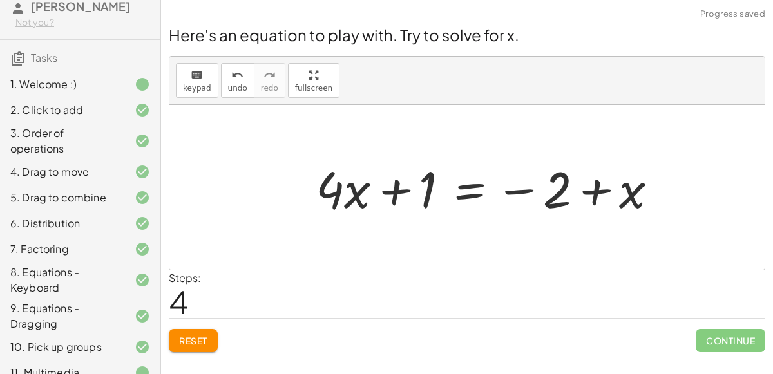
click at [522, 182] on div at bounding box center [491, 188] width 365 height 66
click at [514, 186] on div at bounding box center [491, 188] width 365 height 66
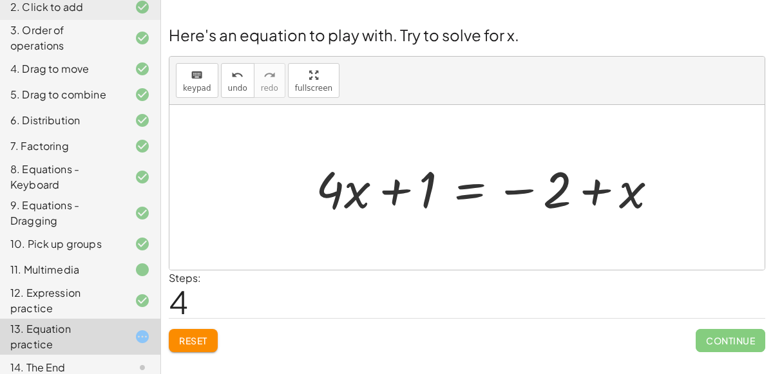
click at [176, 340] on button "Reset" at bounding box center [193, 340] width 49 height 23
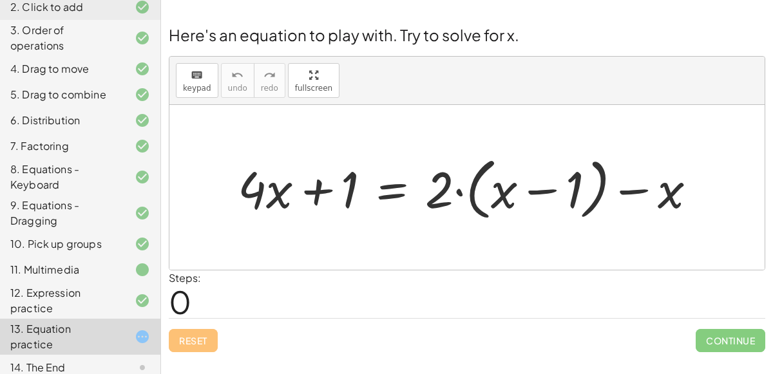
click at [307, 189] on div at bounding box center [472, 188] width 482 height 74
drag, startPoint x: 280, startPoint y: 194, endPoint x: 330, endPoint y: 194, distance: 49.6
click at [330, 194] on div at bounding box center [472, 188] width 482 height 74
click at [393, 196] on div at bounding box center [472, 188] width 482 height 74
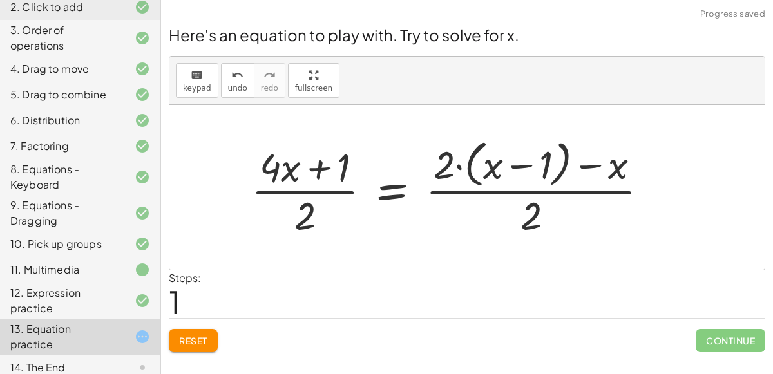
click at [448, 171] on div at bounding box center [455, 187] width 420 height 105
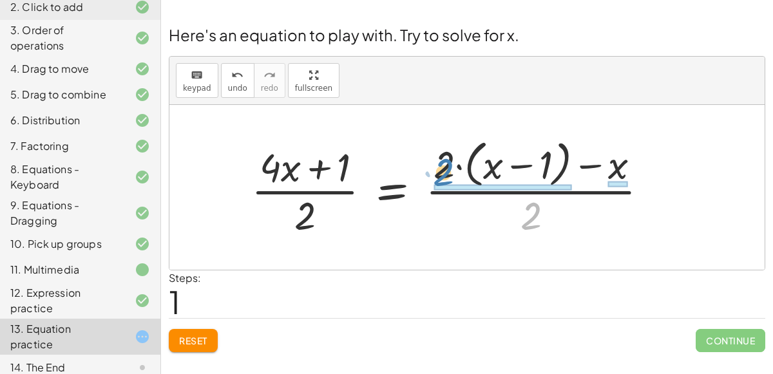
drag, startPoint x: 520, startPoint y: 221, endPoint x: 432, endPoint y: 177, distance: 97.9
click at [432, 177] on div at bounding box center [455, 187] width 420 height 105
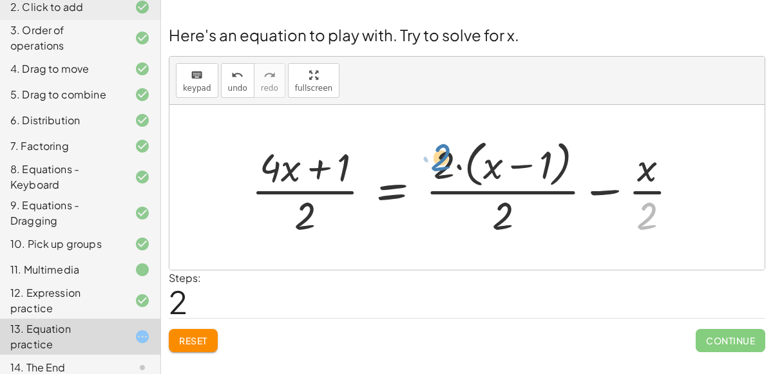
drag, startPoint x: 643, startPoint y: 205, endPoint x: 437, endPoint y: 148, distance: 213.9
click at [437, 148] on div at bounding box center [470, 187] width 450 height 105
drag, startPoint x: 289, startPoint y: 215, endPoint x: 328, endPoint y: 180, distance: 52.4
click at [328, 180] on div at bounding box center [470, 187] width 450 height 105
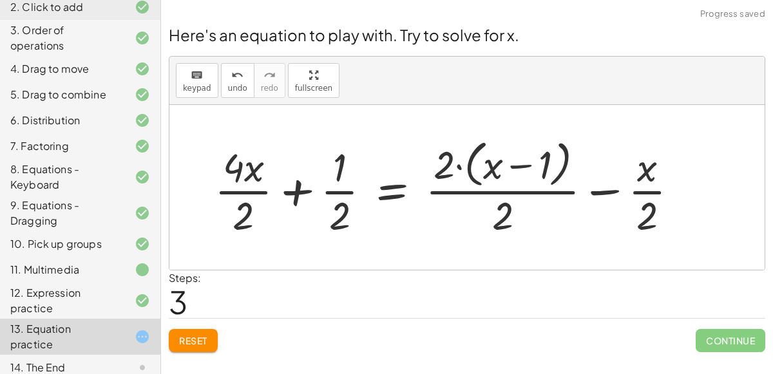
click at [301, 191] on div at bounding box center [451, 187] width 487 height 105
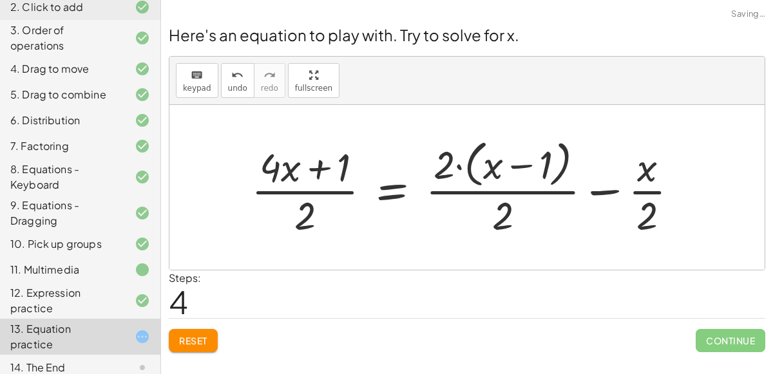
click at [317, 175] on div at bounding box center [470, 187] width 450 height 105
click at [305, 211] on div at bounding box center [470, 187] width 450 height 105
drag, startPoint x: 498, startPoint y: 207, endPoint x: 588, endPoint y: 207, distance: 90.2
click at [588, 207] on div at bounding box center [470, 187] width 450 height 105
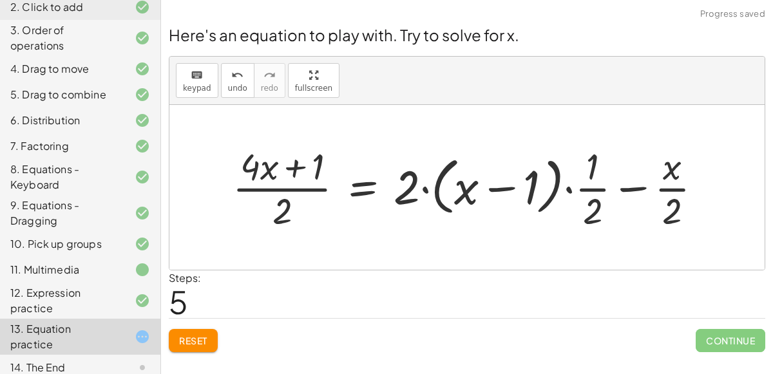
click at [598, 167] on div at bounding box center [472, 187] width 493 height 92
click at [592, 214] on div at bounding box center [472, 187] width 493 height 92
click at [592, 191] on div at bounding box center [472, 187] width 493 height 92
click at [464, 194] on div at bounding box center [472, 187] width 493 height 92
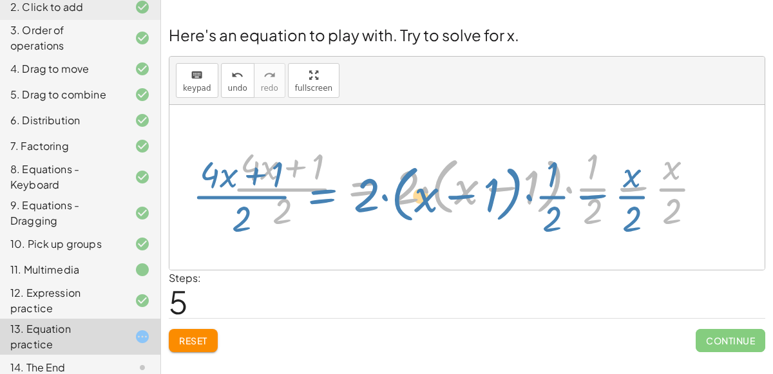
drag, startPoint x: 393, startPoint y: 185, endPoint x: 339, endPoint y: 196, distance: 55.2
click at [339, 196] on div at bounding box center [472, 187] width 493 height 92
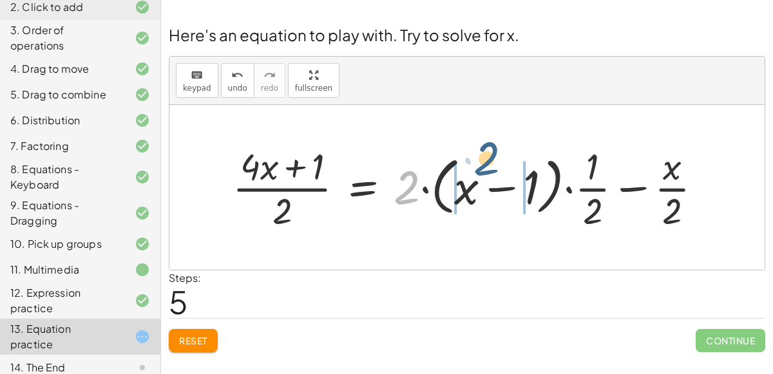
drag, startPoint x: 402, startPoint y: 193, endPoint x: 493, endPoint y: 178, distance: 92.7
click at [493, 178] on div at bounding box center [472, 187] width 493 height 92
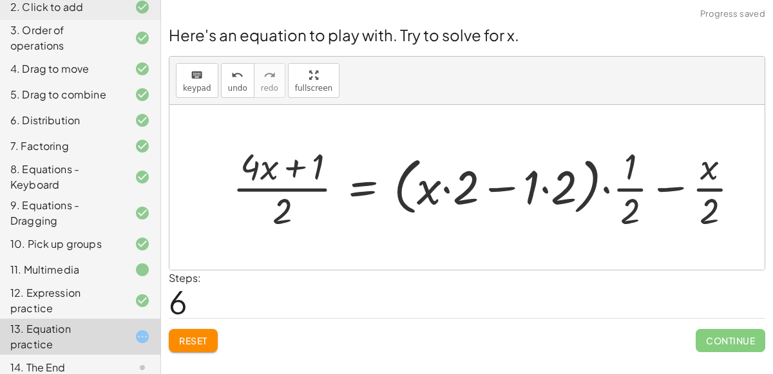
click at [501, 186] on div at bounding box center [491, 187] width 530 height 92
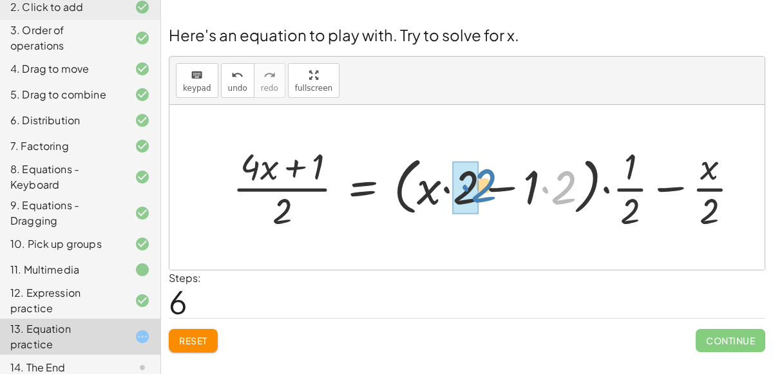
drag, startPoint x: 567, startPoint y: 194, endPoint x: 487, endPoint y: 193, distance: 80.5
click at [487, 193] on div at bounding box center [491, 187] width 530 height 92
drag, startPoint x: 566, startPoint y: 186, endPoint x: 469, endPoint y: 184, distance: 96.6
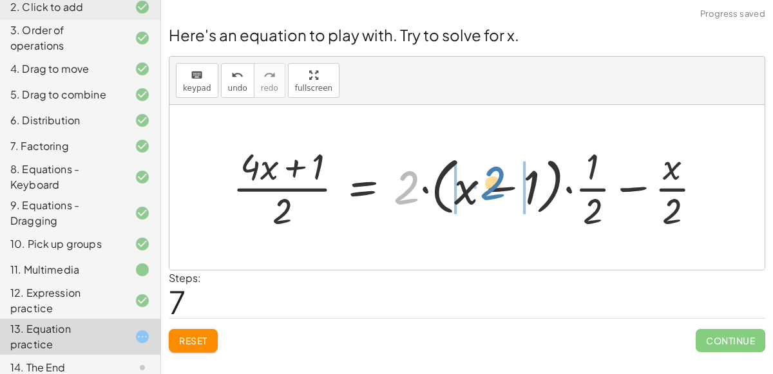
drag, startPoint x: 415, startPoint y: 194, endPoint x: 501, endPoint y: 191, distance: 86.3
click at [501, 191] on div at bounding box center [472, 187] width 493 height 92
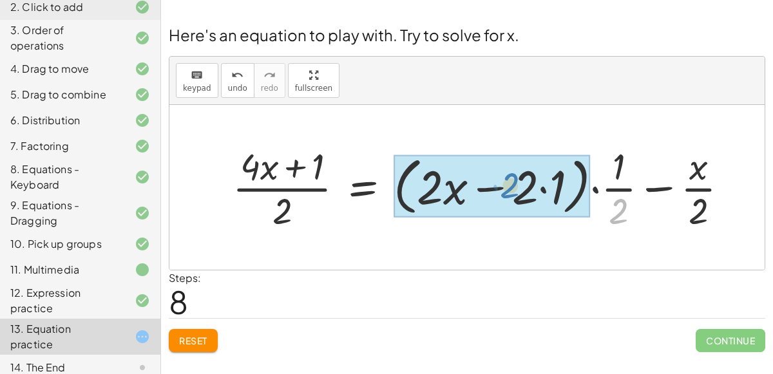
drag, startPoint x: 616, startPoint y: 206, endPoint x: 507, endPoint y: 184, distance: 111.8
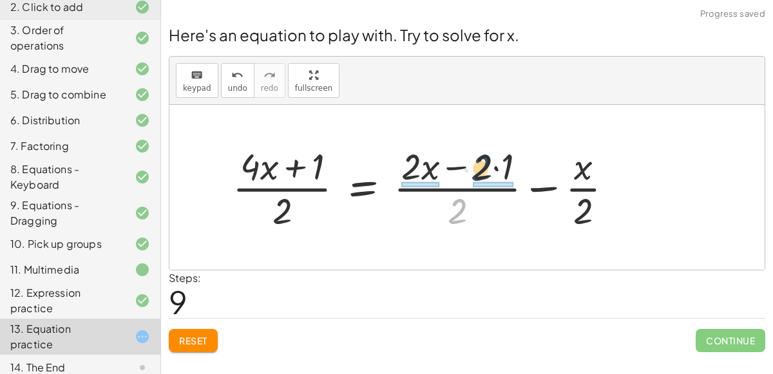
drag, startPoint x: 453, startPoint y: 205, endPoint x: 477, endPoint y: 162, distance: 49.8
click at [477, 162] on div at bounding box center [427, 187] width 403 height 92
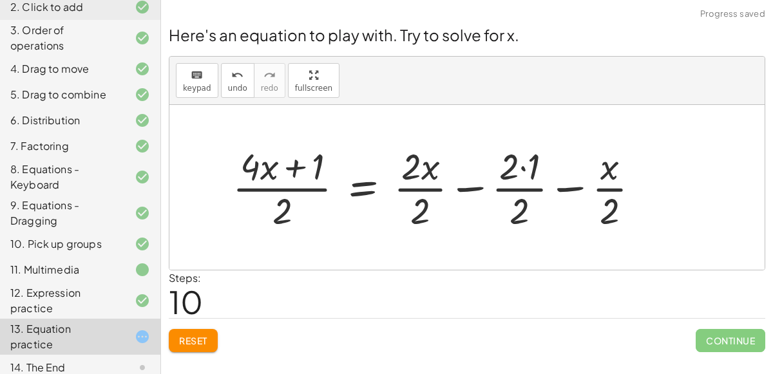
click at [517, 185] on div at bounding box center [441, 187] width 430 height 92
click at [519, 167] on div at bounding box center [441, 187] width 430 height 92
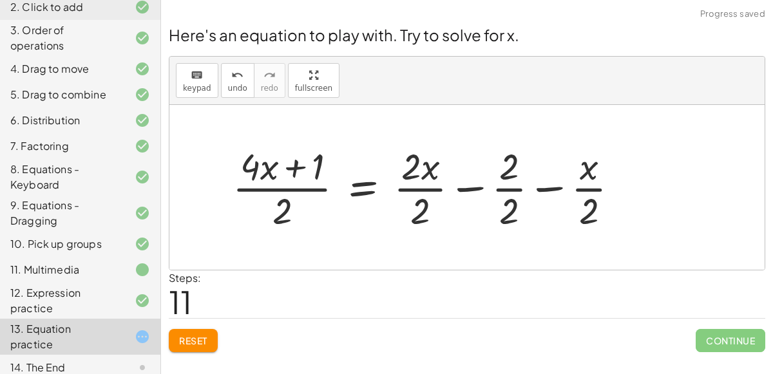
click at [512, 188] on div at bounding box center [430, 187] width 409 height 92
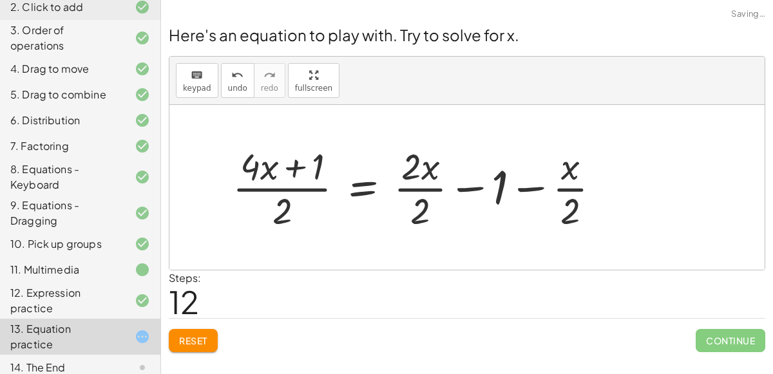
click at [429, 189] on div at bounding box center [421, 187] width 390 height 92
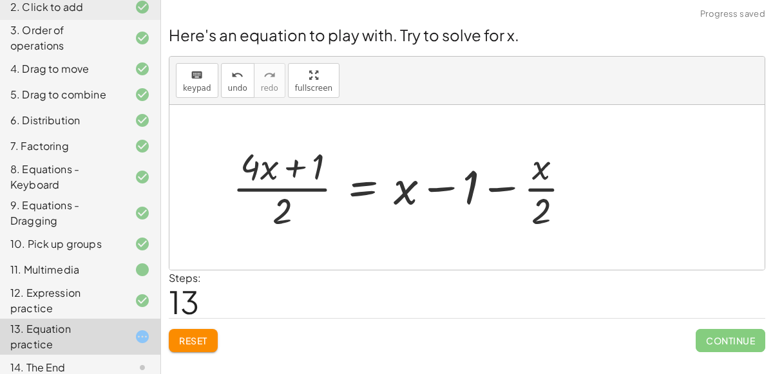
click at [436, 188] on div at bounding box center [406, 187] width 361 height 92
click at [536, 188] on div at bounding box center [406, 187] width 361 height 92
click at [542, 205] on div at bounding box center [406, 187] width 361 height 92
click at [541, 204] on div at bounding box center [406, 187] width 361 height 92
drag, startPoint x: 541, startPoint y: 204, endPoint x: 527, endPoint y: 182, distance: 26.1
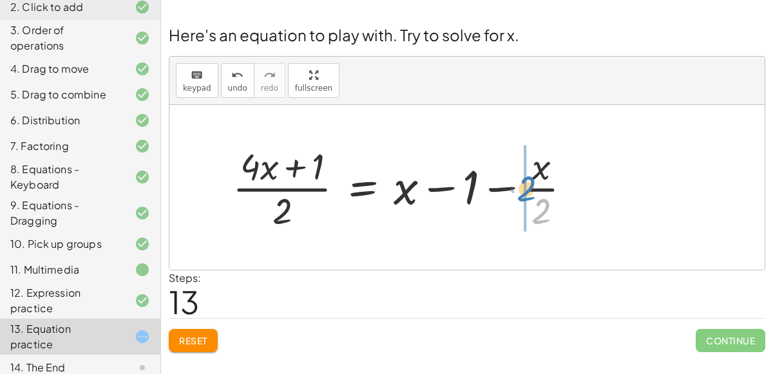
click at [527, 182] on div at bounding box center [406, 187] width 361 height 92
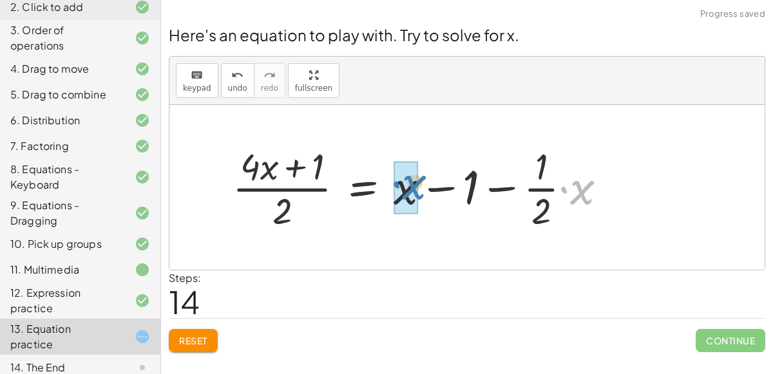
drag, startPoint x: 577, startPoint y: 191, endPoint x: 409, endPoint y: 185, distance: 168.1
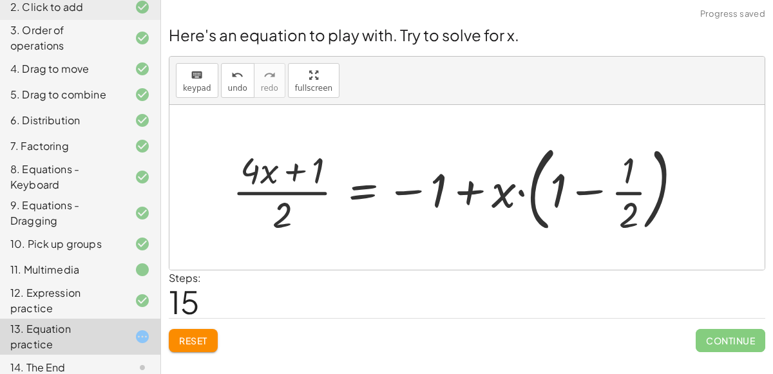
click at [461, 192] on div at bounding box center [462, 187] width 473 height 99
drag, startPoint x: 506, startPoint y: 197, endPoint x: 587, endPoint y: 223, distance: 85.3
click at [587, 223] on div at bounding box center [462, 187] width 473 height 99
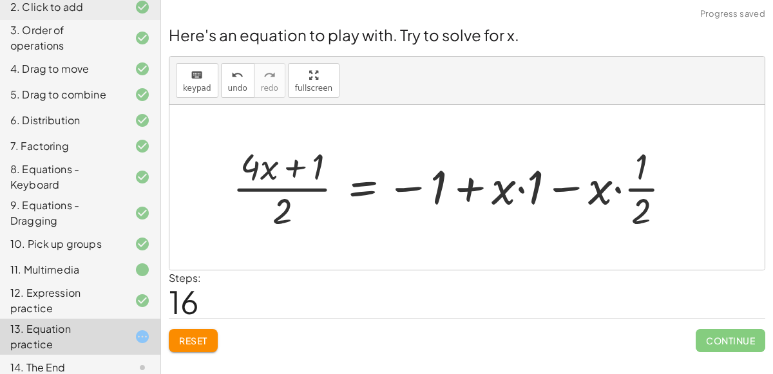
click at [574, 189] on div at bounding box center [457, 187] width 462 height 92
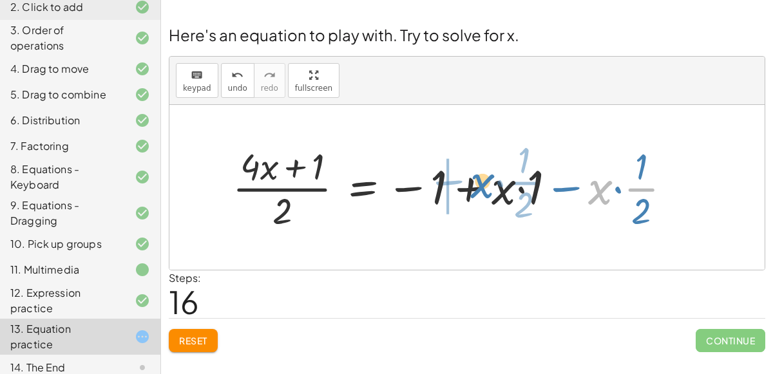
drag, startPoint x: 590, startPoint y: 189, endPoint x: 475, endPoint y: 187, distance: 115.3
click at [475, 187] on div at bounding box center [457, 187] width 462 height 92
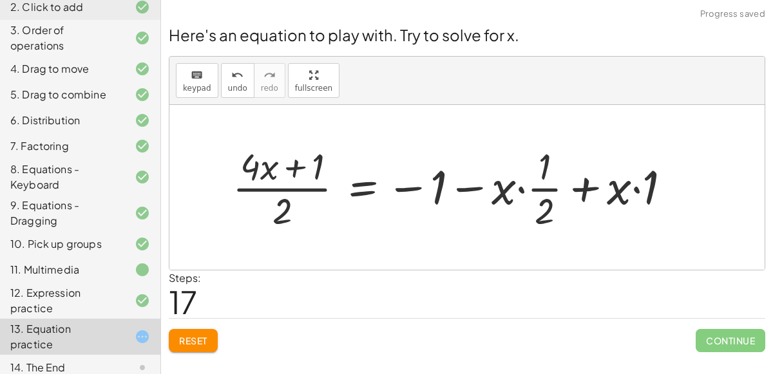
click at [596, 193] on div at bounding box center [457, 187] width 462 height 92
drag, startPoint x: 646, startPoint y: 193, endPoint x: 531, endPoint y: 161, distance: 119.5
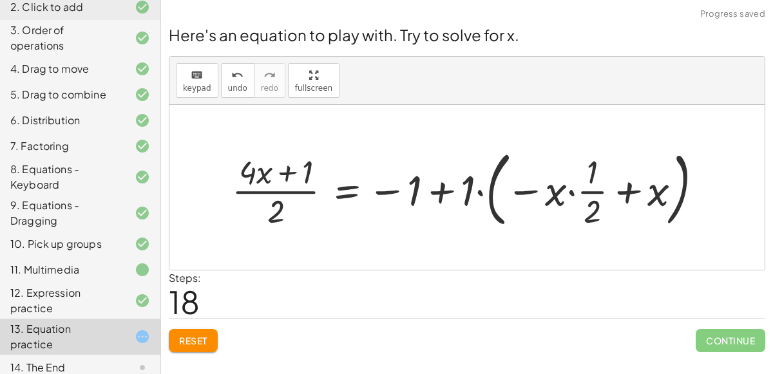
click at [442, 187] on div at bounding box center [472, 187] width 494 height 89
drag, startPoint x: 470, startPoint y: 195, endPoint x: 417, endPoint y: 186, distance: 53.6
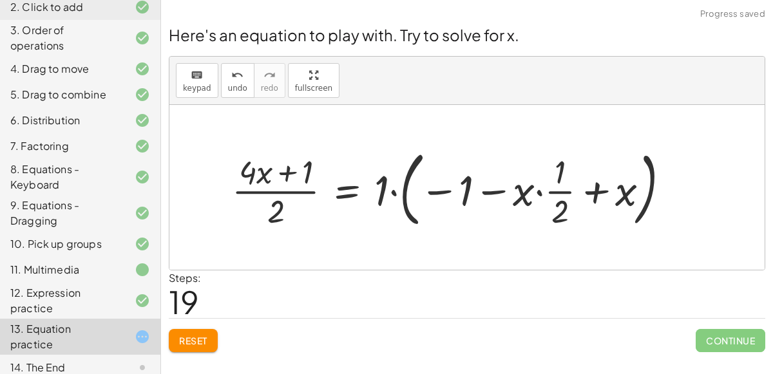
click at [464, 186] on div at bounding box center [455, 187] width 461 height 89
click at [409, 194] on div at bounding box center [455, 187] width 461 height 89
click at [598, 194] on div at bounding box center [455, 187] width 461 height 89
click at [529, 194] on div at bounding box center [455, 187] width 461 height 89
click at [263, 175] on div at bounding box center [455, 187] width 461 height 89
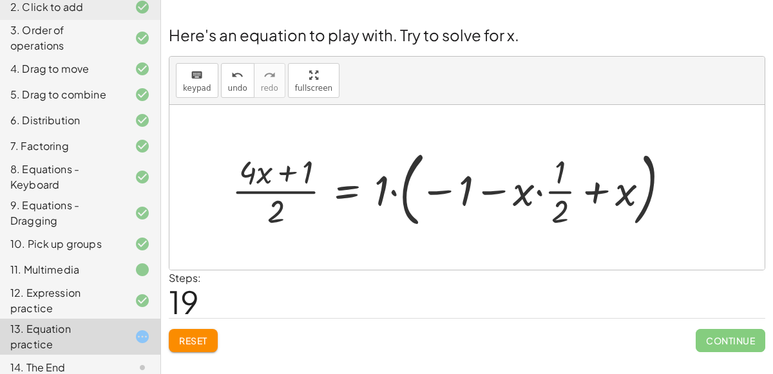
click at [278, 175] on div at bounding box center [455, 187] width 461 height 89
drag, startPoint x: 276, startPoint y: 209, endPoint x: 254, endPoint y: 174, distance: 42.0
click at [254, 174] on div at bounding box center [455, 187] width 461 height 89
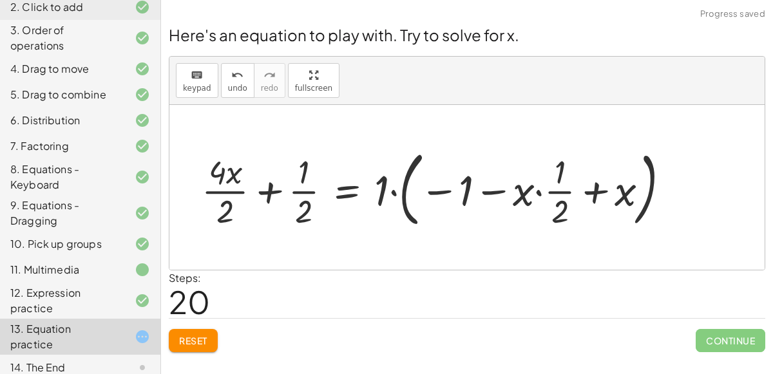
click at [304, 189] on div at bounding box center [440, 187] width 491 height 89
click at [305, 189] on div at bounding box center [440, 187] width 491 height 89
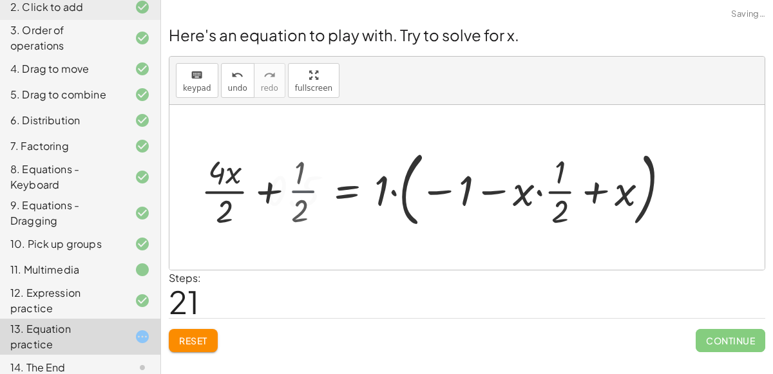
click at [305, 189] on div at bounding box center [430, 187] width 514 height 89
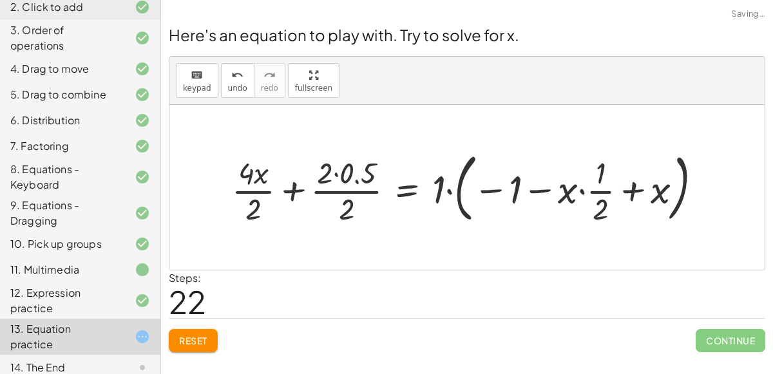
click at [363, 192] on div at bounding box center [471, 187] width 493 height 81
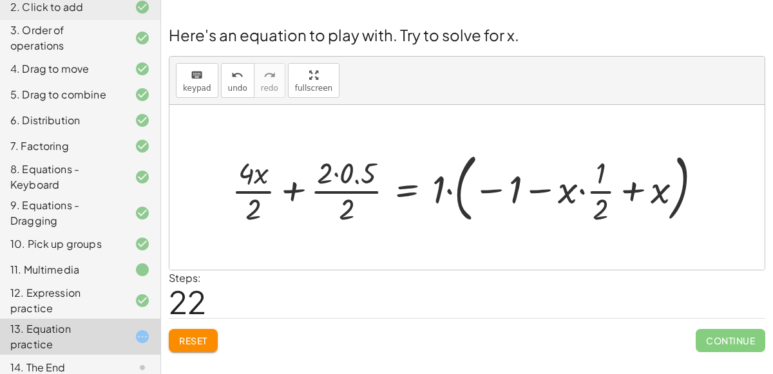
click at [591, 184] on div at bounding box center [471, 187] width 493 height 81
click at [591, 184] on div at bounding box center [482, 186] width 514 height 75
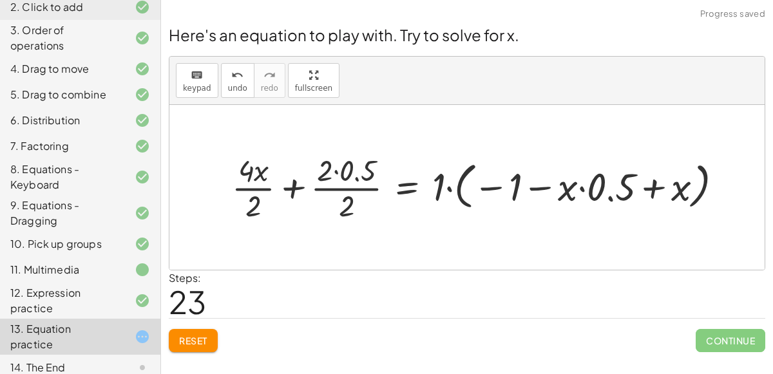
click at [659, 185] on div at bounding box center [482, 186] width 514 height 75
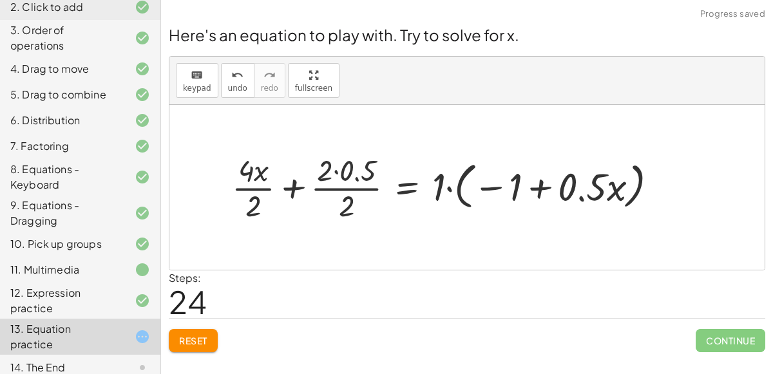
click at [537, 187] on div at bounding box center [449, 186] width 449 height 75
click at [493, 188] on div at bounding box center [449, 186] width 449 height 75
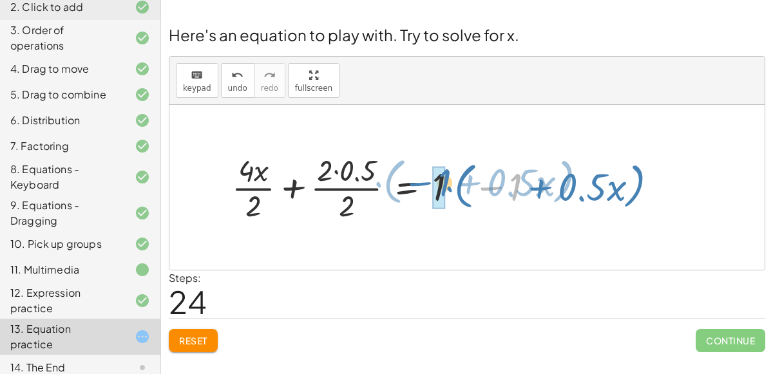
drag, startPoint x: 514, startPoint y: 190, endPoint x: 441, endPoint y: 185, distance: 72.9
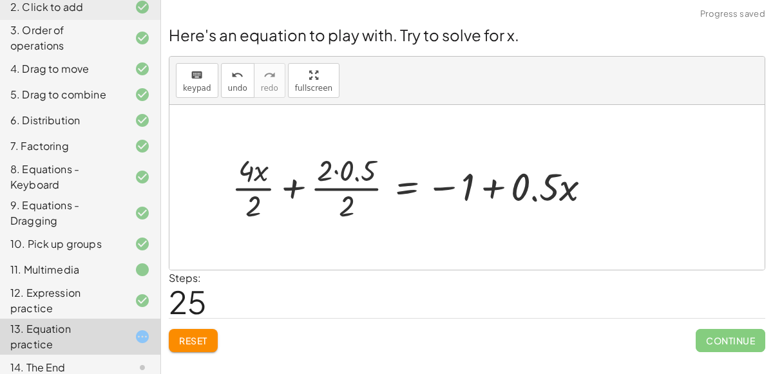
click at [492, 184] on div at bounding box center [416, 186] width 382 height 75
drag, startPoint x: 545, startPoint y: 186, endPoint x: 480, endPoint y: 179, distance: 64.8
click at [480, 179] on div at bounding box center [416, 186] width 382 height 75
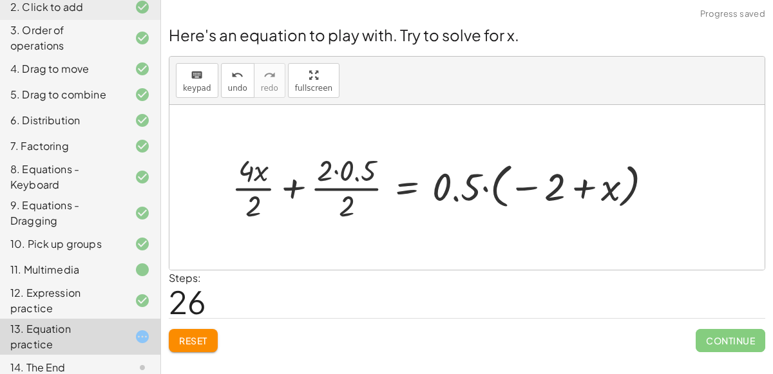
click at [579, 192] on div at bounding box center [447, 186] width 444 height 75
click at [537, 180] on div at bounding box center [447, 186] width 444 height 75
drag, startPoint x: 558, startPoint y: 189, endPoint x: 462, endPoint y: 189, distance: 95.9
click at [462, 189] on div at bounding box center [447, 186] width 444 height 75
click at [334, 171] on div at bounding box center [447, 186] width 444 height 75
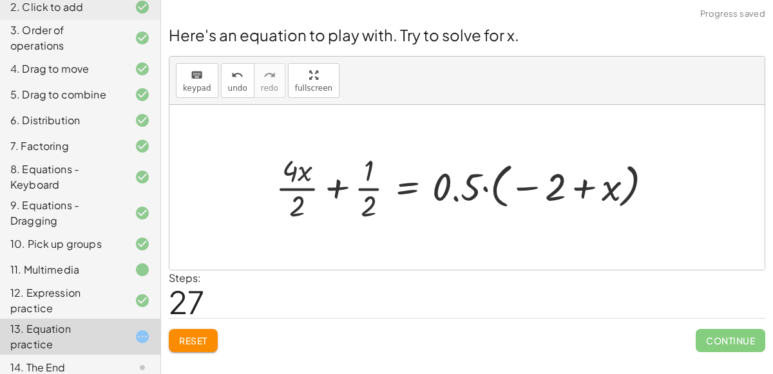
click at [370, 184] on div at bounding box center [469, 186] width 400 height 75
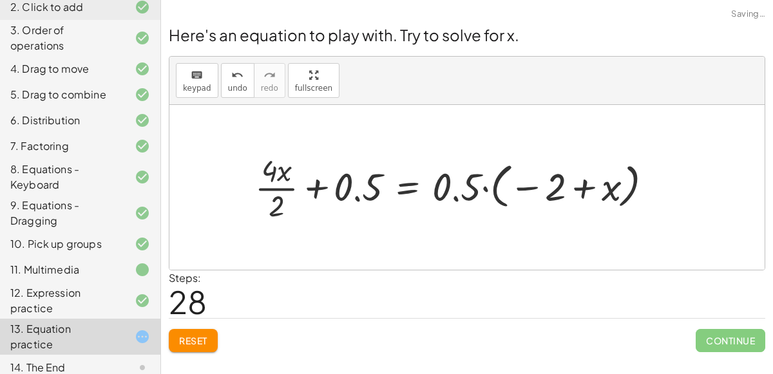
click at [354, 192] on div at bounding box center [459, 186] width 420 height 75
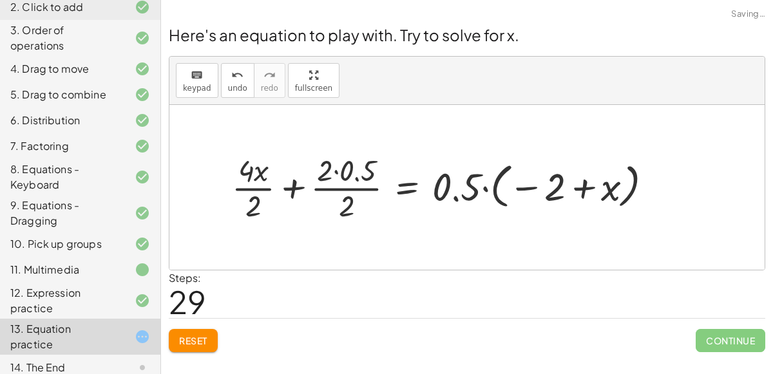
click at [343, 200] on div at bounding box center [447, 186] width 444 height 75
click at [355, 177] on div at bounding box center [447, 186] width 444 height 75
click at [355, 177] on div at bounding box center [469, 186] width 400 height 75
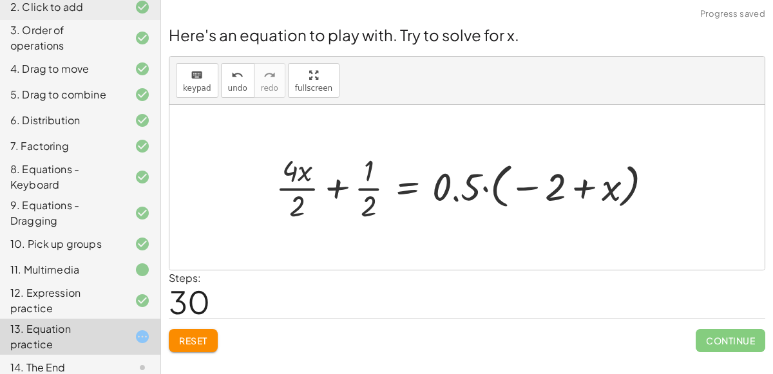
click at [360, 188] on div at bounding box center [469, 186] width 400 height 75
click at [360, 189] on div at bounding box center [469, 186] width 400 height 75
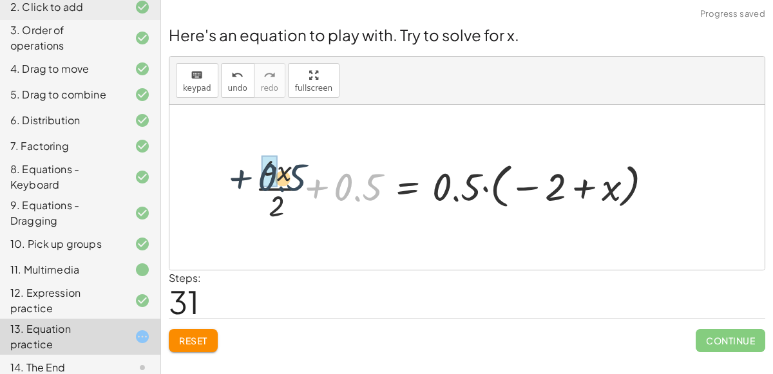
drag, startPoint x: 361, startPoint y: 189, endPoint x: 283, endPoint y: 179, distance: 78.6
click at [283, 179] on div at bounding box center [459, 186] width 420 height 75
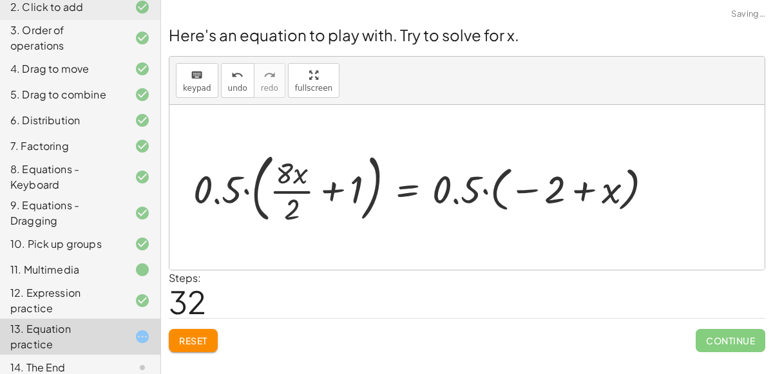
click at [327, 189] on div at bounding box center [428, 187] width 482 height 81
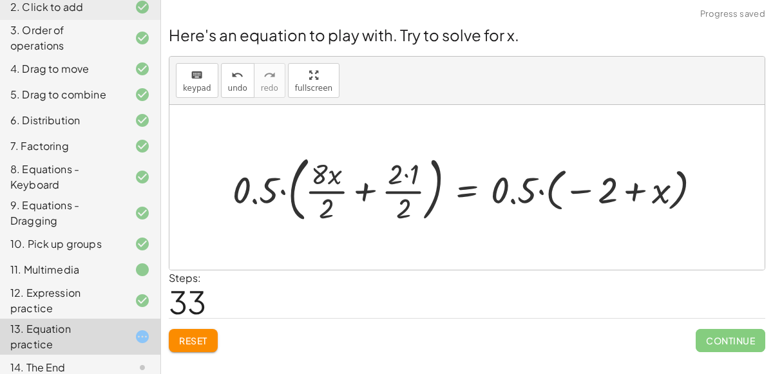
click at [303, 194] on div at bounding box center [471, 188] width 491 height 78
click at [357, 193] on div at bounding box center [471, 188] width 491 height 78
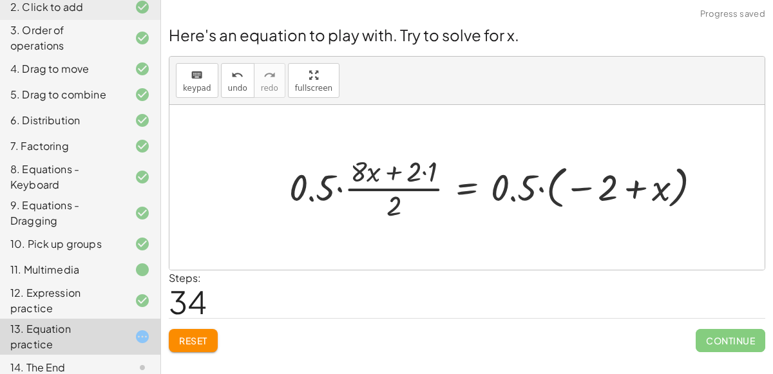
click at [391, 175] on div at bounding box center [500, 187] width 435 height 72
click at [388, 189] on div at bounding box center [500, 187] width 435 height 72
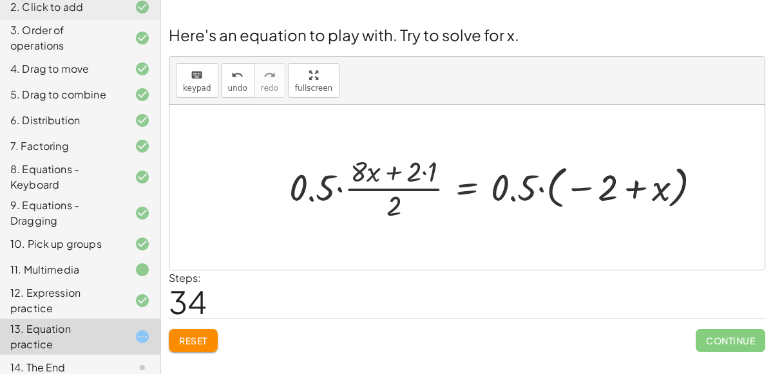
click at [388, 189] on div at bounding box center [500, 187] width 435 height 72
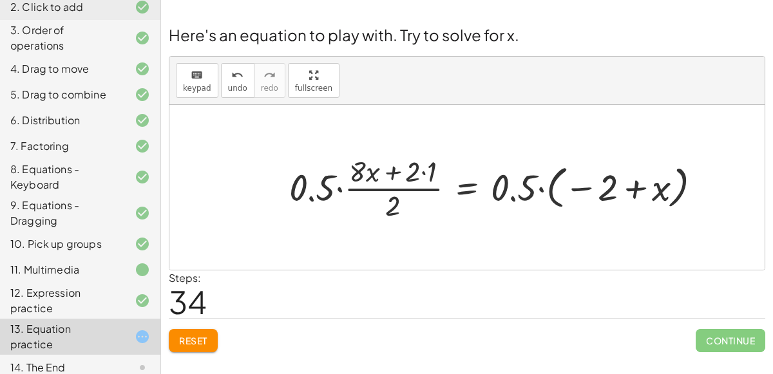
click at [388, 189] on div at bounding box center [500, 187] width 435 height 72
drag, startPoint x: 308, startPoint y: 189, endPoint x: 369, endPoint y: 176, distance: 62.5
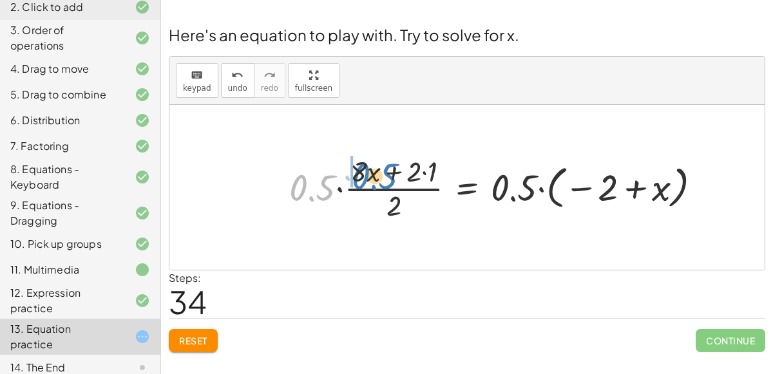
click at [369, 176] on div at bounding box center [500, 187] width 435 height 72
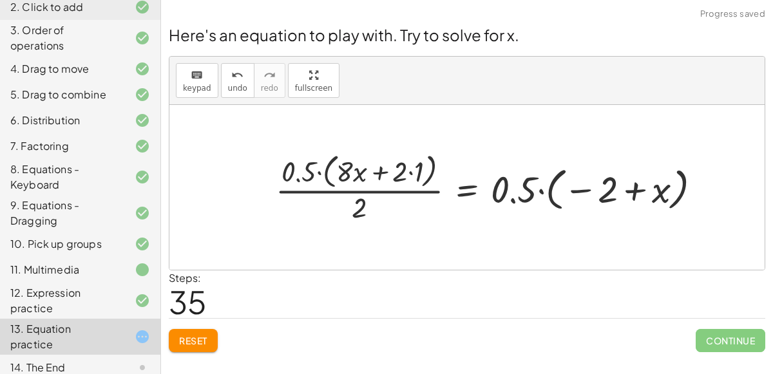
click at [377, 171] on div at bounding box center [493, 187] width 448 height 77
click at [316, 175] on div at bounding box center [493, 187] width 448 height 77
click at [319, 171] on div at bounding box center [493, 187] width 448 height 77
click at [317, 172] on div at bounding box center [493, 187] width 448 height 77
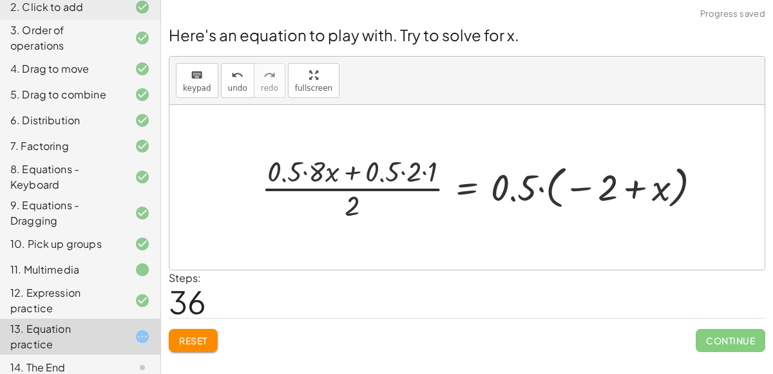
click at [356, 189] on div at bounding box center [486, 187] width 463 height 72
click at [351, 175] on div at bounding box center [486, 187] width 463 height 72
click at [350, 174] on div at bounding box center [486, 187] width 463 height 72
click at [305, 171] on div at bounding box center [486, 187] width 463 height 72
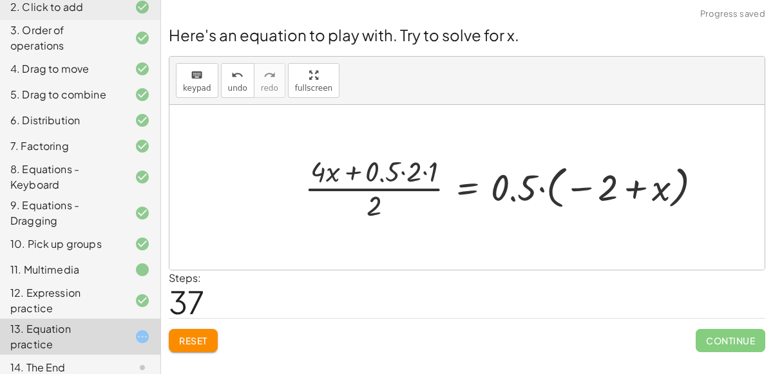
click at [403, 173] on div at bounding box center [508, 187] width 420 height 72
click at [424, 173] on div at bounding box center [530, 187] width 373 height 72
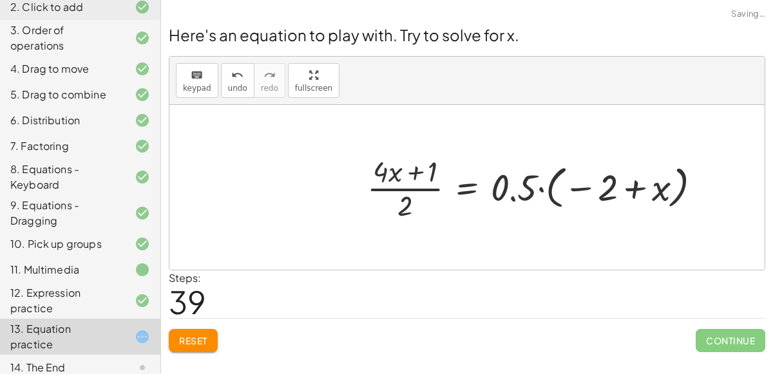
click at [410, 170] on div at bounding box center [539, 187] width 357 height 72
click at [408, 190] on div at bounding box center [539, 187] width 357 height 72
click at [531, 188] on div at bounding box center [539, 187] width 357 height 72
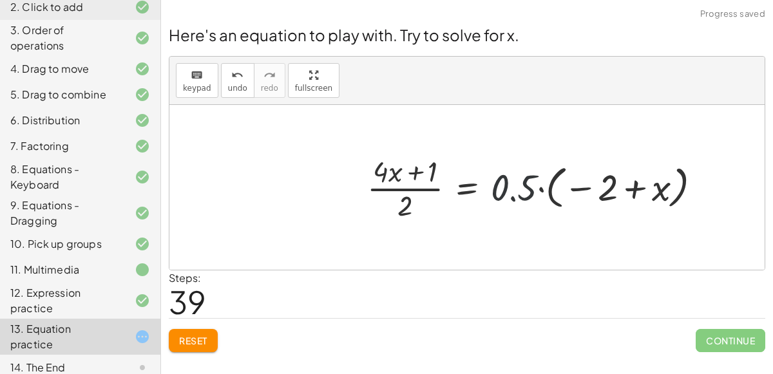
click at [531, 188] on div at bounding box center [539, 187] width 357 height 72
click at [538, 189] on div at bounding box center [539, 187] width 357 height 72
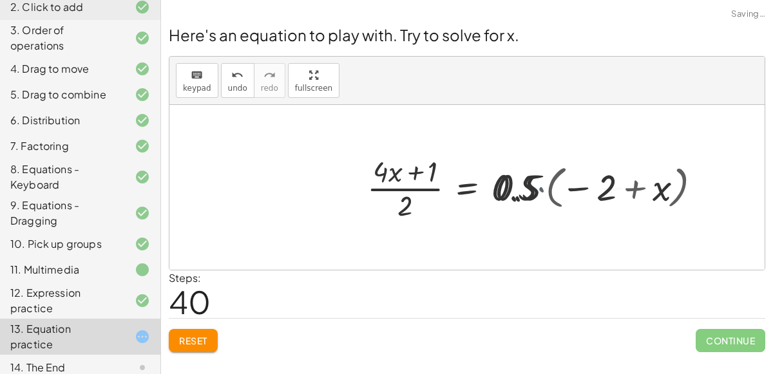
click at [538, 189] on div at bounding box center [541, 187] width 361 height 72
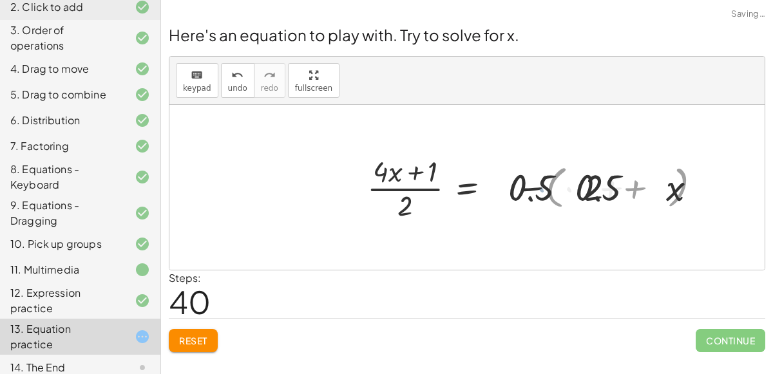
click at [538, 189] on div at bounding box center [541, 187] width 361 height 72
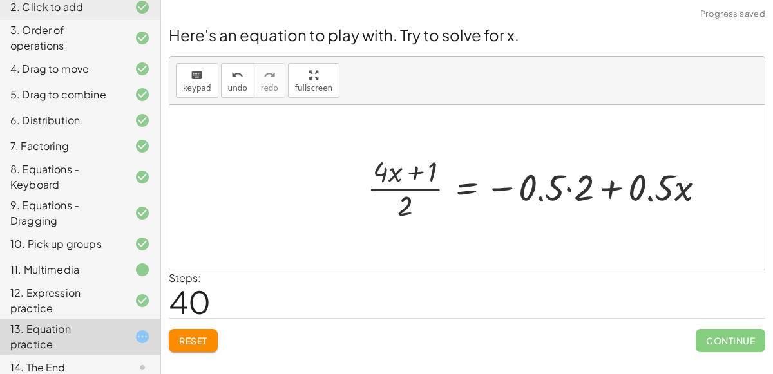
click at [569, 187] on div at bounding box center [541, 187] width 361 height 72
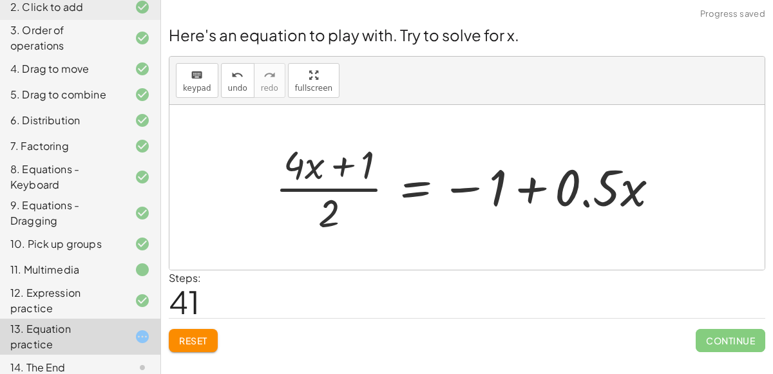
click at [589, 199] on div at bounding box center [472, 187] width 407 height 99
click at [534, 184] on div at bounding box center [472, 187] width 407 height 99
click at [456, 187] on div at bounding box center [472, 187] width 407 height 99
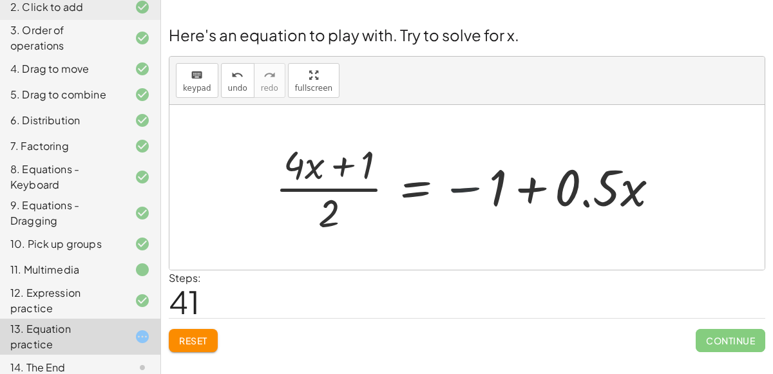
click at [456, 188] on div at bounding box center [472, 187] width 407 height 99
click at [418, 186] on div at bounding box center [472, 187] width 407 height 99
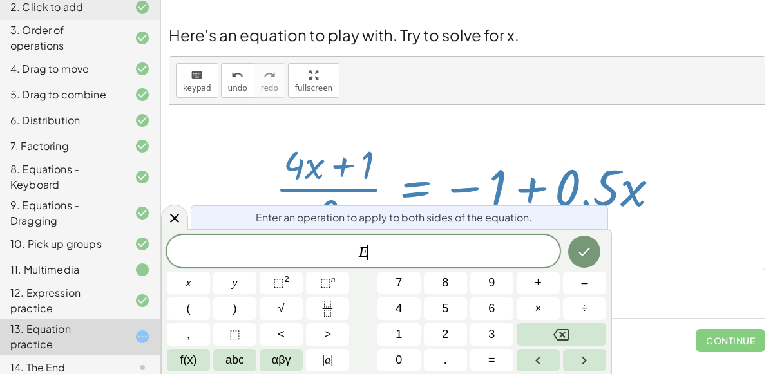
click at [418, 186] on div at bounding box center [472, 187] width 407 height 99
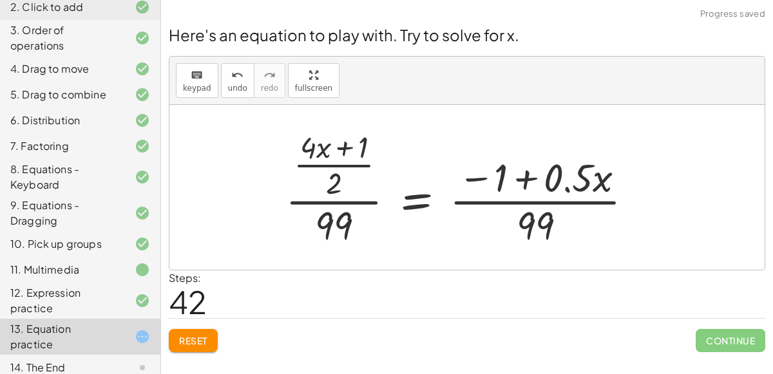
click at [531, 196] on div at bounding box center [464, 188] width 371 height 124
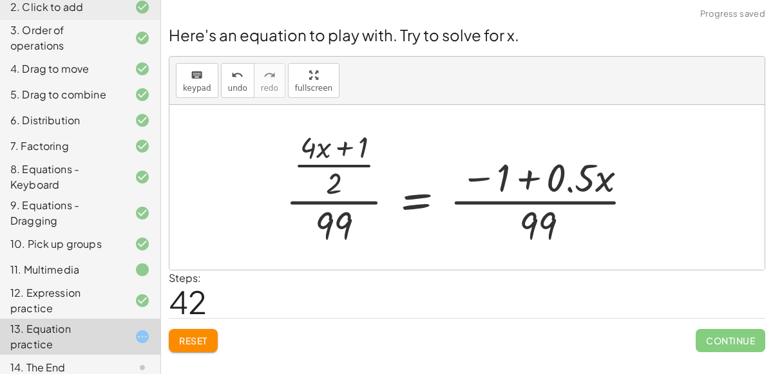
click at [531, 196] on div at bounding box center [464, 188] width 371 height 124
click at [364, 203] on div at bounding box center [464, 188] width 371 height 124
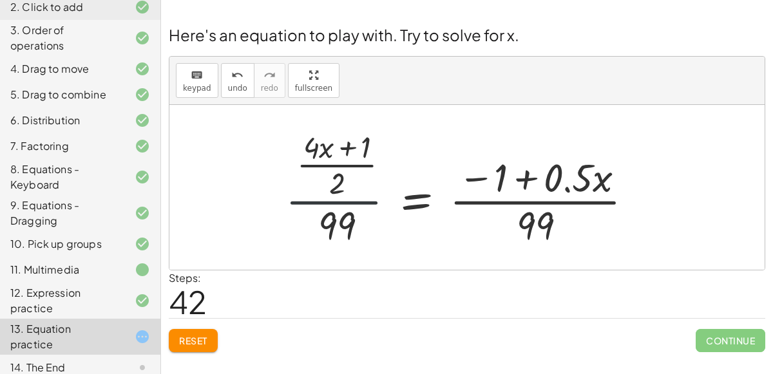
click at [364, 203] on div at bounding box center [464, 188] width 371 height 124
click at [363, 166] on div at bounding box center [464, 188] width 371 height 124
drag, startPoint x: 335, startPoint y: 179, endPoint x: 354, endPoint y: 223, distance: 47.9
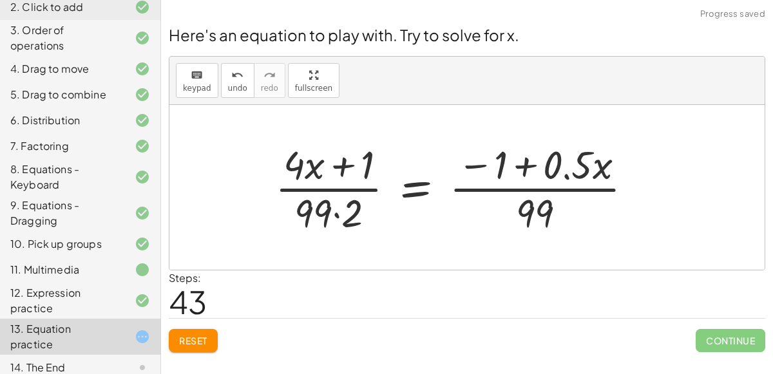
click at [339, 209] on div at bounding box center [459, 187] width 381 height 99
click at [328, 215] on div at bounding box center [459, 187] width 381 height 99
click at [340, 193] on div at bounding box center [459, 187] width 381 height 99
drag, startPoint x: 361, startPoint y: 166, endPoint x: 324, endPoint y: 206, distance: 54.7
click at [324, 206] on div at bounding box center [459, 187] width 381 height 99
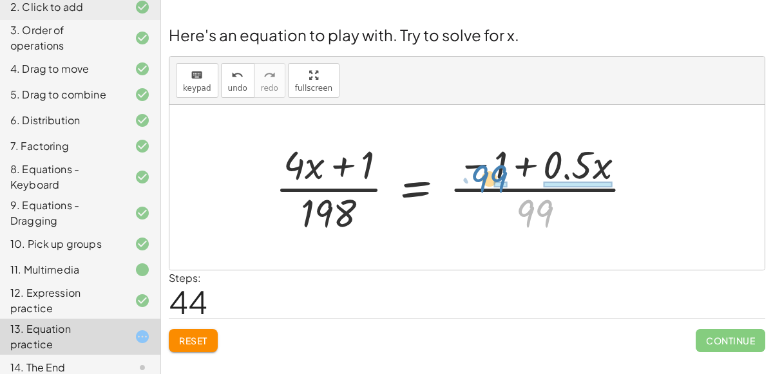
drag, startPoint x: 525, startPoint y: 207, endPoint x: 480, endPoint y: 172, distance: 57.8
click at [480, 172] on div at bounding box center [459, 187] width 381 height 99
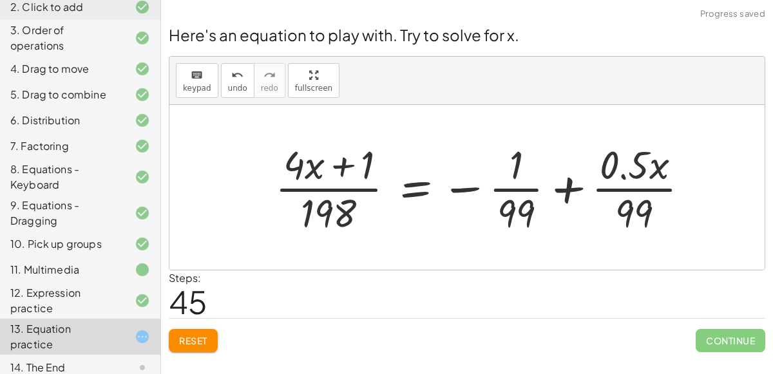
click at [637, 189] on div at bounding box center [487, 187] width 437 height 99
click at [637, 189] on div at bounding box center [531, 187] width 525 height 99
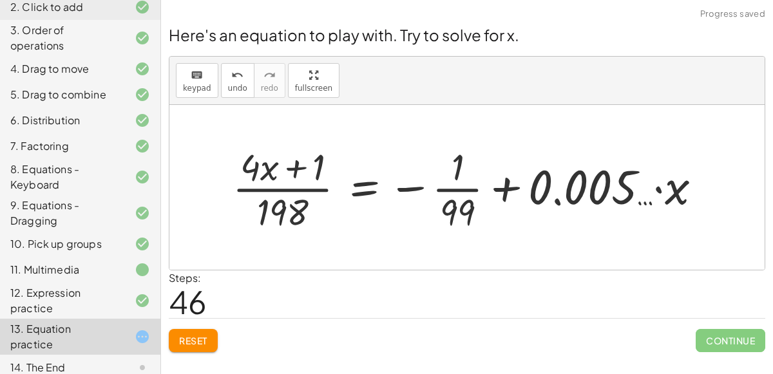
click at [499, 197] on div at bounding box center [472, 187] width 492 height 93
click at [471, 191] on div at bounding box center [472, 187] width 492 height 93
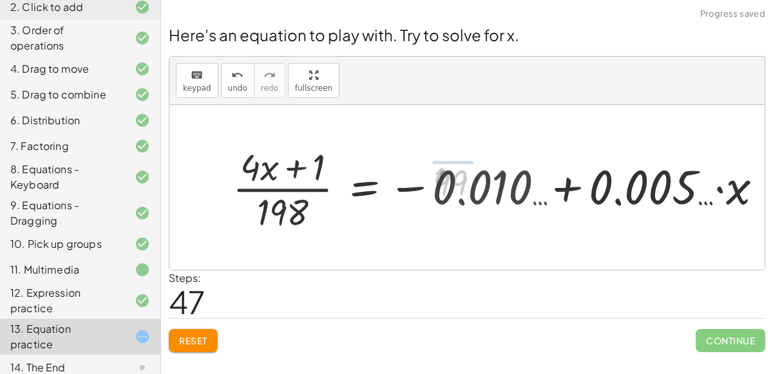
click at [490, 187] on div at bounding box center [505, 187] width 558 height 93
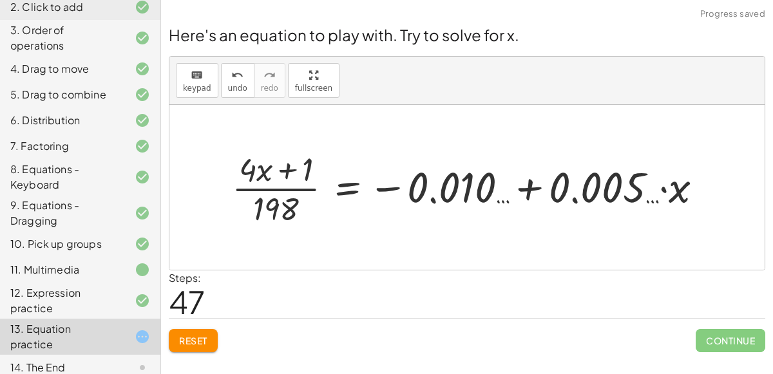
click at [528, 187] on div at bounding box center [472, 187] width 494 height 82
click at [529, 188] on div at bounding box center [472, 187] width 494 height 82
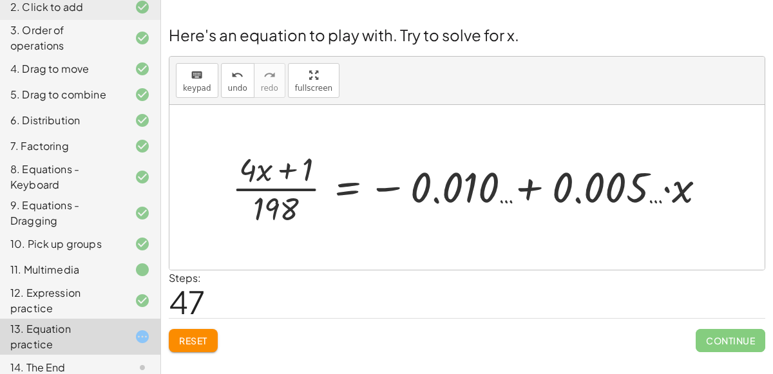
click at [529, 188] on div at bounding box center [472, 187] width 494 height 82
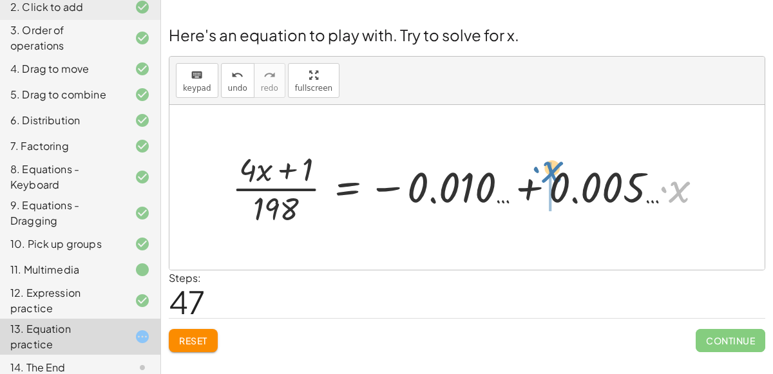
drag, startPoint x: 679, startPoint y: 185, endPoint x: 549, endPoint y: 164, distance: 131.8
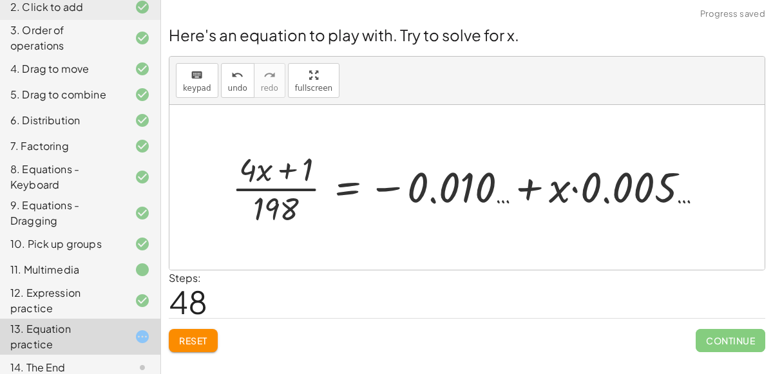
click at [574, 187] on div at bounding box center [472, 187] width 494 height 82
click at [500, 192] on div at bounding box center [472, 187] width 494 height 82
click at [538, 199] on div at bounding box center [472, 187] width 494 height 82
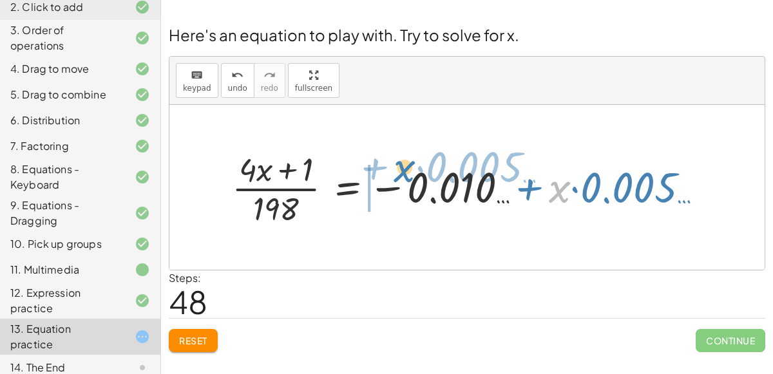
drag, startPoint x: 553, startPoint y: 194, endPoint x: 400, endPoint y: 175, distance: 154.4
click at [400, 175] on div at bounding box center [472, 187] width 494 height 82
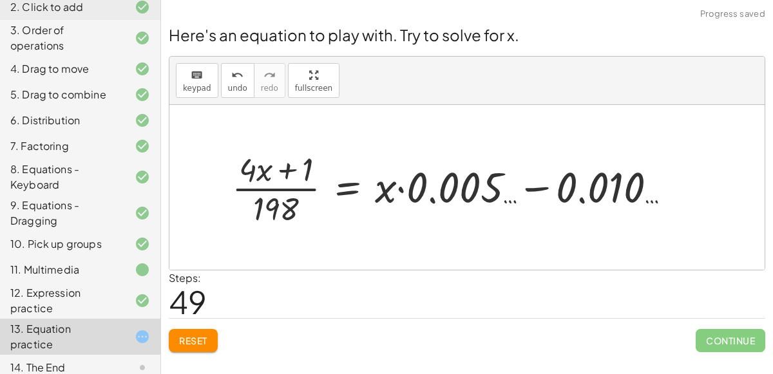
click at [531, 187] on div at bounding box center [456, 187] width 462 height 82
click at [186, 350] on button "Reset" at bounding box center [193, 340] width 49 height 23
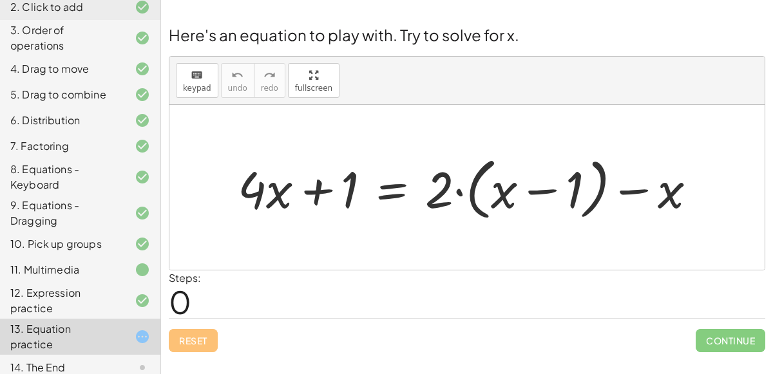
click at [393, 182] on div at bounding box center [472, 188] width 482 height 74
